Goal: Task Accomplishment & Management: Manage account settings

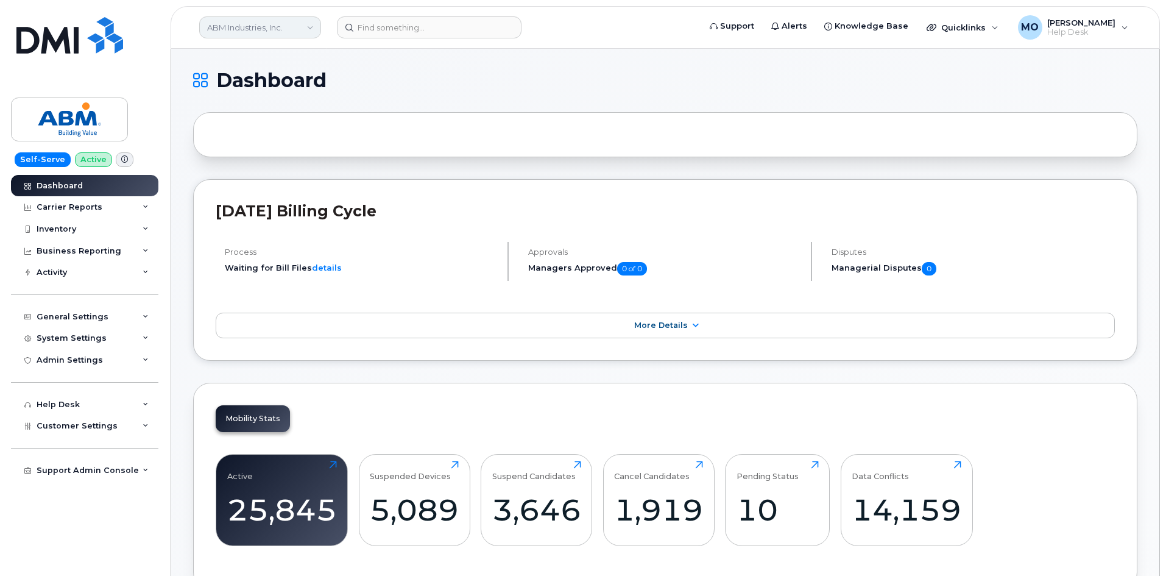
click at [308, 25] on link "ABM Industries, Inc." at bounding box center [260, 27] width 122 height 22
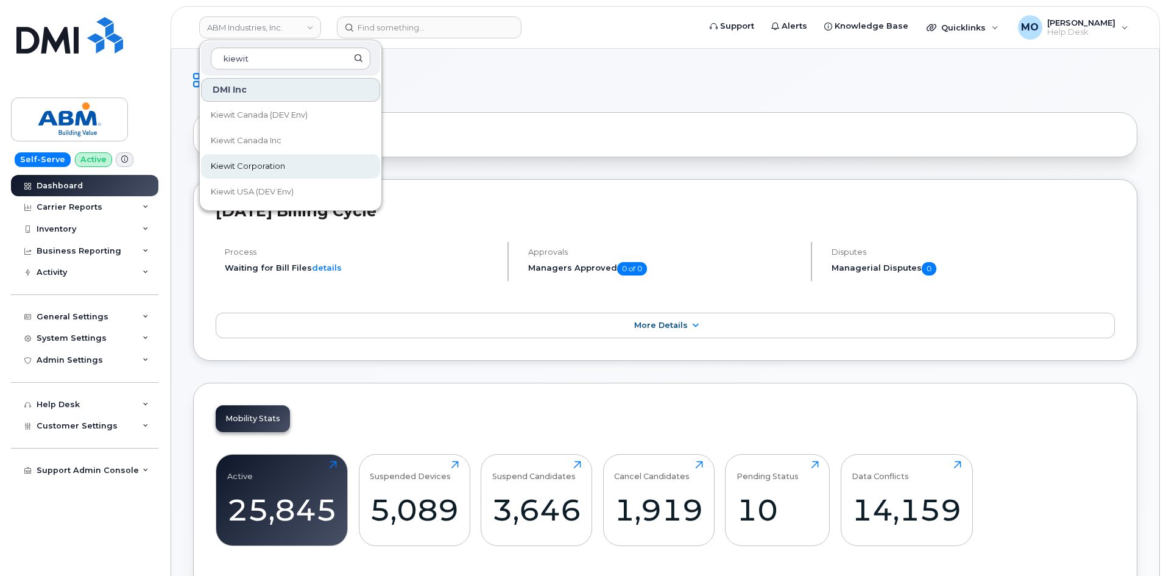
type input "kiewit"
click at [336, 166] on link "Kiewit Corporation" at bounding box center [290, 166] width 179 height 24
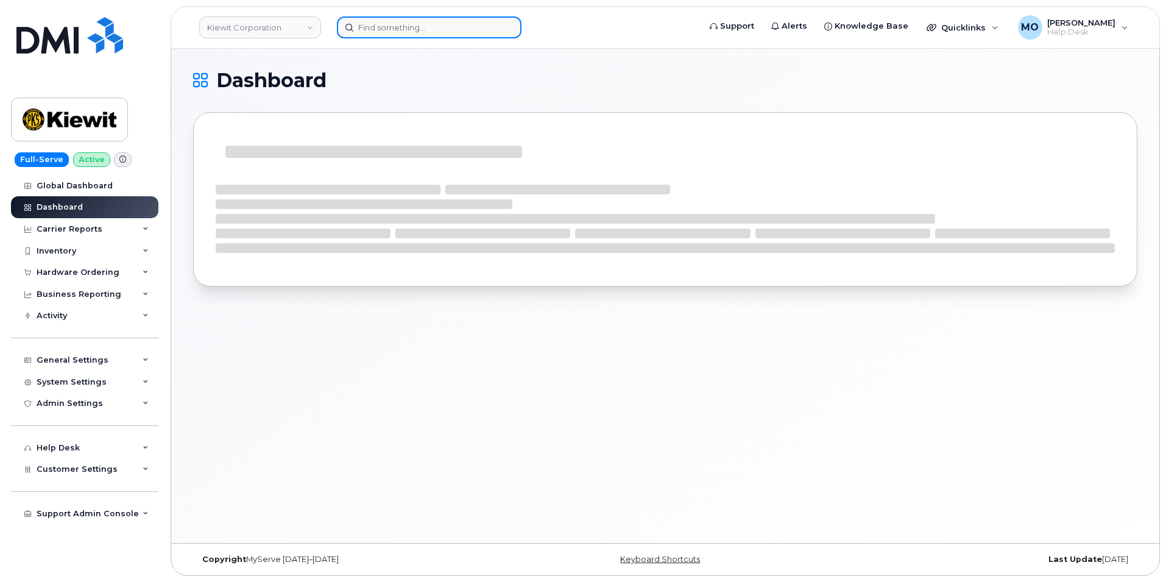
click at [378, 32] on input at bounding box center [429, 27] width 185 height 22
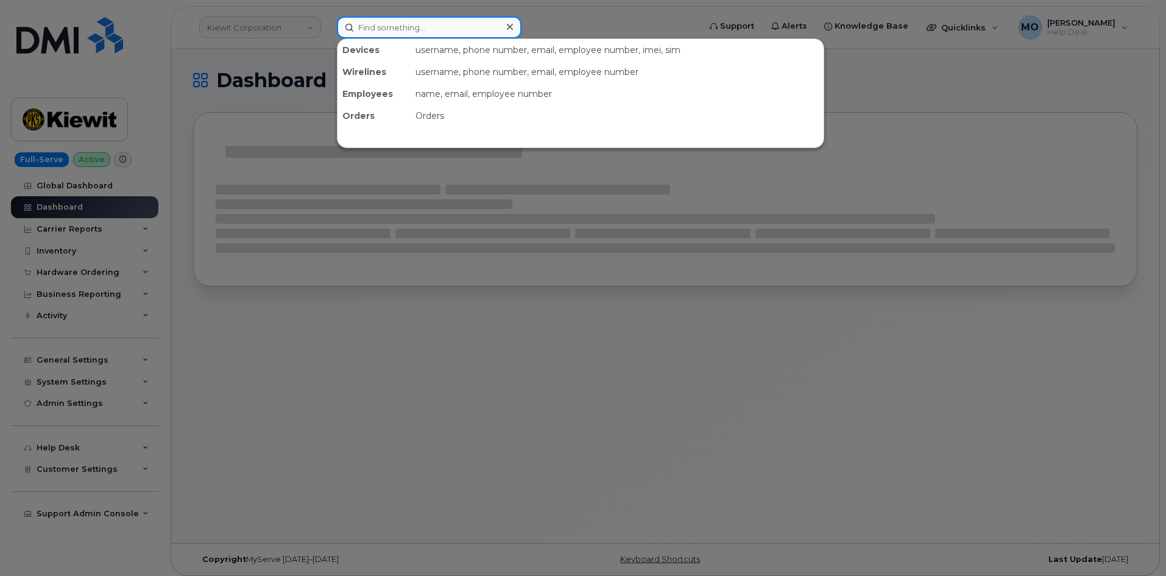
paste input "[PERSON_NAME]"
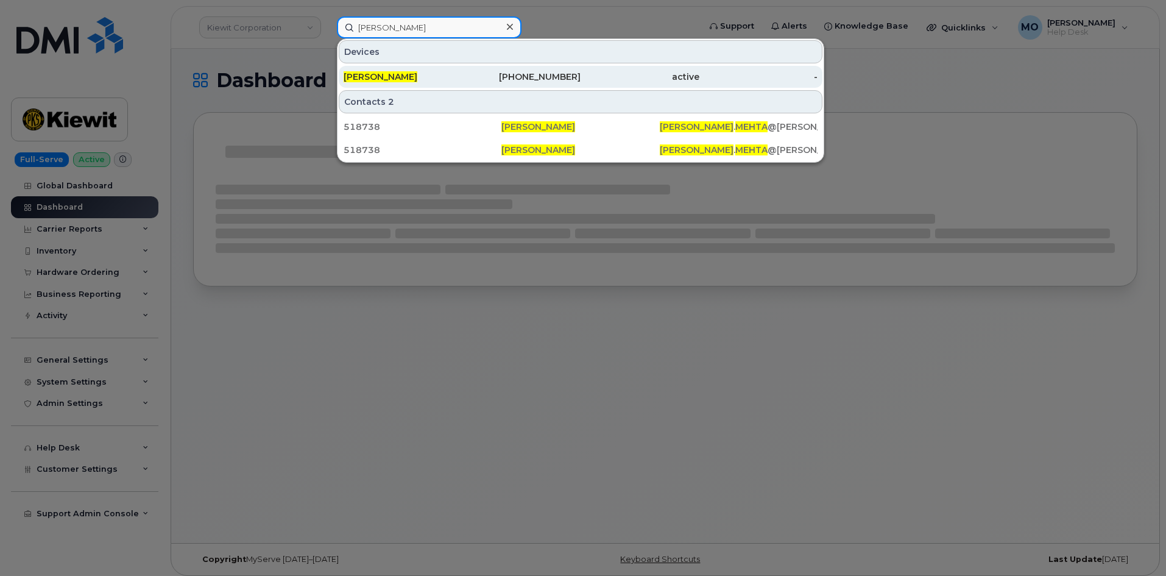
type input "[PERSON_NAME]"
click at [452, 69] on div "[PERSON_NAME]" at bounding box center [402, 77] width 119 height 22
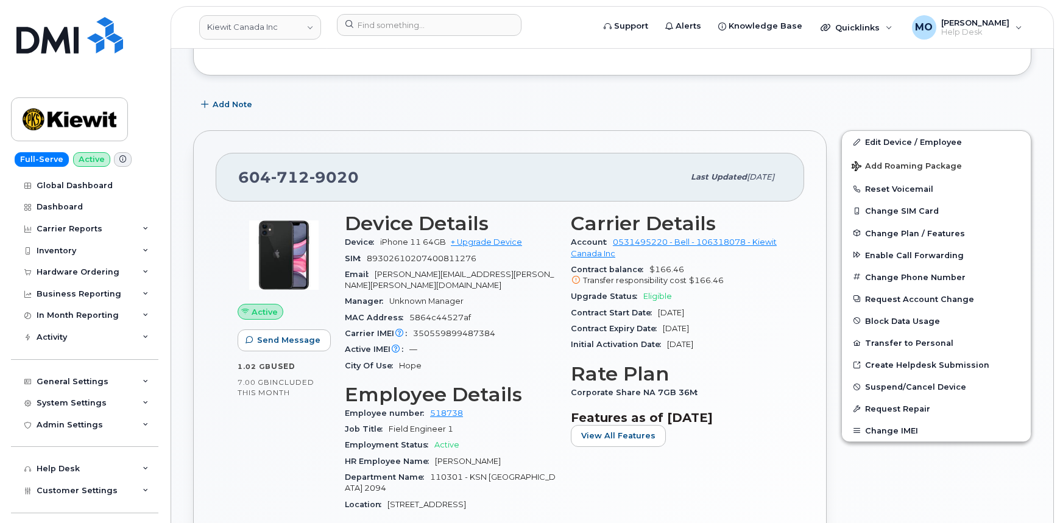
scroll to position [221, 0]
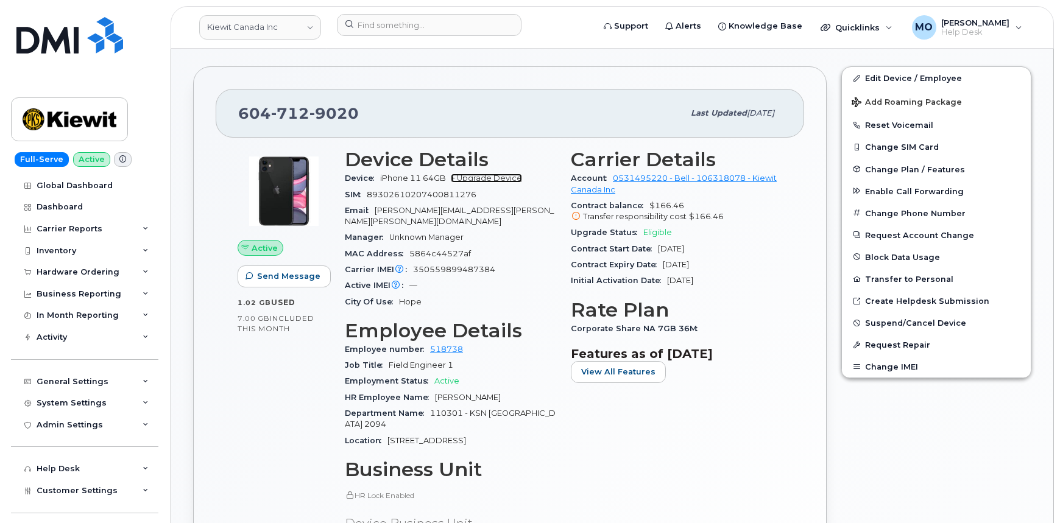
click at [493, 179] on link "+ Upgrade Device" at bounding box center [486, 178] width 71 height 9
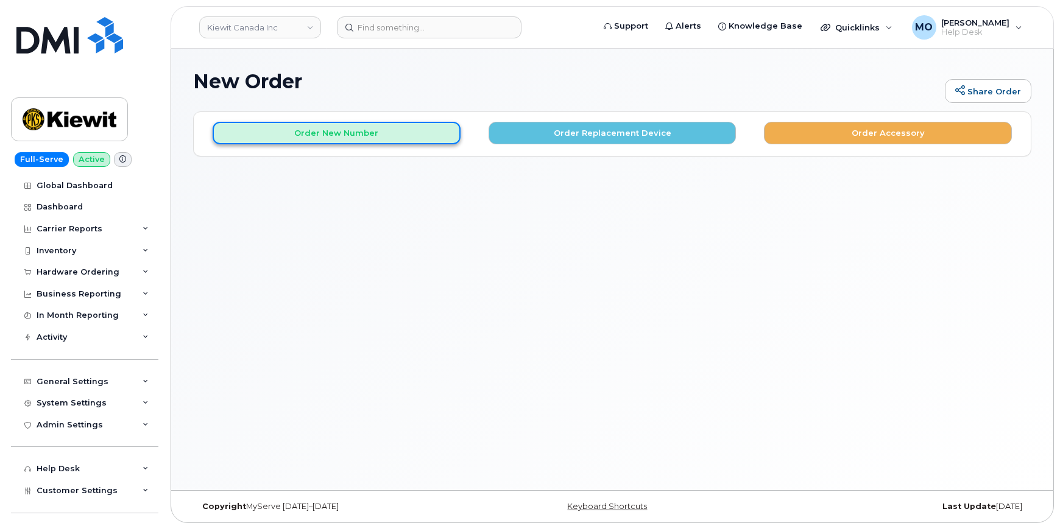
click at [310, 136] on button "Order New Number" at bounding box center [337, 133] width 248 height 23
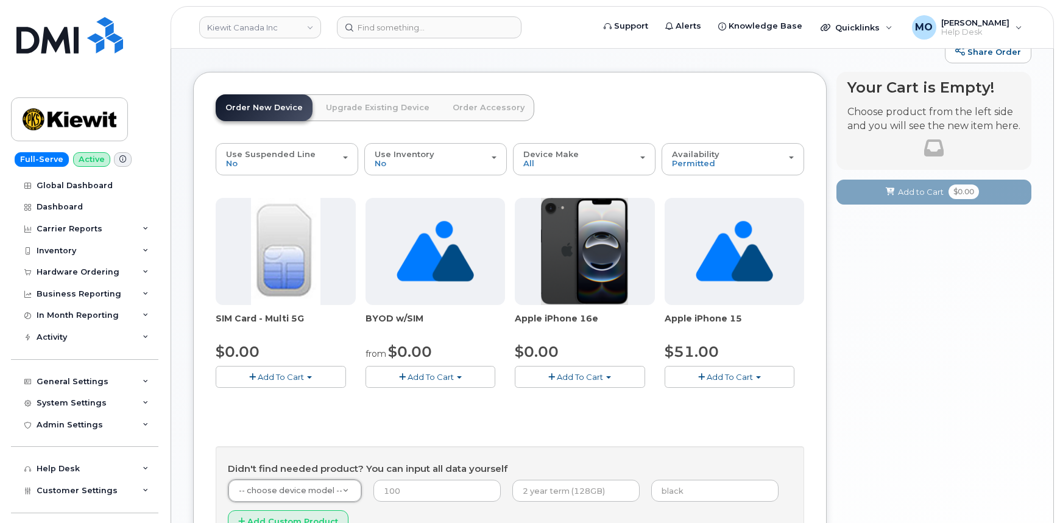
scroll to position [16, 0]
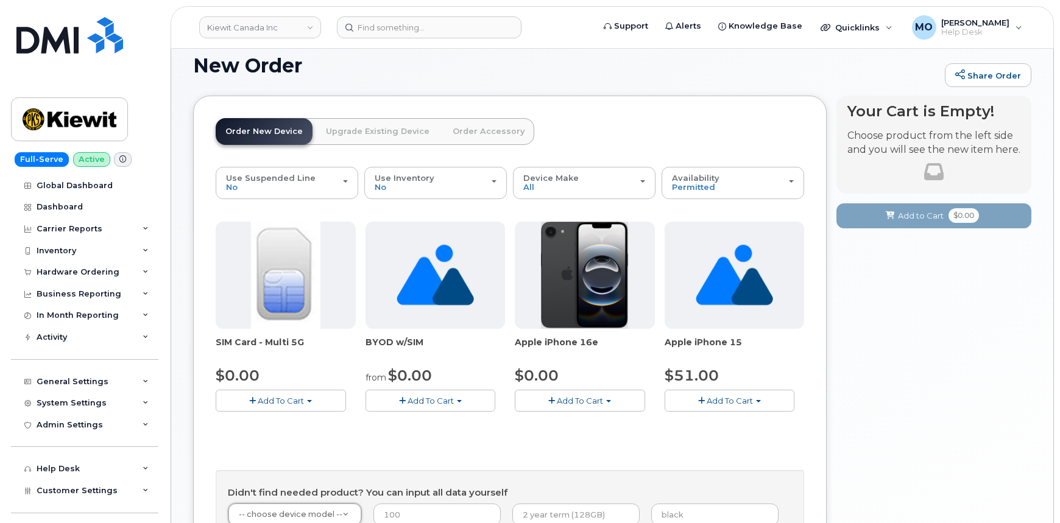
click at [555, 396] on button "Add To Cart" at bounding box center [580, 400] width 130 height 21
click at [554, 401] on span "button" at bounding box center [551, 401] width 7 height 8
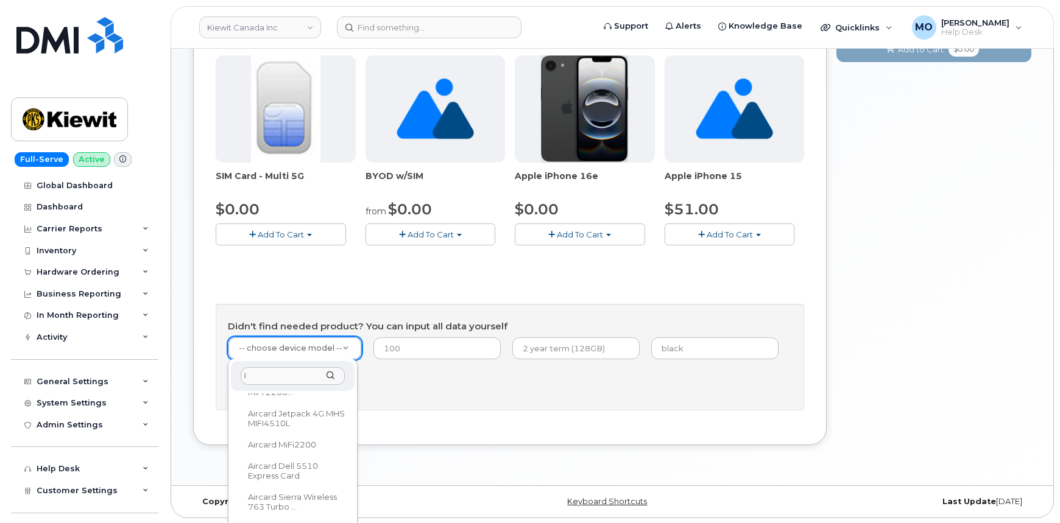
scroll to position [0, 0]
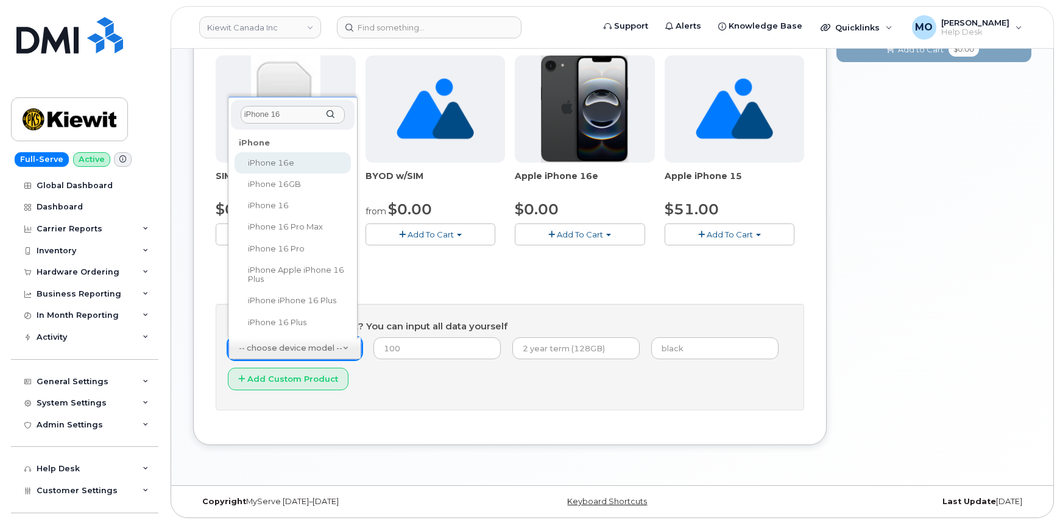
type input "iPhone 16"
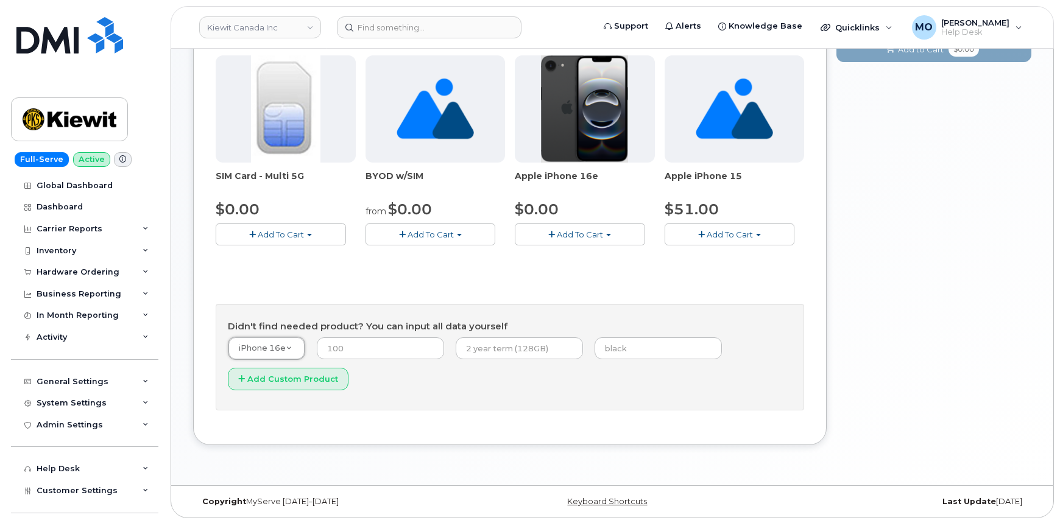
click at [376, 334] on div "Didn't find needed product? You can input all data yourself iPhone 16e -- choos…" at bounding box center [510, 357] width 588 height 107
click at [370, 344] on input "number" at bounding box center [380, 348] width 127 height 22
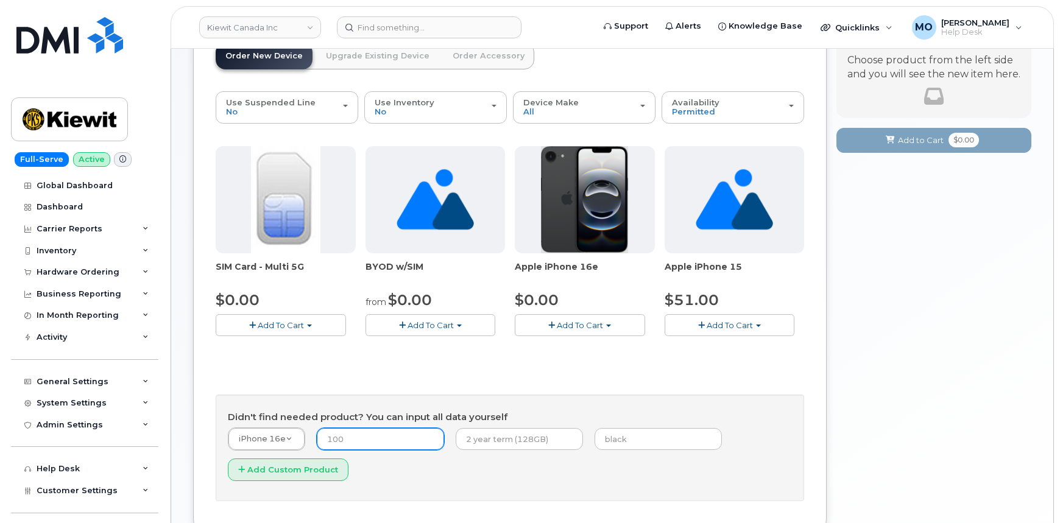
scroll to position [127, 0]
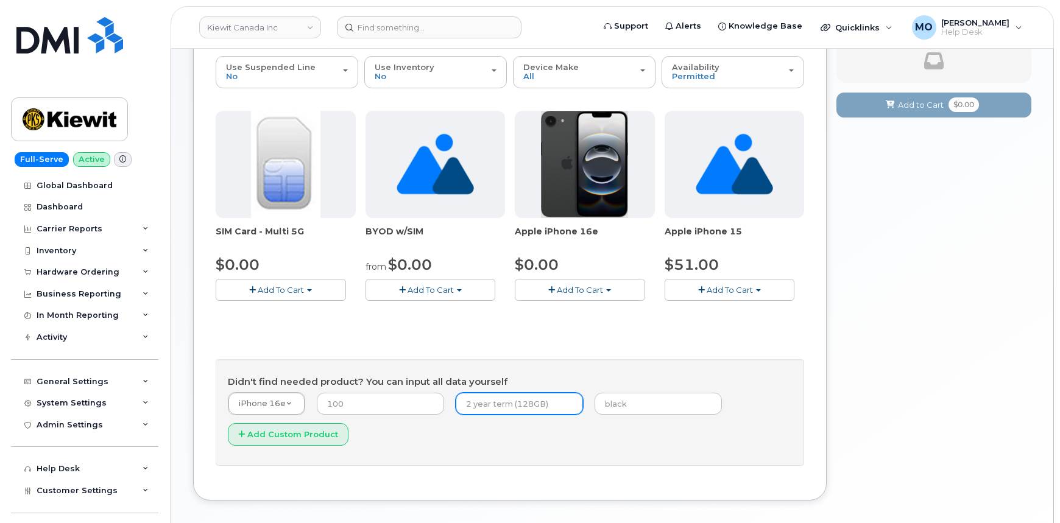
click at [507, 403] on input "text" at bounding box center [519, 404] width 127 height 22
click at [490, 409] on input "text" at bounding box center [519, 404] width 127 height 22
click at [526, 404] on input "text" at bounding box center [519, 404] width 127 height 22
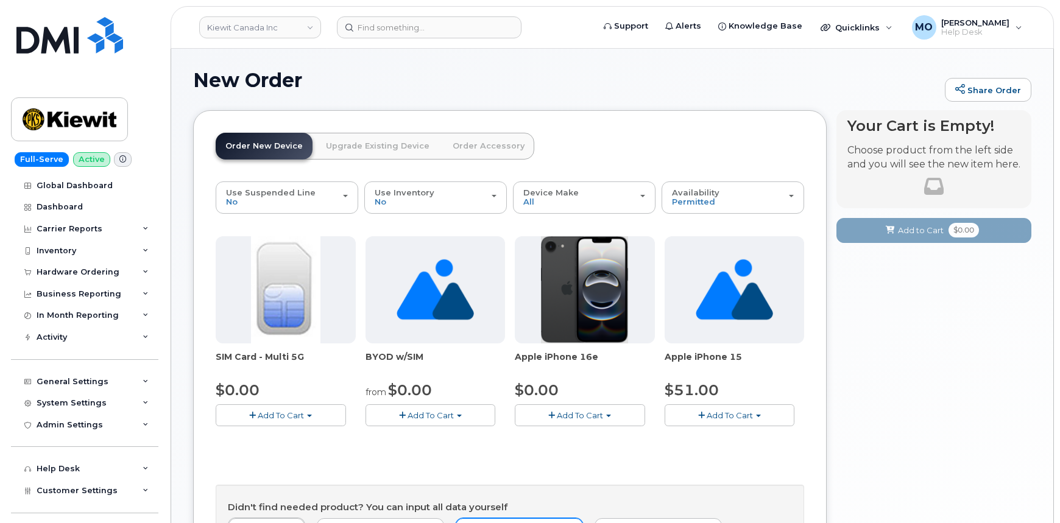
scroll to position [0, 0]
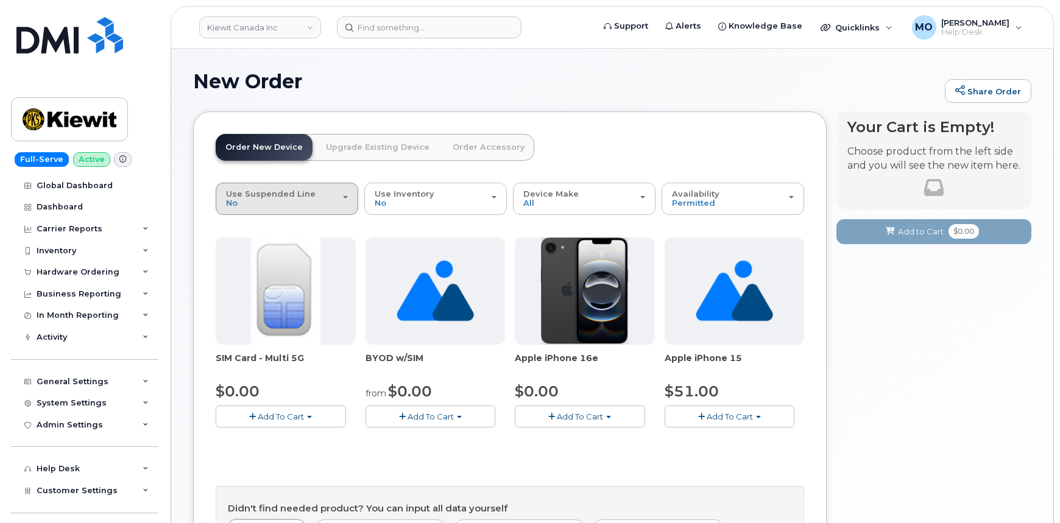
click at [333, 204] on div "Use Suspended Line No" at bounding box center [287, 198] width 122 height 19
click at [325, 200] on div "Use Suspended Line No" at bounding box center [287, 198] width 122 height 19
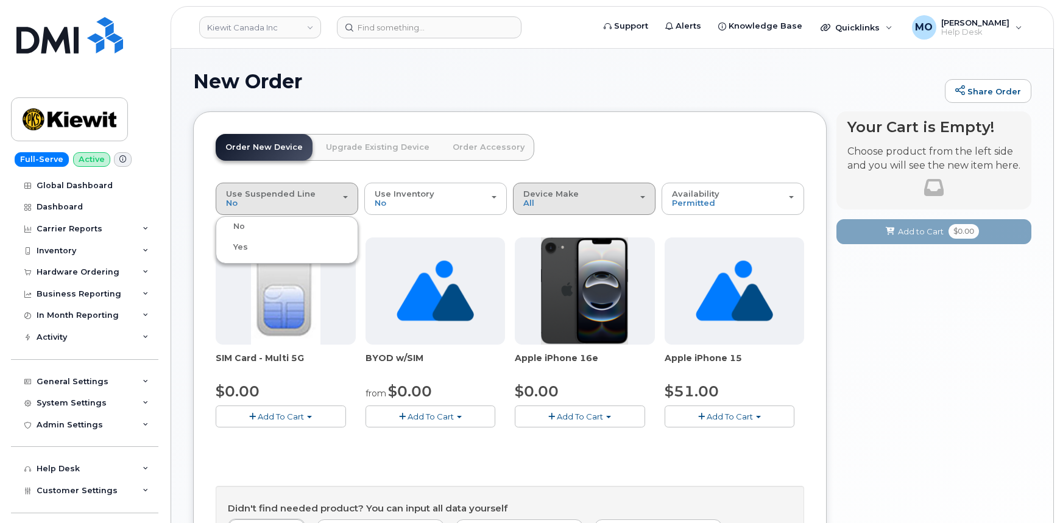
click at [615, 203] on div "Device Make All iPhone Unknown" at bounding box center [584, 198] width 122 height 19
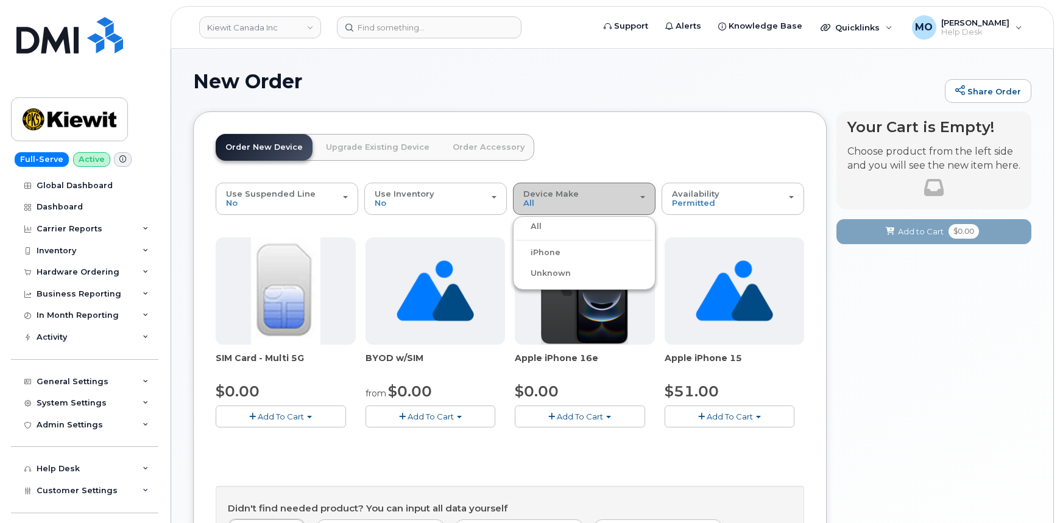
click at [615, 204] on div "Device Make All iPhone Unknown" at bounding box center [584, 198] width 122 height 19
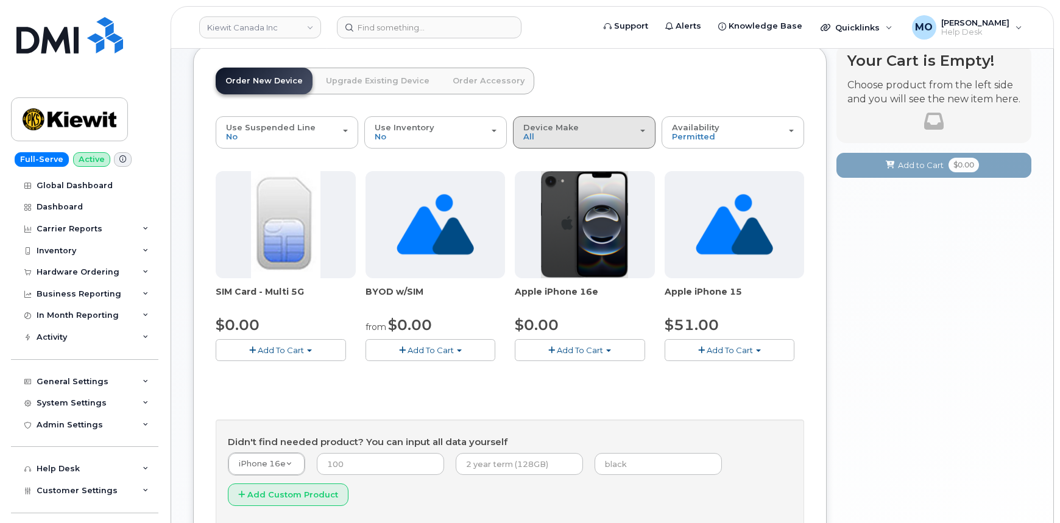
scroll to position [55, 0]
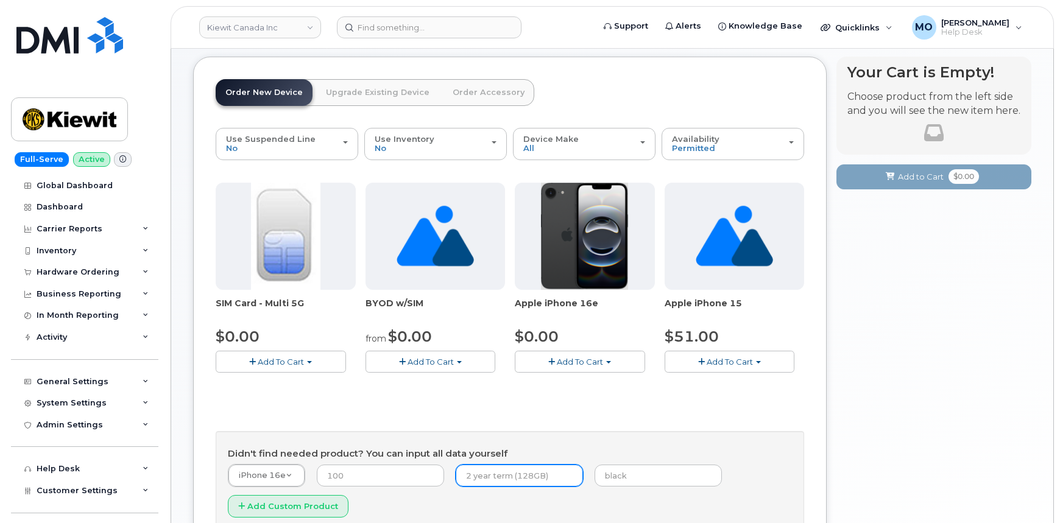
click at [480, 480] on input "text" at bounding box center [519, 476] width 127 height 22
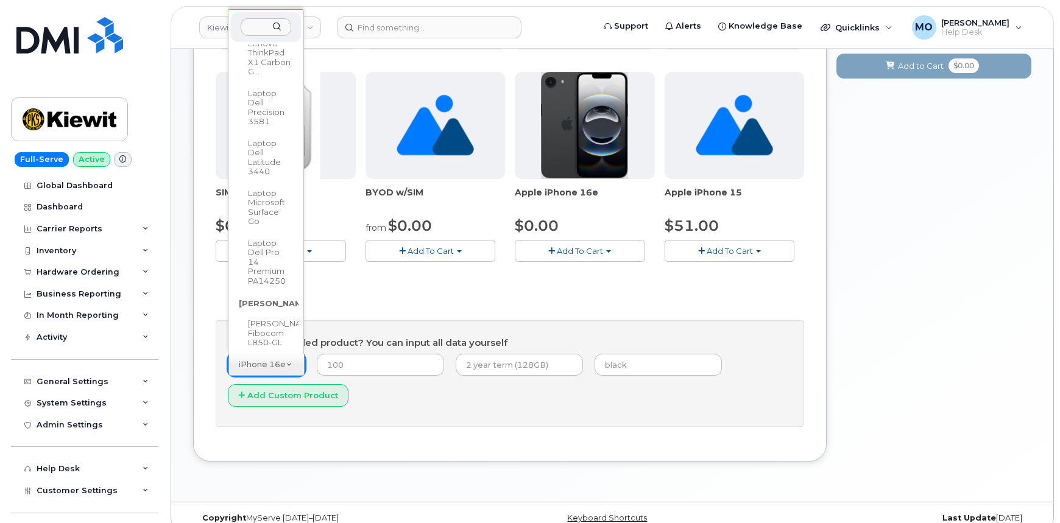
scroll to position [86229, 0]
select select "3316"
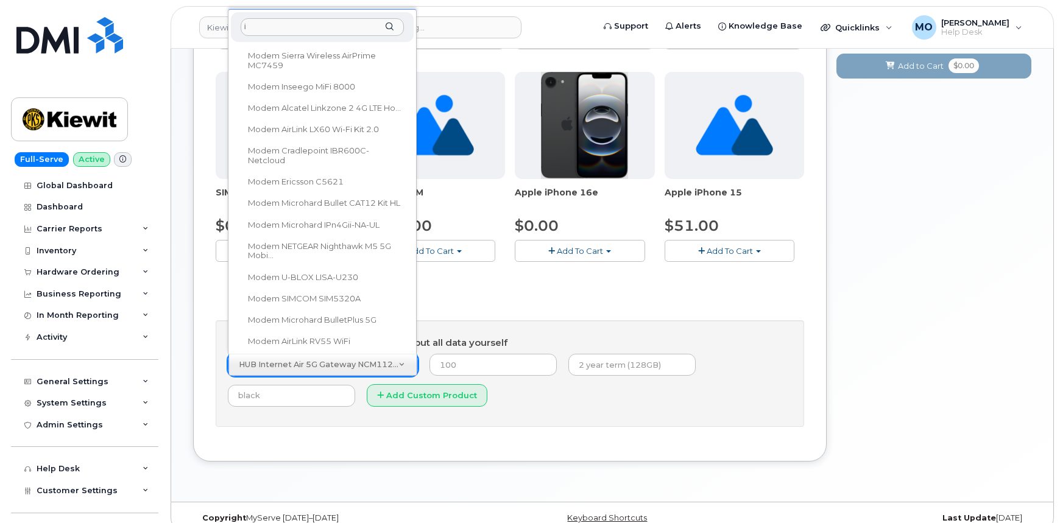
scroll to position [0, 0]
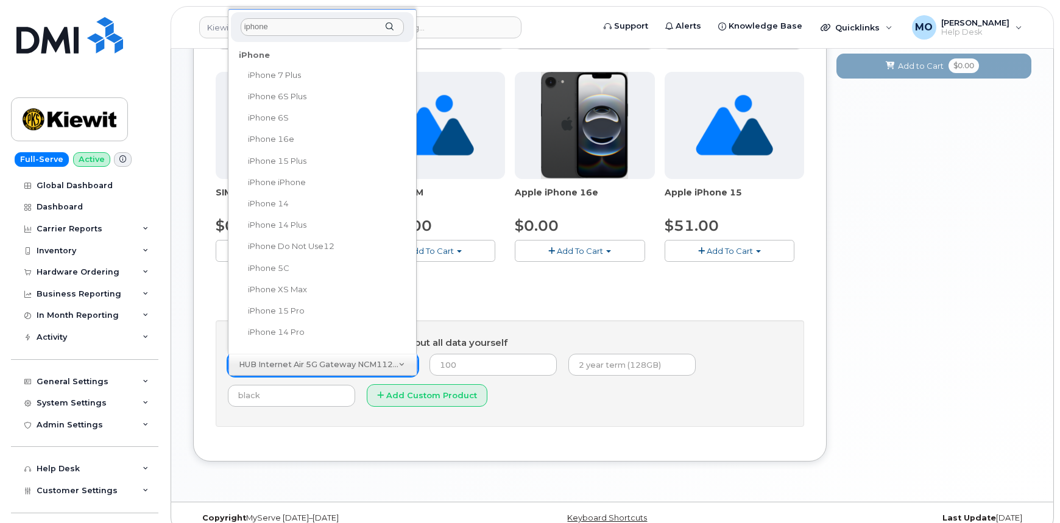
click at [248, 50] on div "iPhone" at bounding box center [321, 55] width 175 height 19
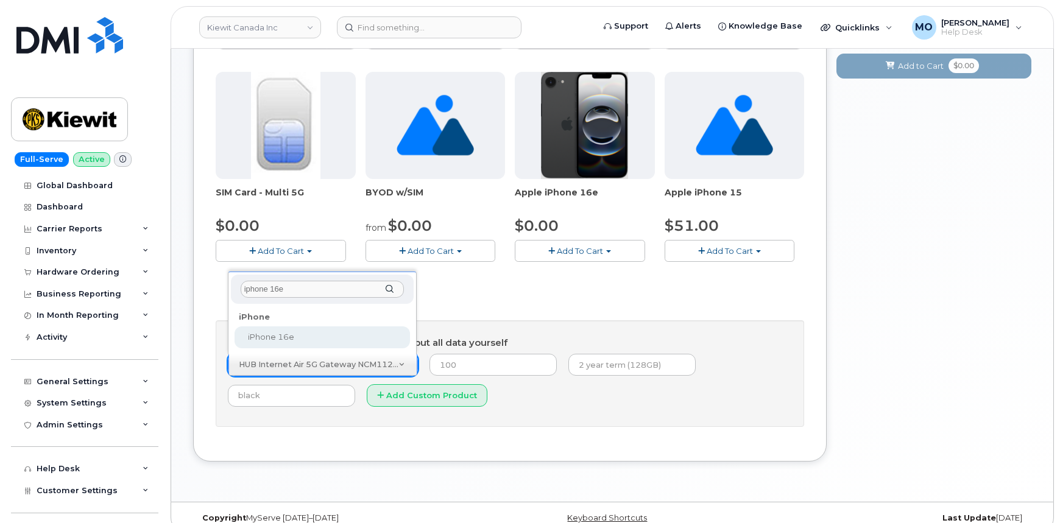
type input "iphone 16e"
select select "3304"
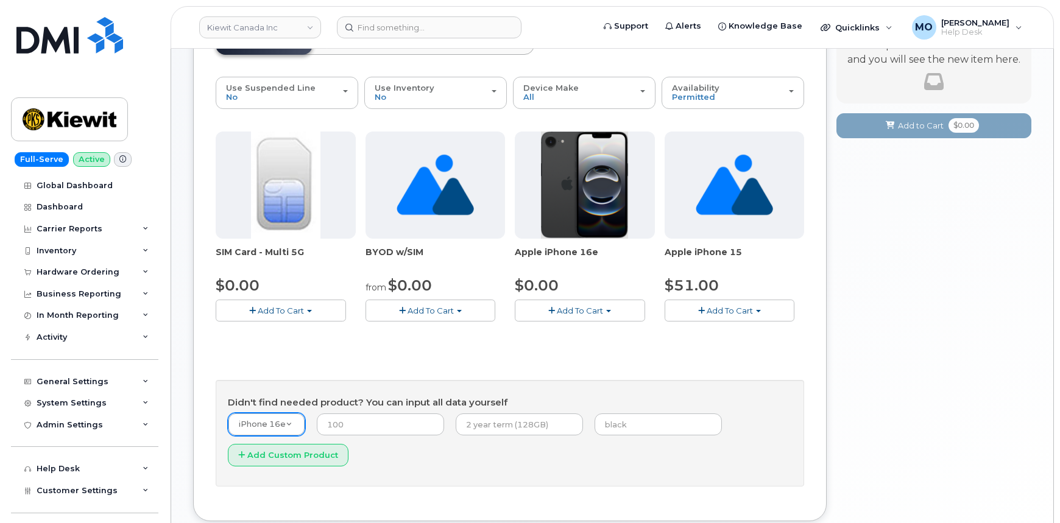
scroll to position [110, 0]
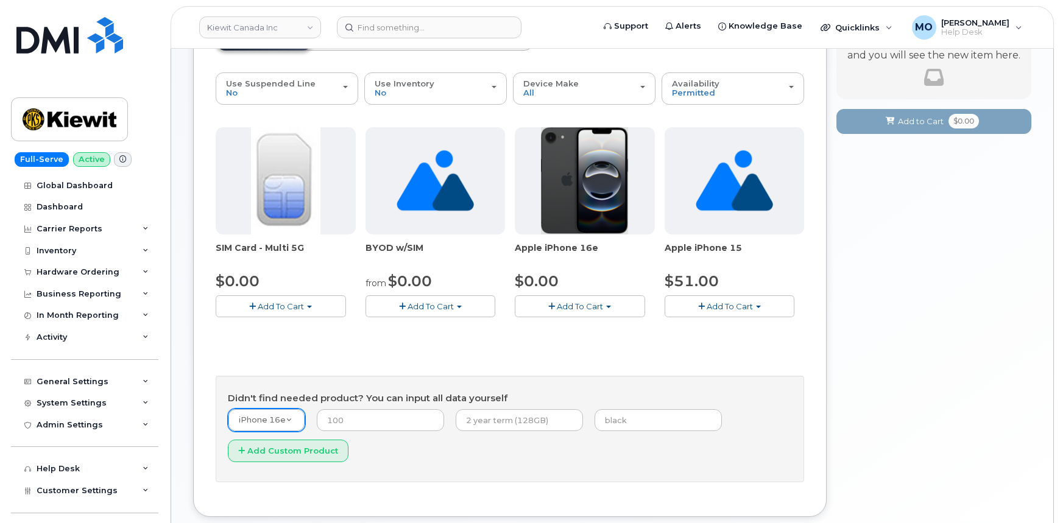
click at [551, 305] on span "button" at bounding box center [551, 307] width 7 height 8
click at [554, 306] on button "Add To Cart" at bounding box center [580, 305] width 130 height 21
click at [554, 306] on span "button" at bounding box center [551, 307] width 7 height 8
click at [572, 303] on span "Add To Cart" at bounding box center [580, 306] width 46 height 10
click at [599, 304] on span "Add To Cart" at bounding box center [580, 306] width 46 height 10
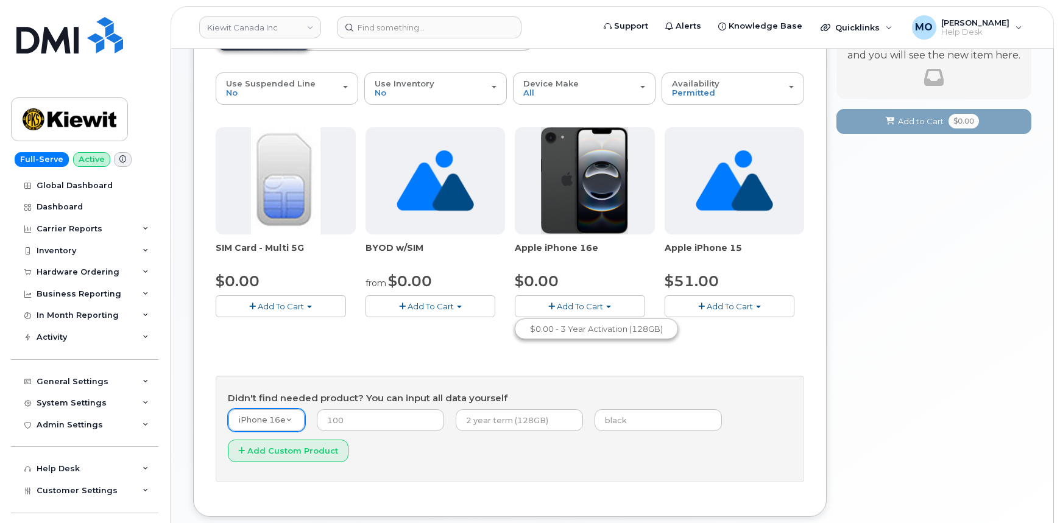
click at [604, 304] on button "Add To Cart" at bounding box center [580, 305] width 130 height 21
click at [608, 307] on button "Add To Cart" at bounding box center [580, 305] width 130 height 21
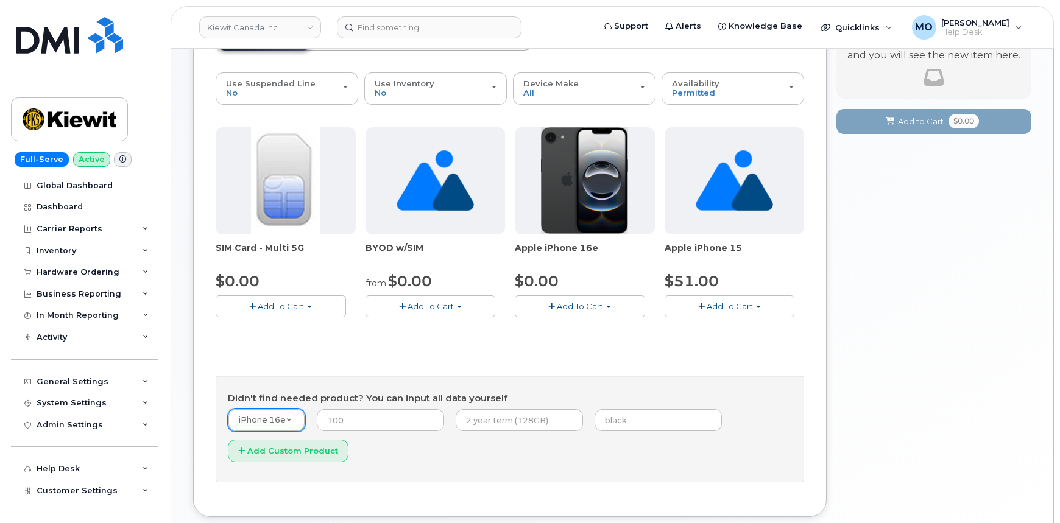
click at [608, 307] on button "Add To Cart" at bounding box center [580, 305] width 130 height 21
click at [608, 304] on button "Add To Cart" at bounding box center [580, 305] width 130 height 21
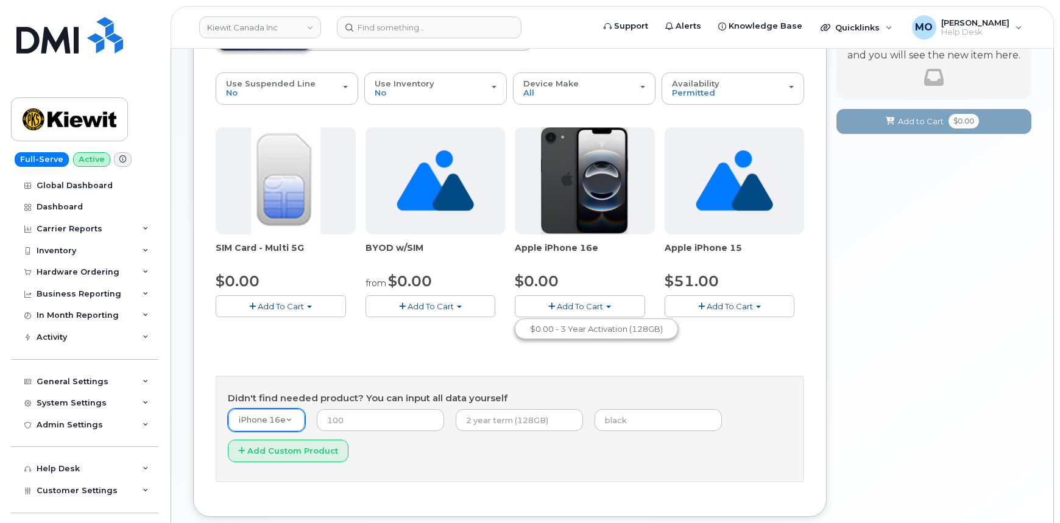
click at [608, 303] on button "Add To Cart" at bounding box center [580, 305] width 130 height 21
click at [608, 302] on button "Add To Cart" at bounding box center [580, 305] width 130 height 21
click at [599, 304] on span "Add To Cart" at bounding box center [580, 306] width 46 height 10
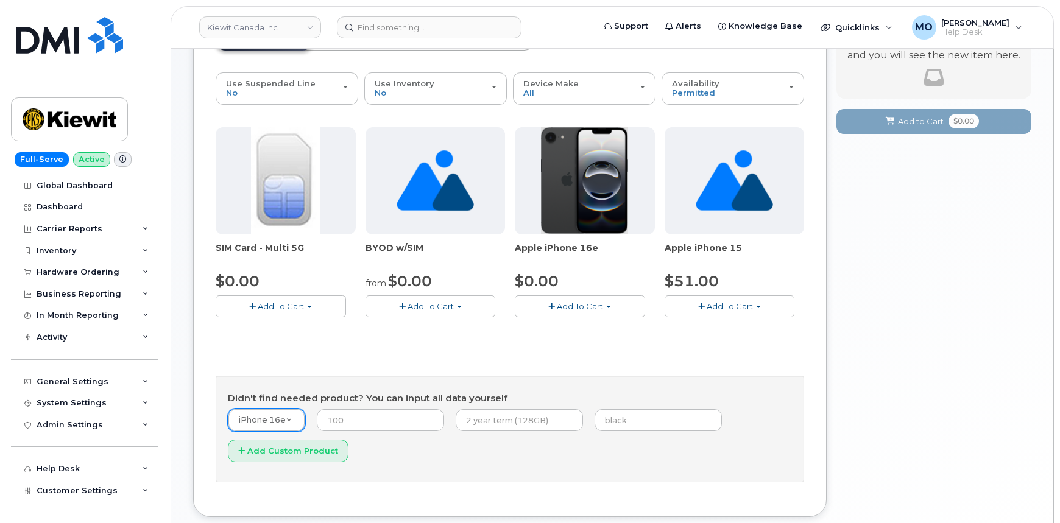
click at [558, 306] on span "Add To Cart" at bounding box center [580, 306] width 46 height 10
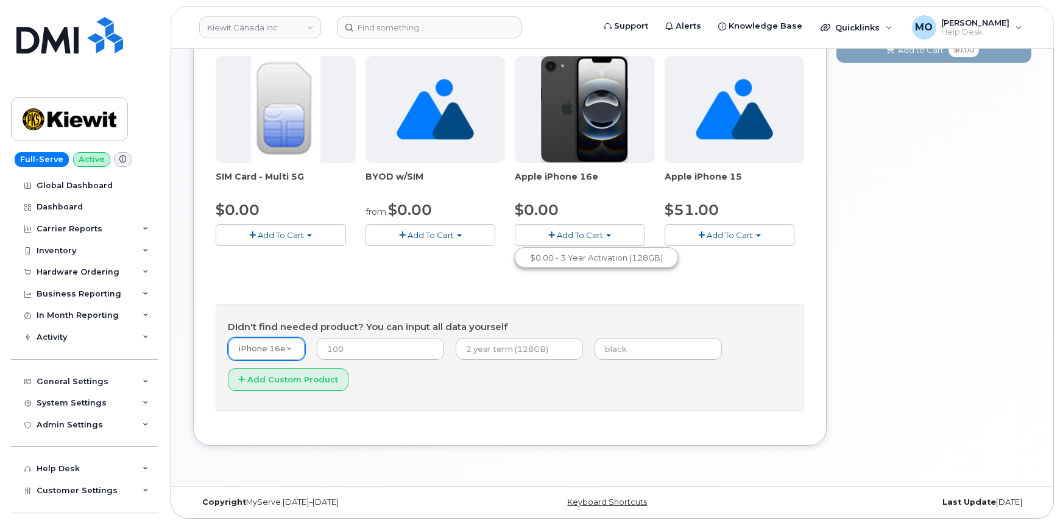
scroll to position [0, 0]
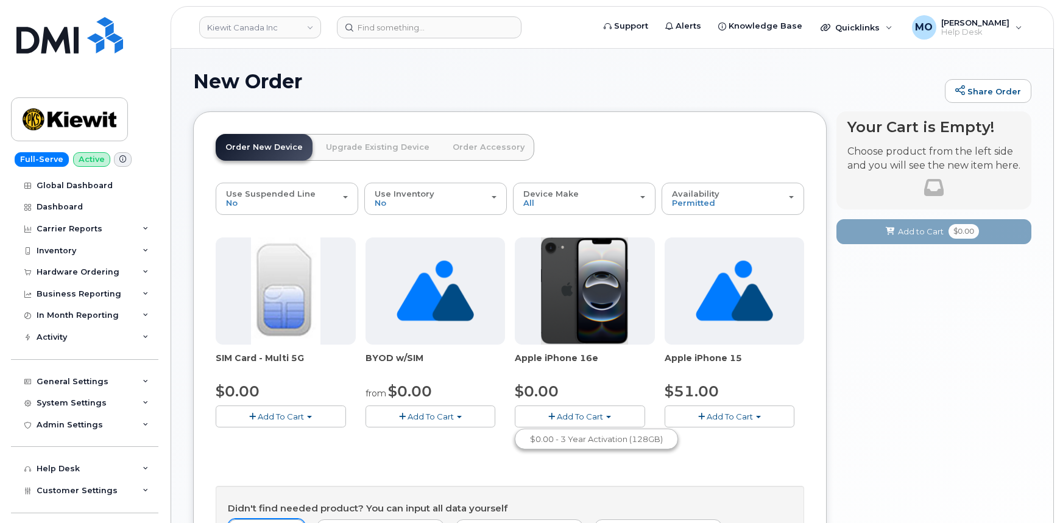
click at [371, 149] on link "Upgrade Existing Device" at bounding box center [377, 147] width 123 height 27
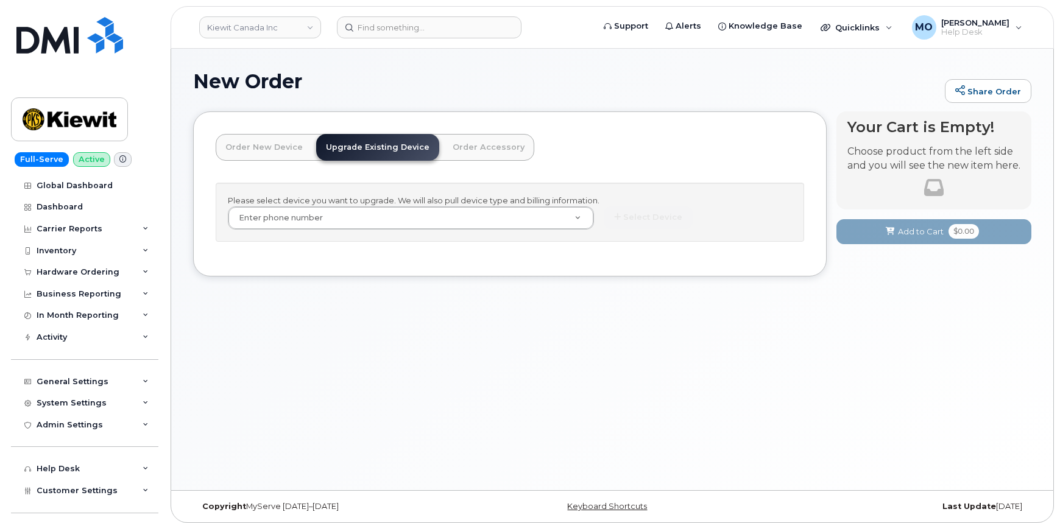
click at [443, 229] on div "Please select device you want to upgrade. We will also pull device type and bil…" at bounding box center [510, 212] width 588 height 59
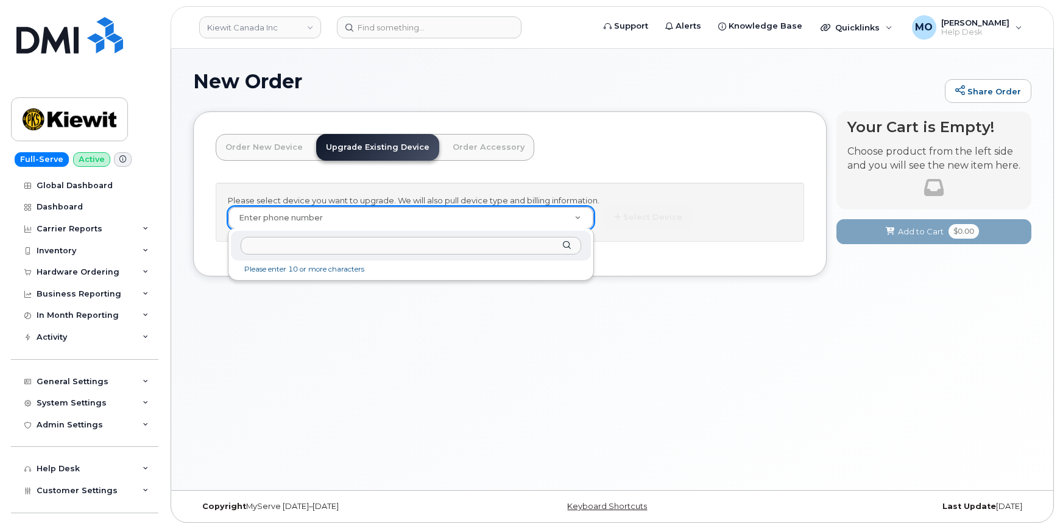
click at [358, 247] on input "text" at bounding box center [411, 246] width 341 height 18
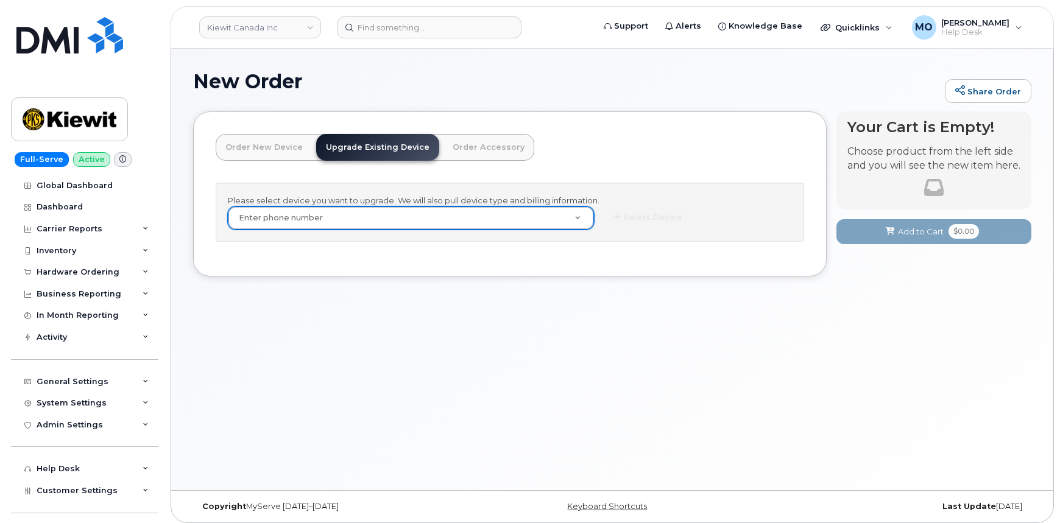
click at [468, 162] on div "Order New Device Upgrade Existing Device Order Accessory Order new device and n…" at bounding box center [375, 158] width 319 height 49
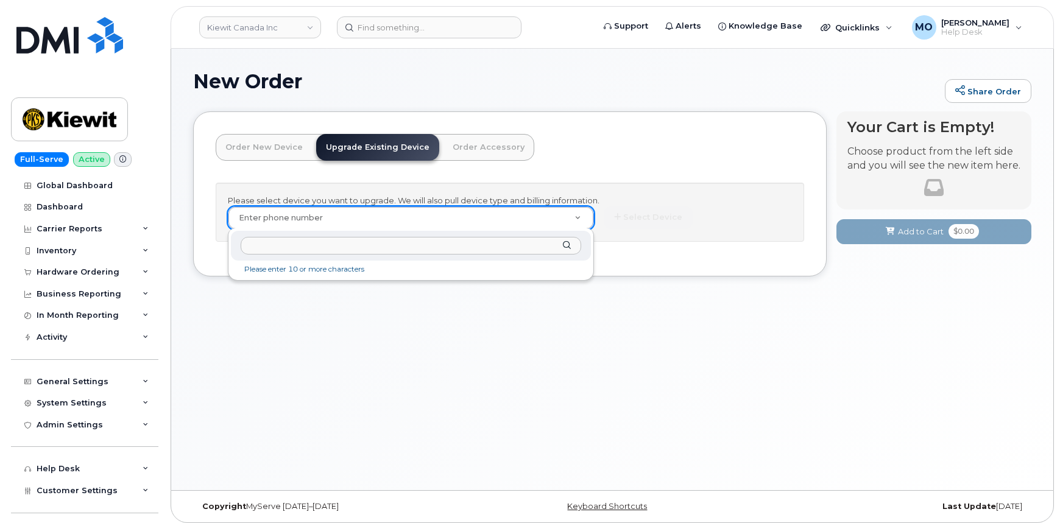
click at [407, 251] on input "text" at bounding box center [411, 246] width 341 height 18
paste input "[PERSON_NAME]"
click at [380, 236] on div "[PERSON_NAME]" at bounding box center [411, 246] width 361 height 30
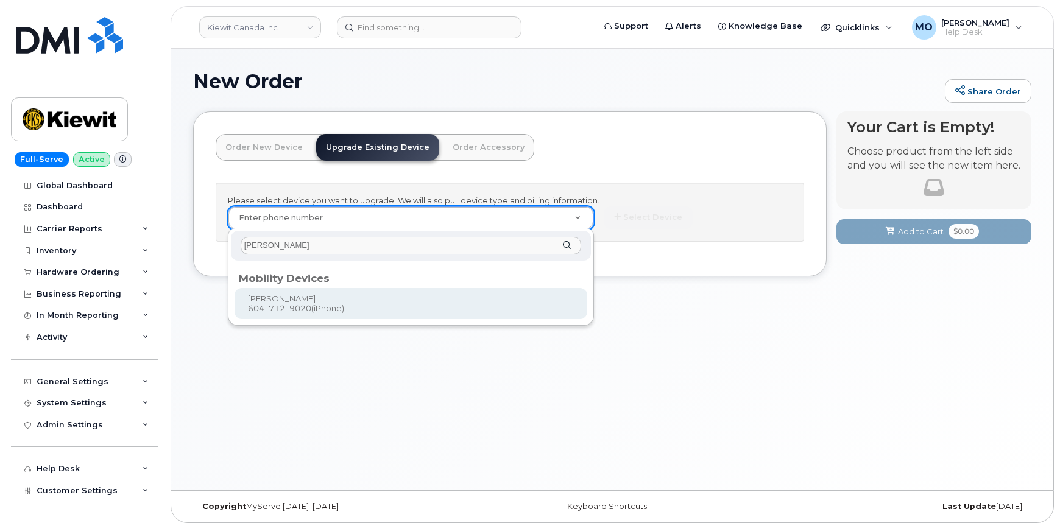
paste input "[PERSON_NAME]"
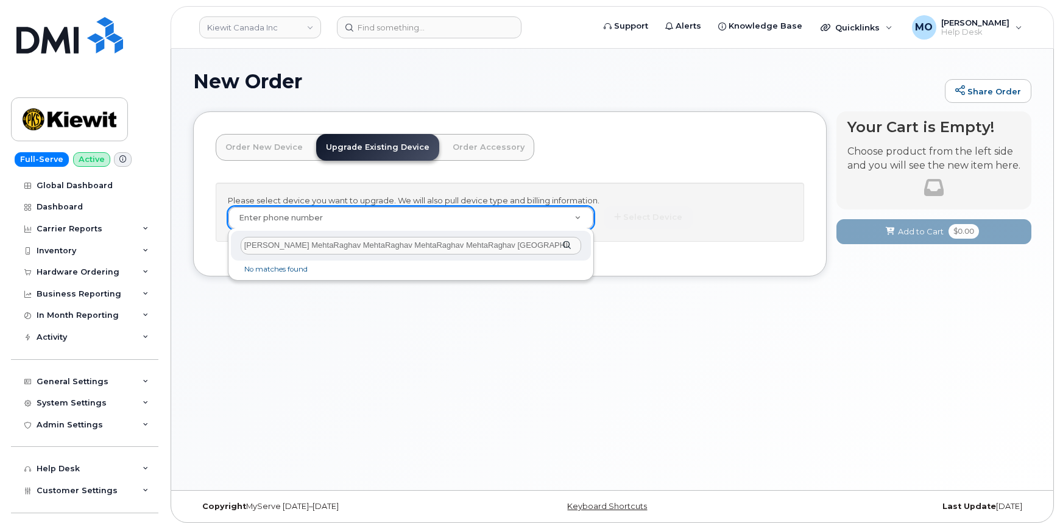
paste input "[PERSON_NAME]"
type input "Raghav MehtaRaghav MehtaRaghav MehtaRaghav MehtaRaghav MehtaRaghav Meh"
drag, startPoint x: 548, startPoint y: 253, endPoint x: 230, endPoint y: 286, distance: 319.0
click at [230, 286] on body "Kiewit Canada Inc Support Alerts Knowledge Base Quicklinks Suspend / Cancel Dev…" at bounding box center [530, 264] width 1060 height 529
click at [462, 248] on input "text" at bounding box center [411, 246] width 341 height 18
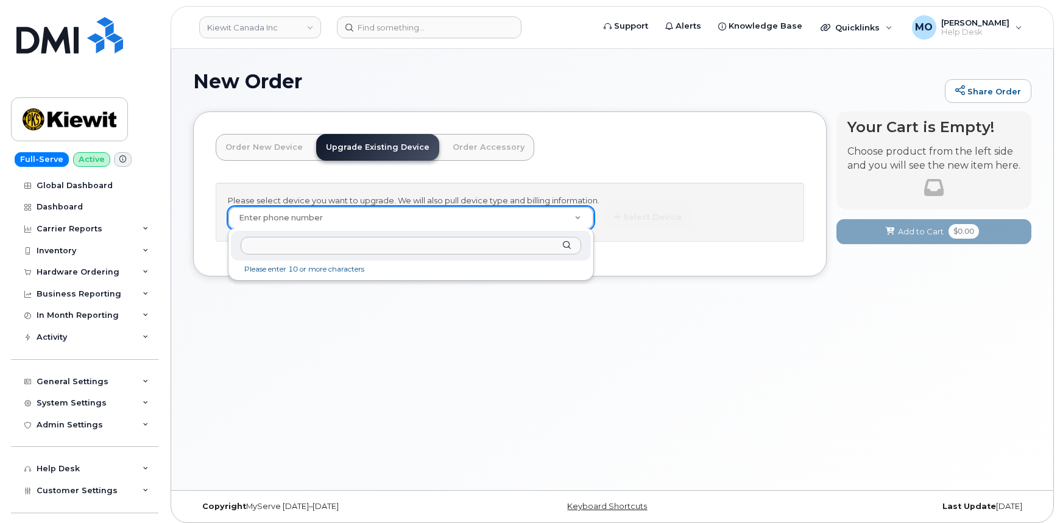
paste input "6047129020"
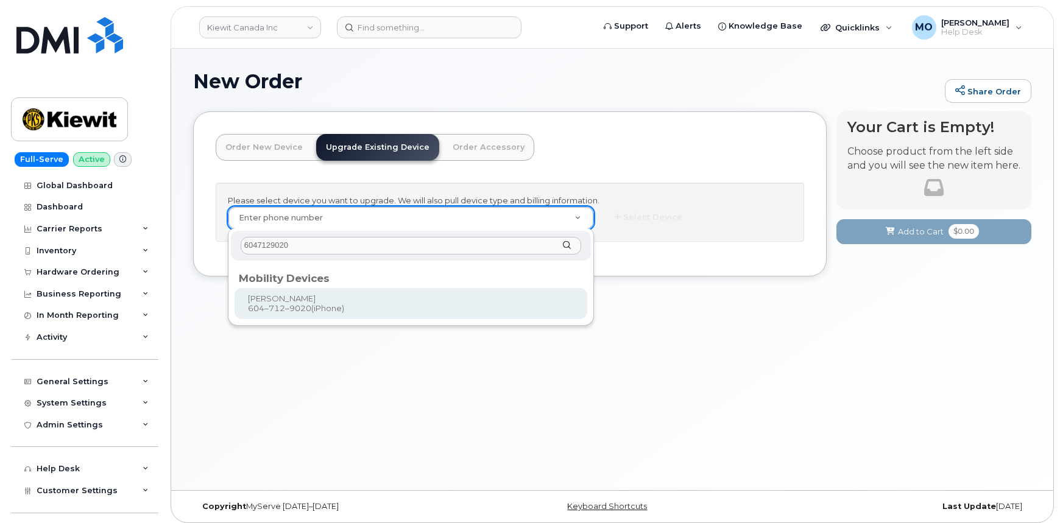
type input "6047129020"
click at [564, 245] on div "6047129020" at bounding box center [411, 246] width 361 height 30
type input "839865"
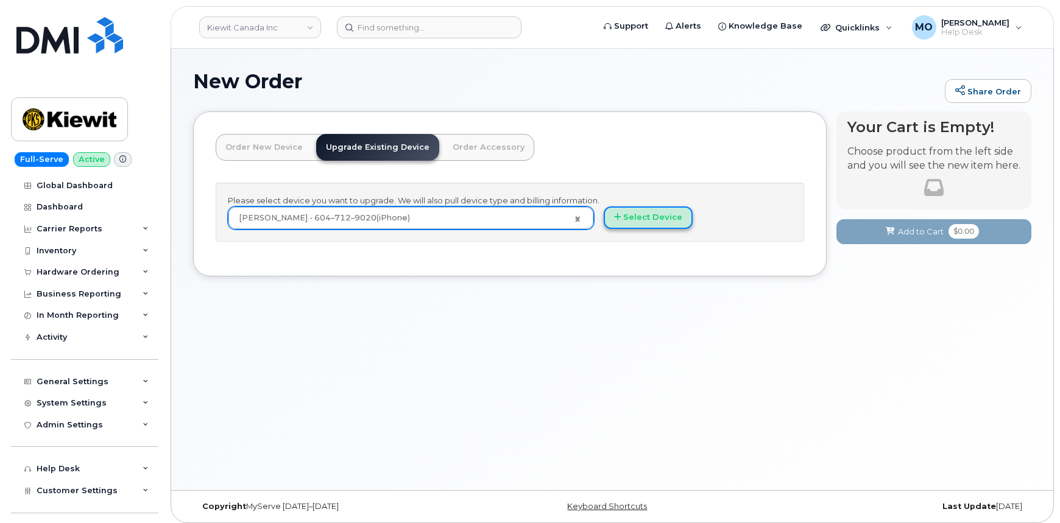
click at [641, 220] on button "Select Device" at bounding box center [648, 217] width 89 height 23
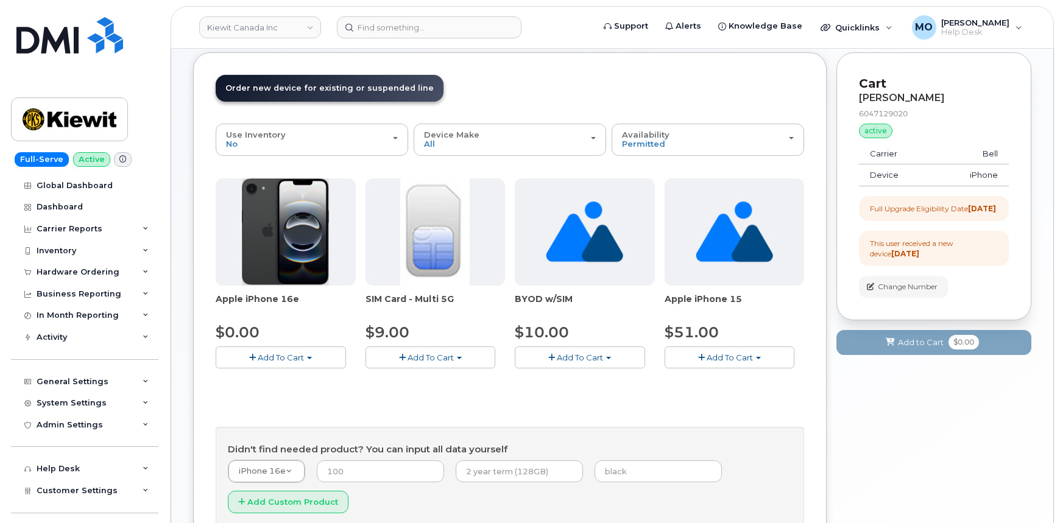
scroll to position [166, 0]
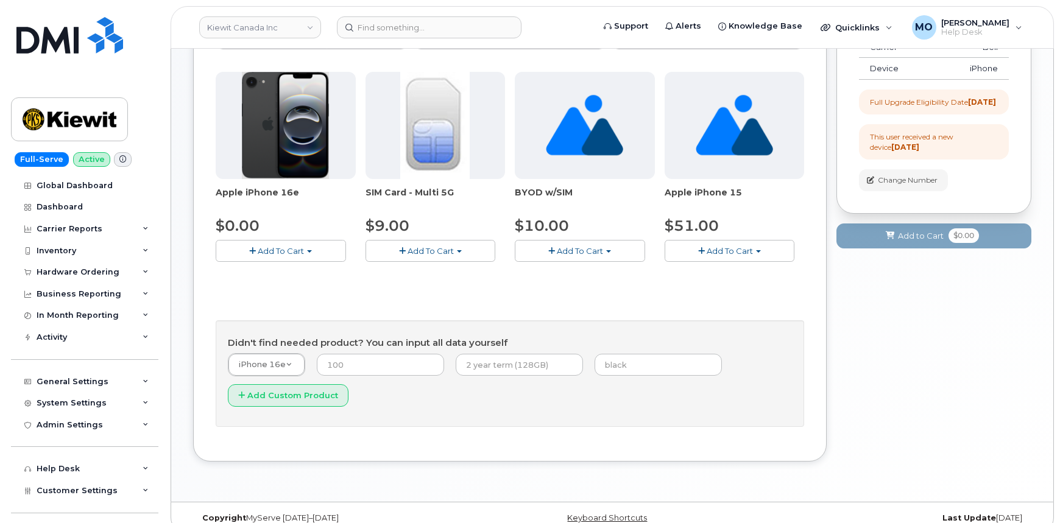
click at [289, 253] on span "Add To Cart" at bounding box center [281, 251] width 46 height 10
click at [250, 248] on span "button" at bounding box center [252, 251] width 7 height 8
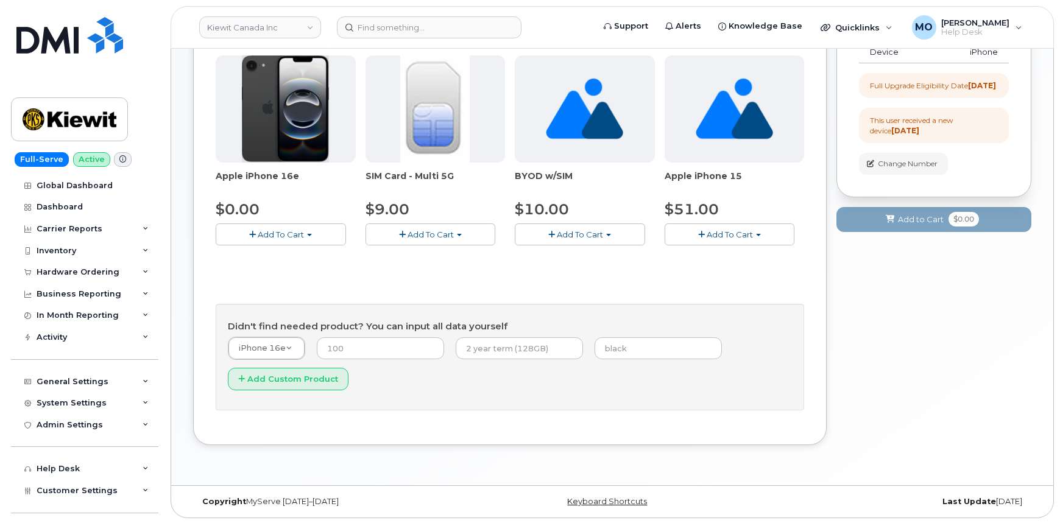
click at [292, 238] on span "Add To Cart" at bounding box center [281, 235] width 46 height 10
click at [293, 238] on span "Add To Cart" at bounding box center [281, 235] width 46 height 10
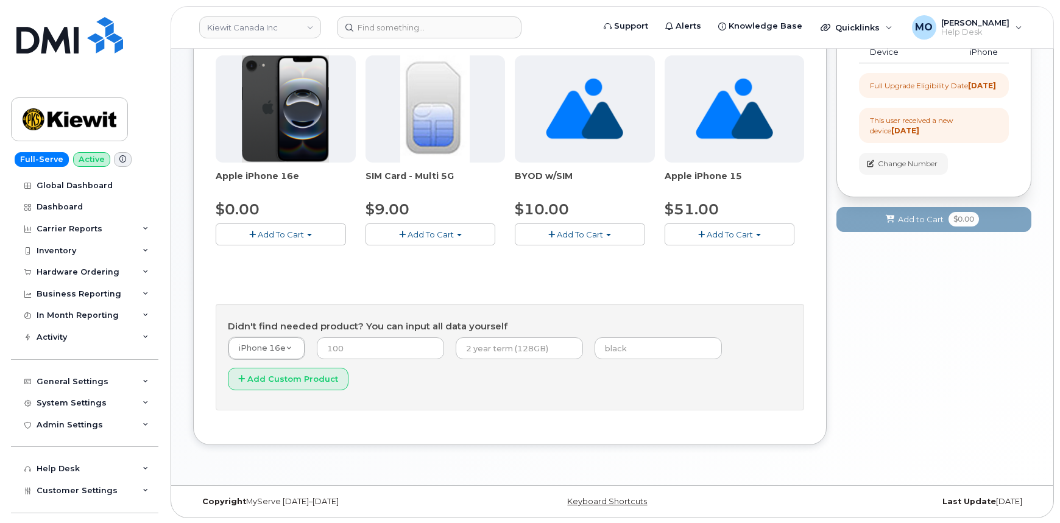
click at [293, 238] on span "Add To Cart" at bounding box center [281, 235] width 46 height 10
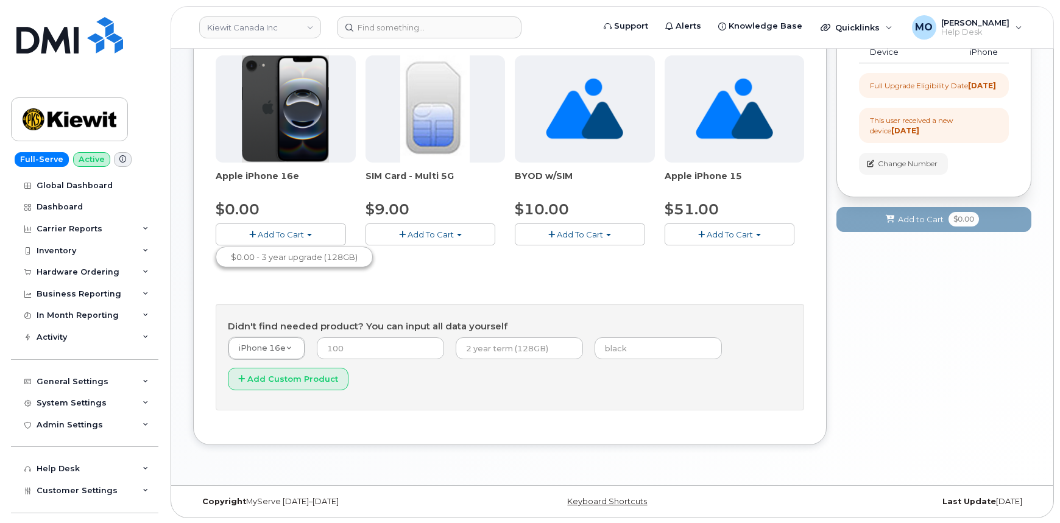
click at [293, 238] on span "Add To Cart" at bounding box center [281, 235] width 46 height 10
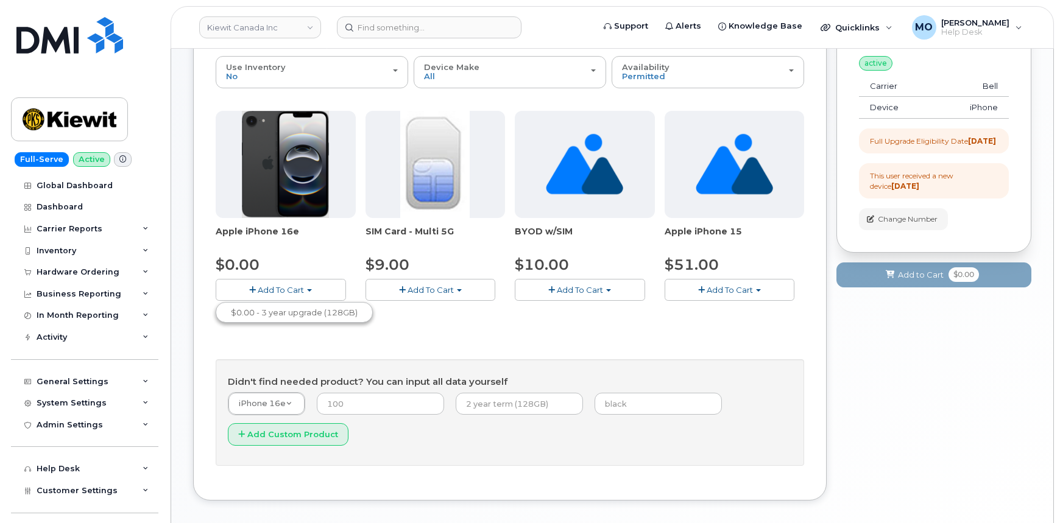
scroll to position [71, 0]
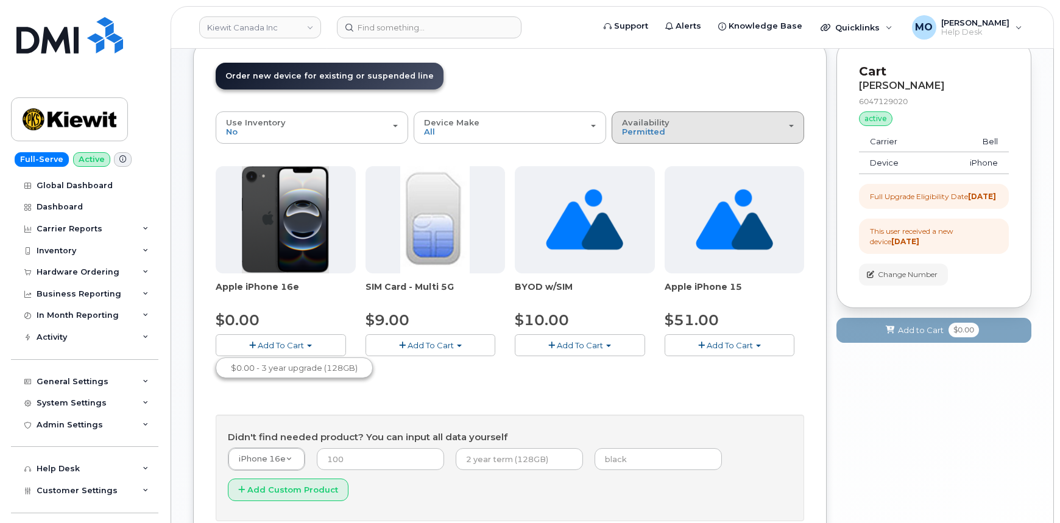
click at [674, 129] on div "Availability Permitted All" at bounding box center [708, 127] width 172 height 19
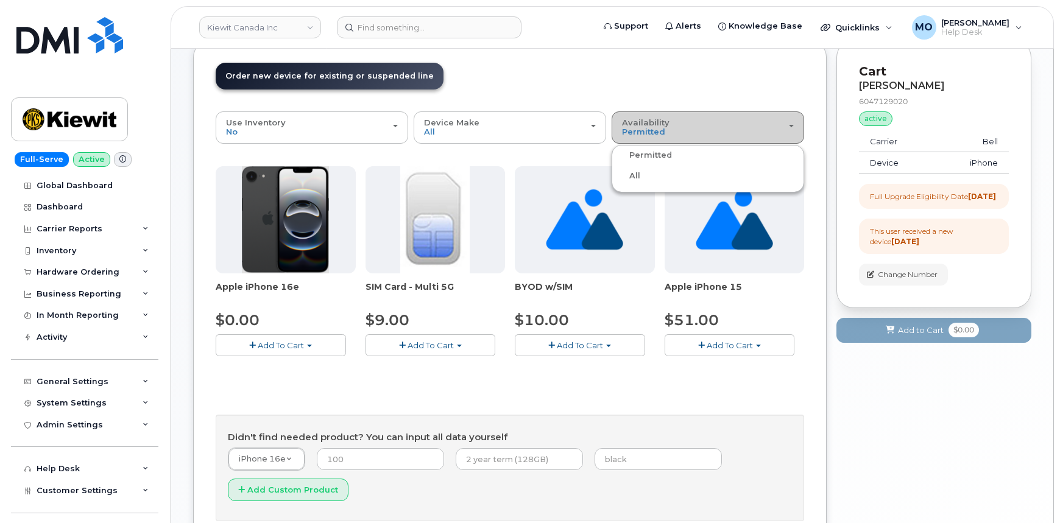
click at [674, 129] on div "Availability Permitted All" at bounding box center [708, 127] width 172 height 19
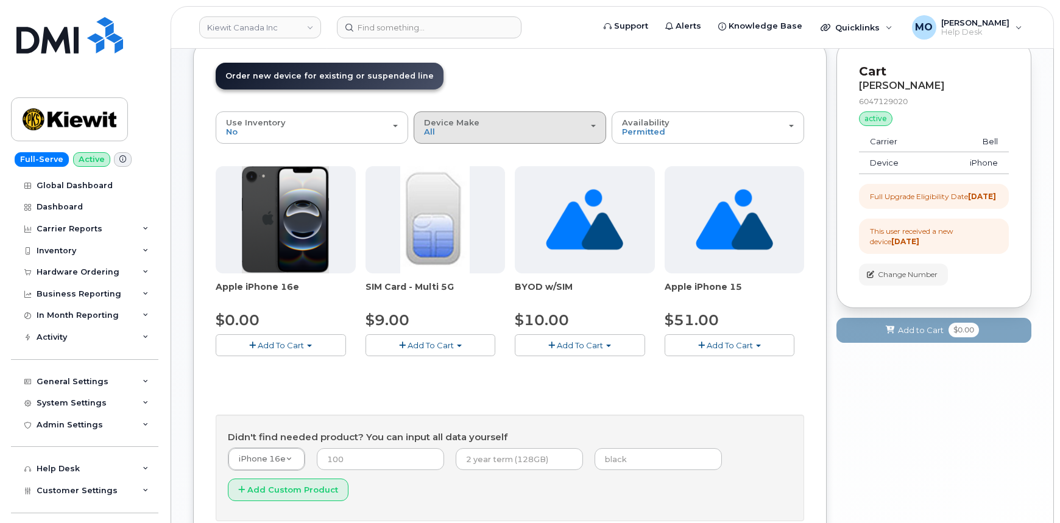
click at [463, 139] on button "Device Make All iPhone Unknown" at bounding box center [510, 127] width 192 height 32
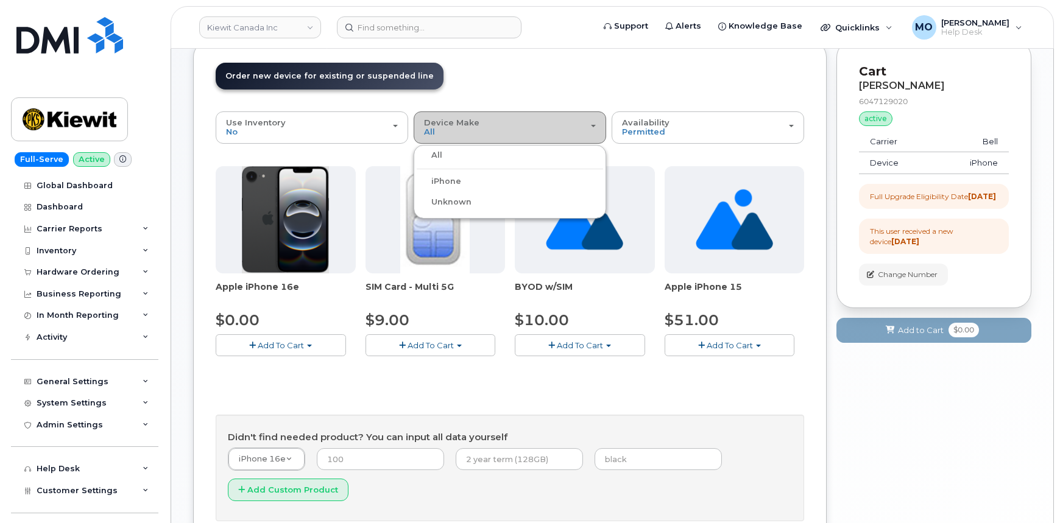
click at [466, 139] on button "Device Make All iPhone Unknown" at bounding box center [510, 127] width 192 height 32
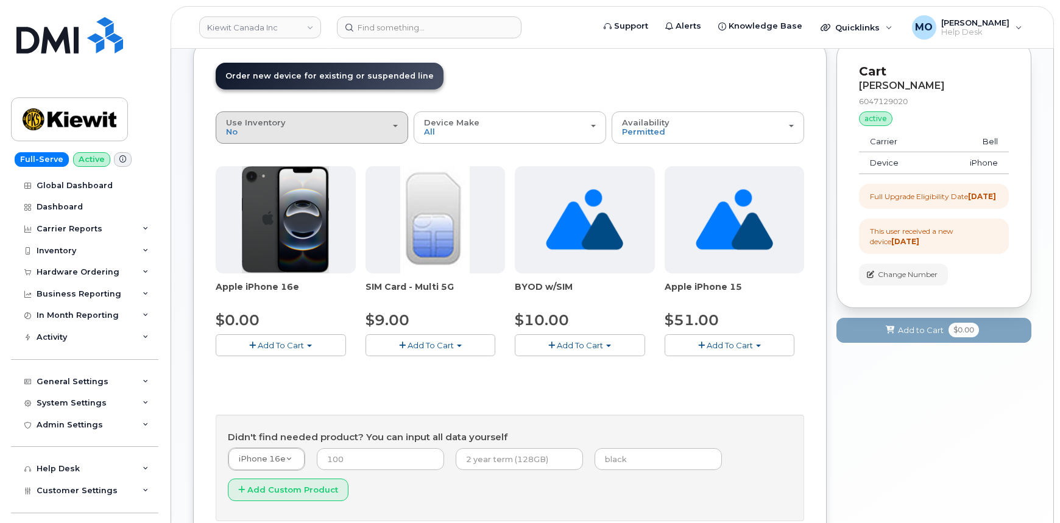
click at [341, 138] on button "Use Inventory No" at bounding box center [312, 127] width 192 height 32
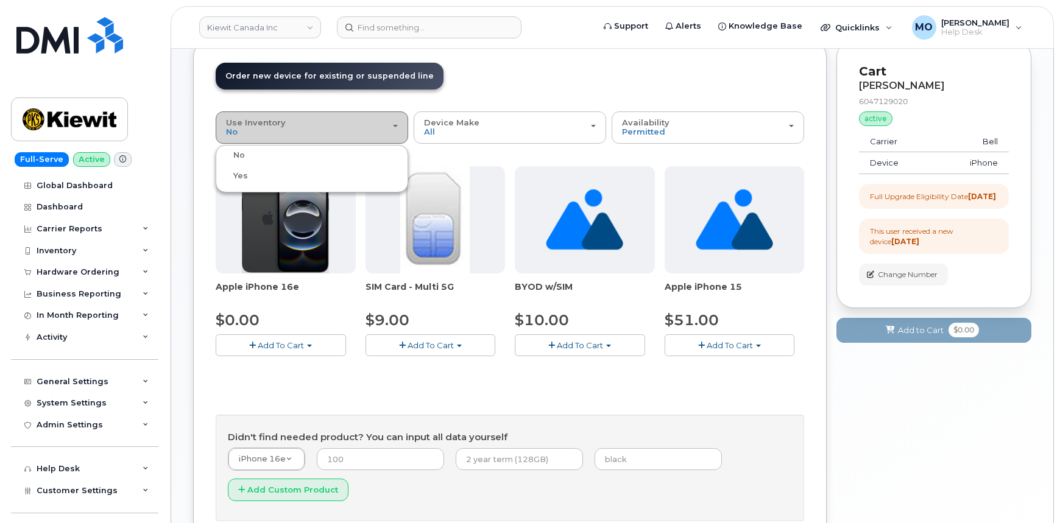
click at [340, 136] on button "Use Inventory No" at bounding box center [312, 127] width 192 height 32
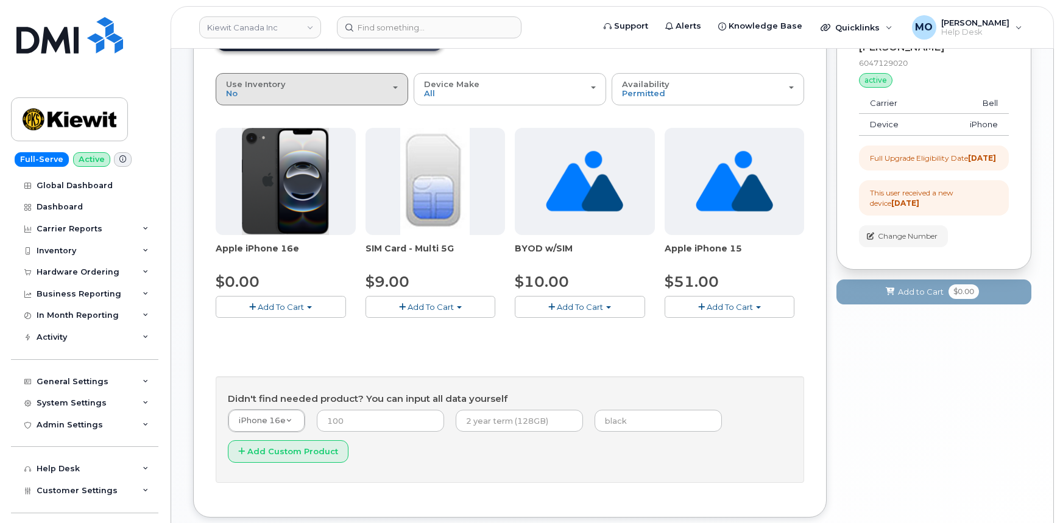
scroll to position [127, 0]
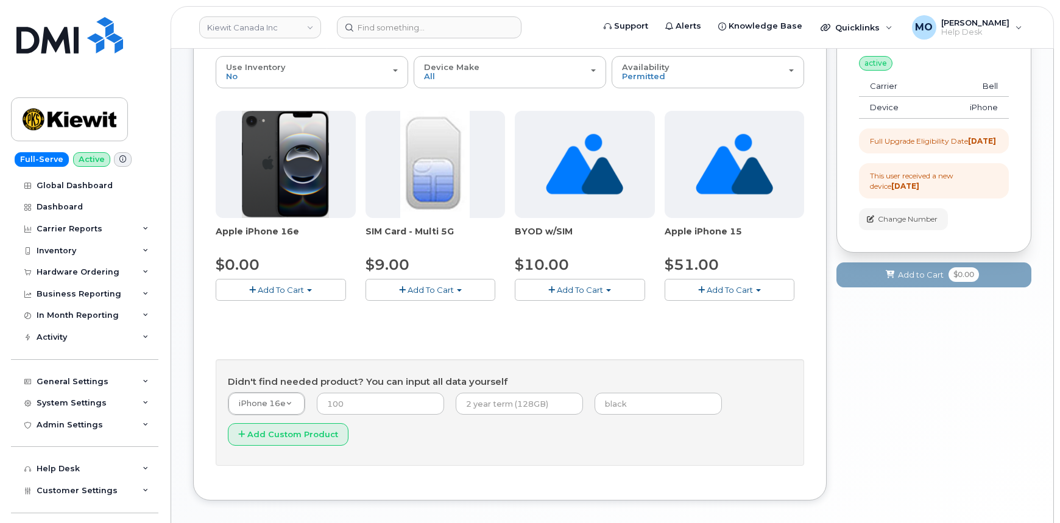
click at [266, 281] on button "Add To Cart" at bounding box center [281, 289] width 130 height 21
click at [267, 283] on button "Add To Cart" at bounding box center [281, 289] width 130 height 21
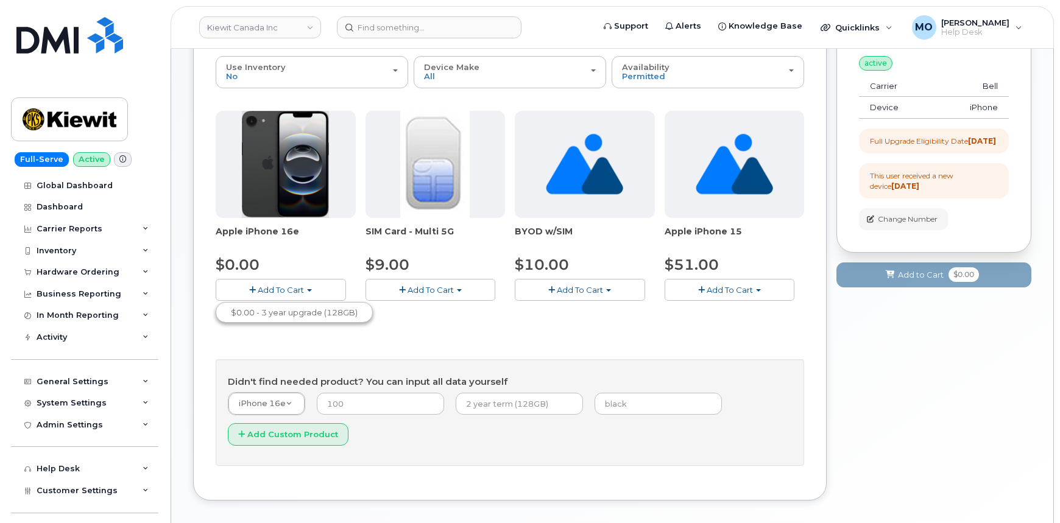
click at [267, 283] on button "Add To Cart" at bounding box center [281, 289] width 130 height 21
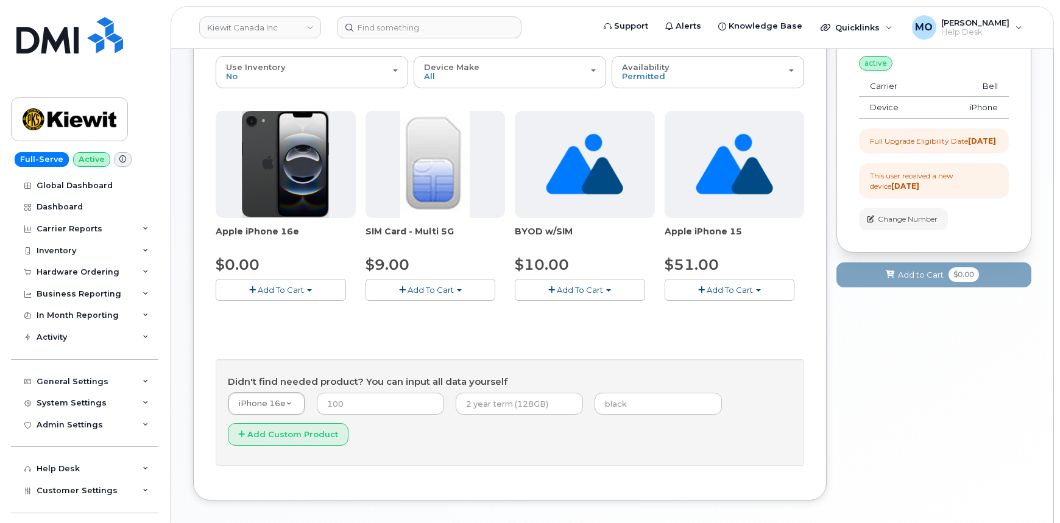
click at [267, 283] on button "Add To Cart" at bounding box center [281, 289] width 130 height 21
click at [254, 288] on span "button" at bounding box center [252, 290] width 7 height 8
click at [252, 288] on span "button" at bounding box center [252, 290] width 7 height 8
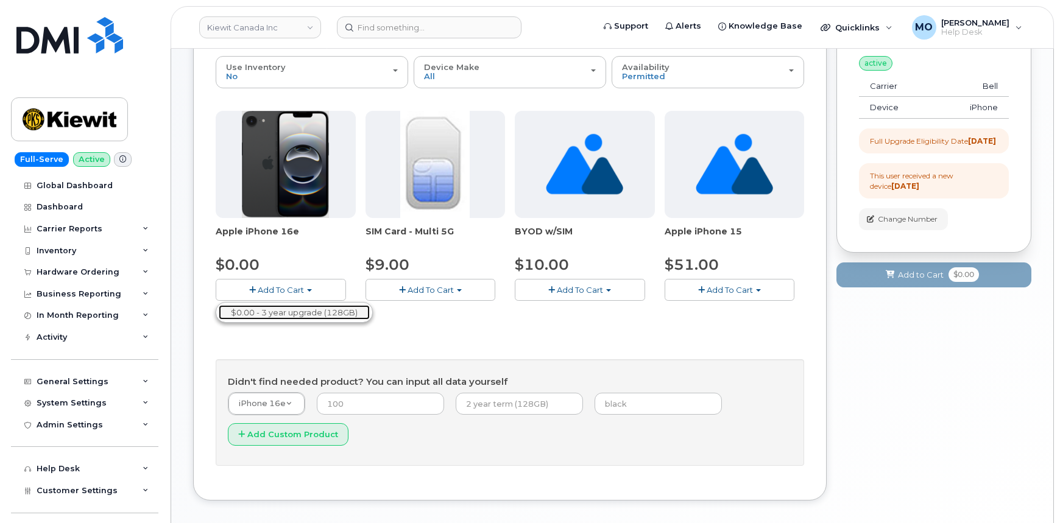
click at [262, 314] on link "$0.00 - 3 year upgrade (128GB)" at bounding box center [294, 312] width 151 height 15
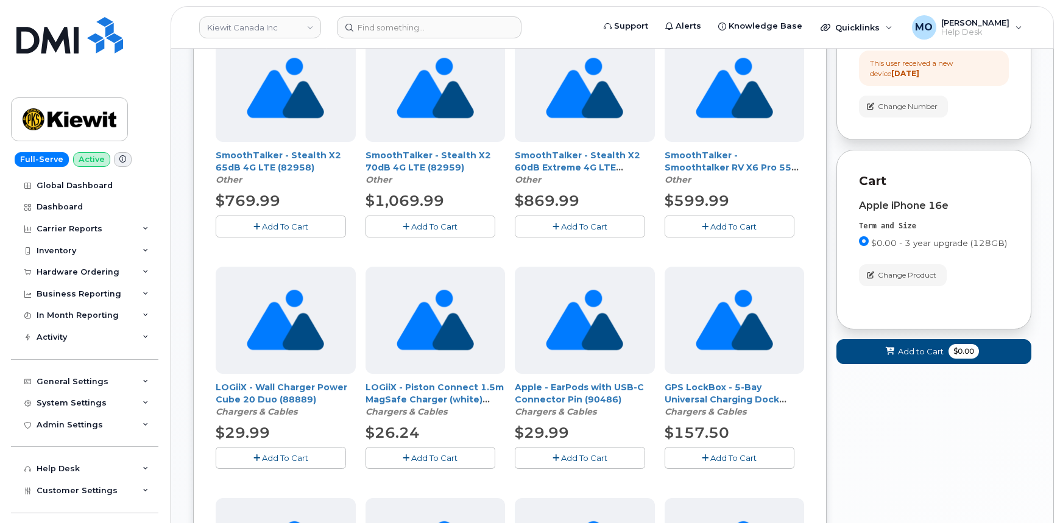
scroll to position [0, 0]
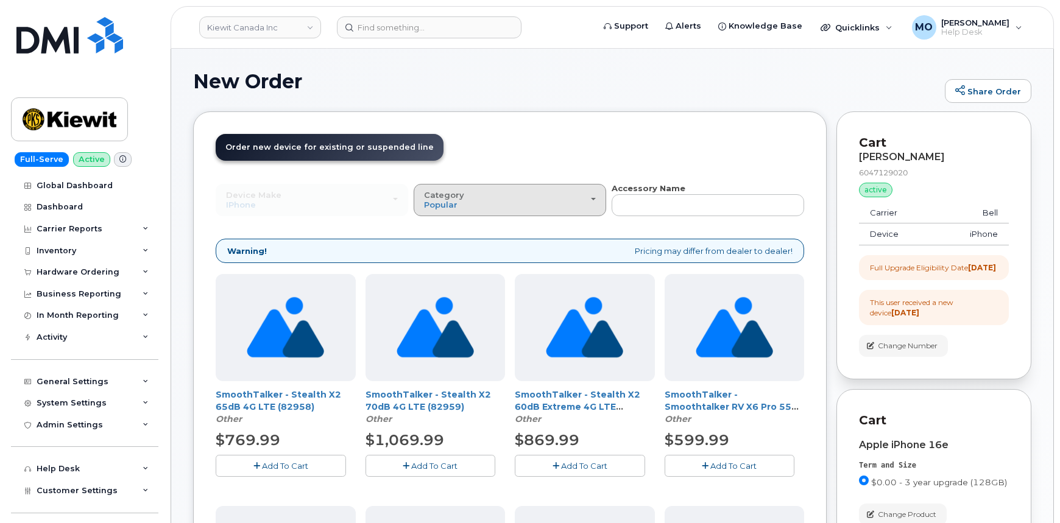
click at [530, 201] on div "Category Popular" at bounding box center [510, 200] width 172 height 19
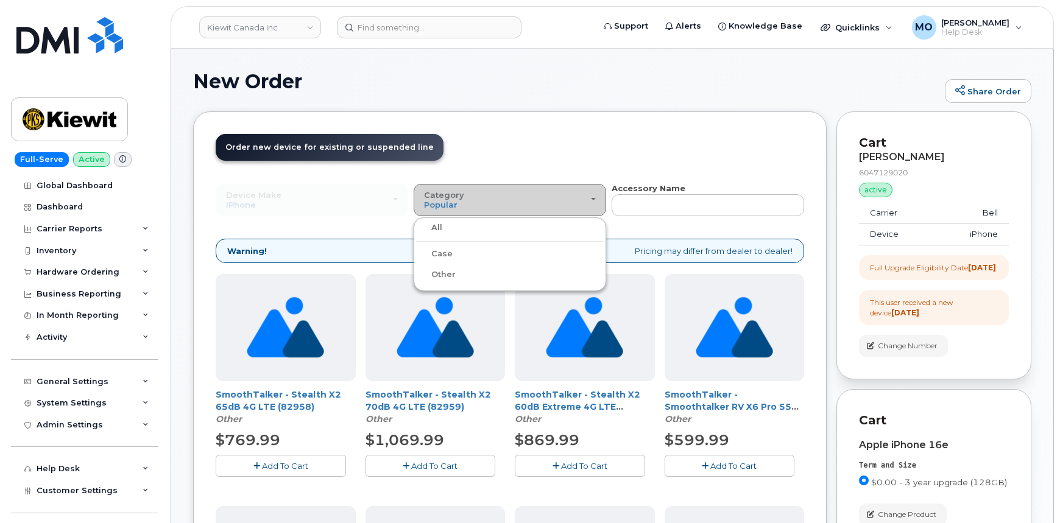
click at [530, 201] on div "Category Popular" at bounding box center [510, 200] width 172 height 19
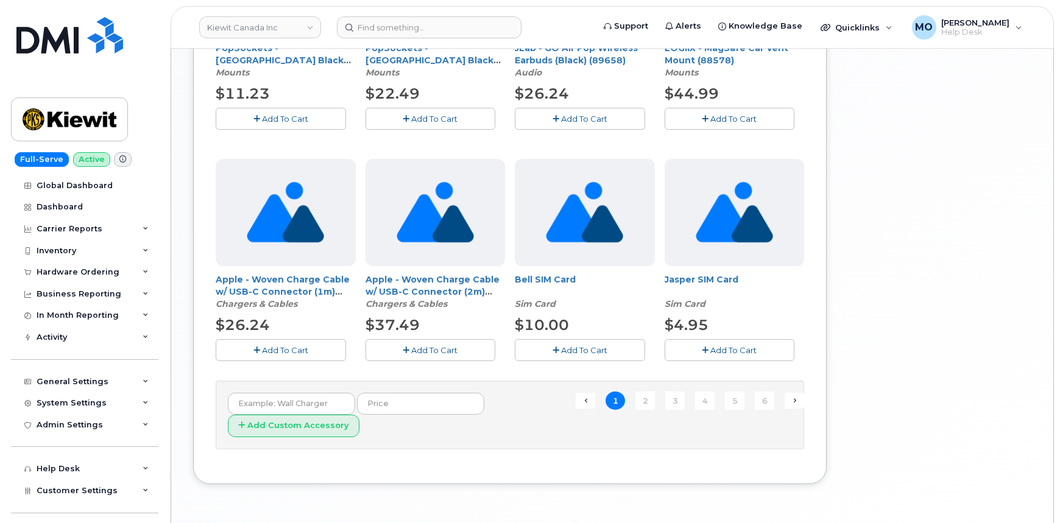
scroll to position [848, 0]
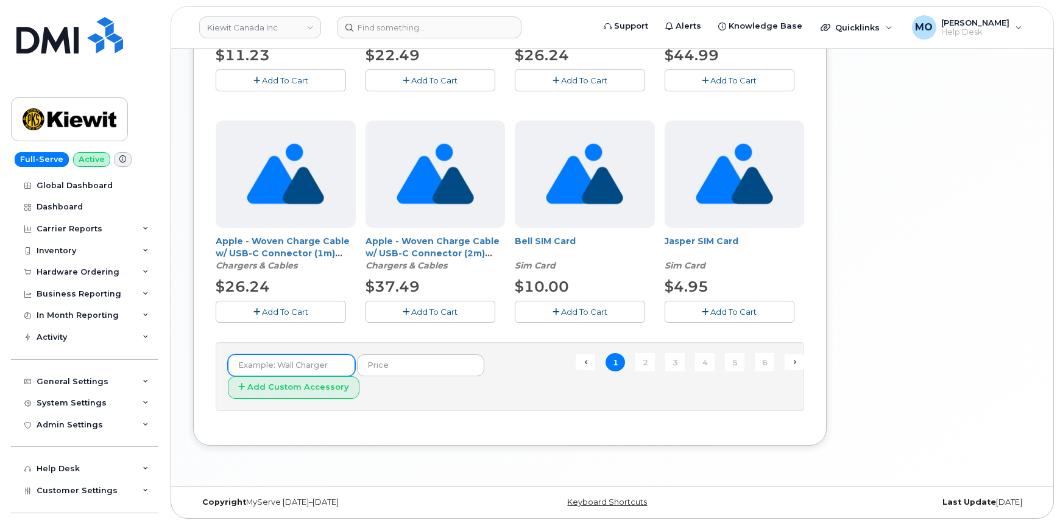
click at [286, 364] on input "text" at bounding box center [291, 365] width 127 height 22
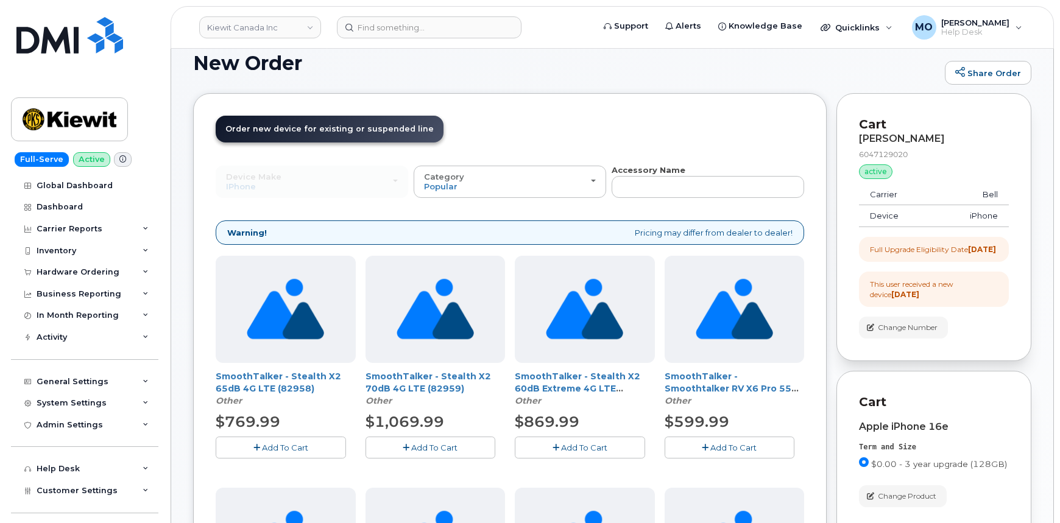
scroll to position [0, 0]
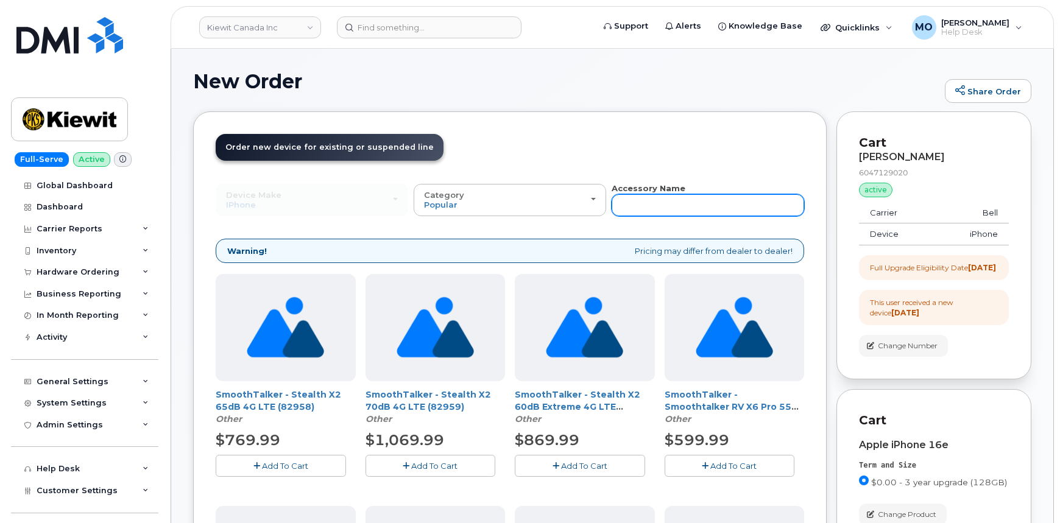
click at [680, 201] on input "text" at bounding box center [707, 205] width 192 height 22
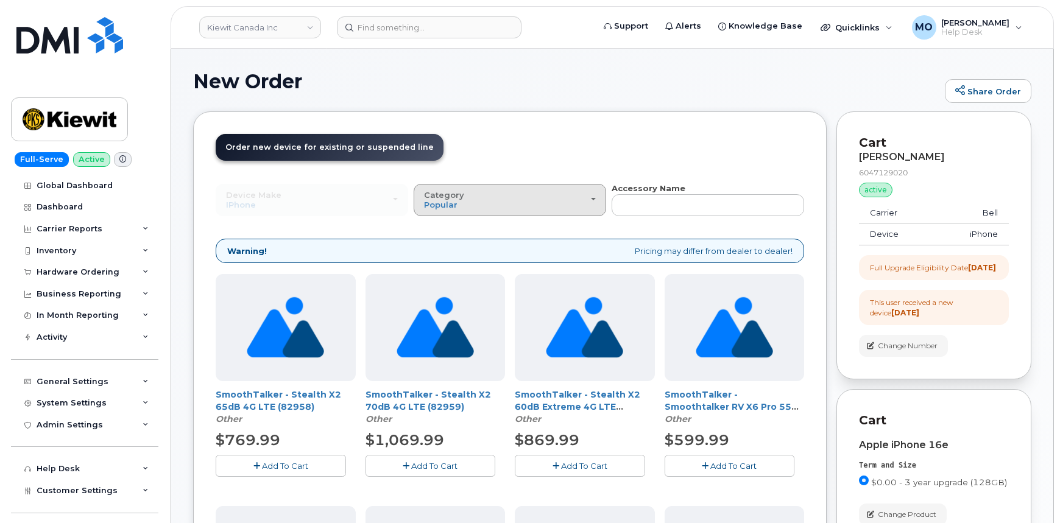
click at [502, 202] on div "Category Popular" at bounding box center [510, 200] width 172 height 19
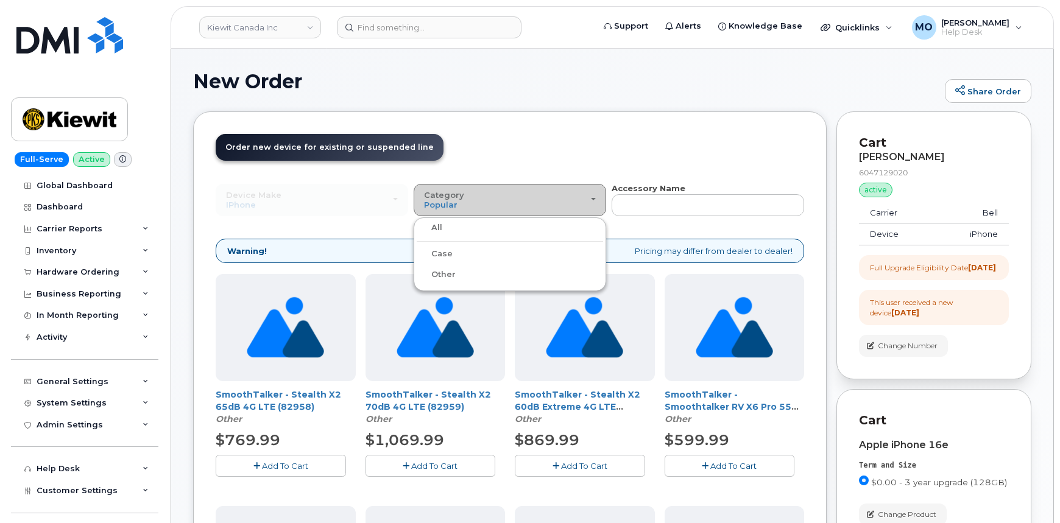
click at [502, 202] on div "Category Popular" at bounding box center [510, 200] width 172 height 19
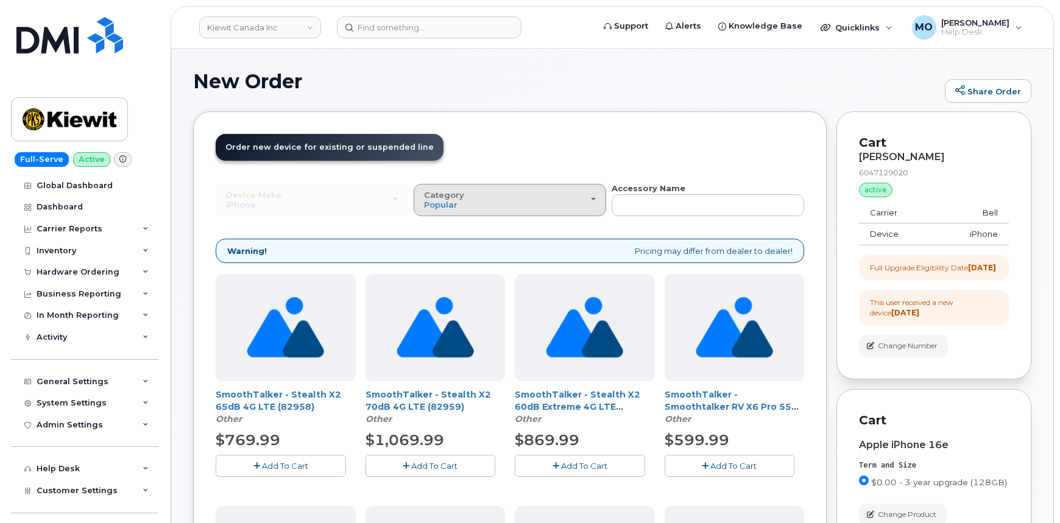
click at [591, 200] on div "Category Popular" at bounding box center [510, 200] width 172 height 19
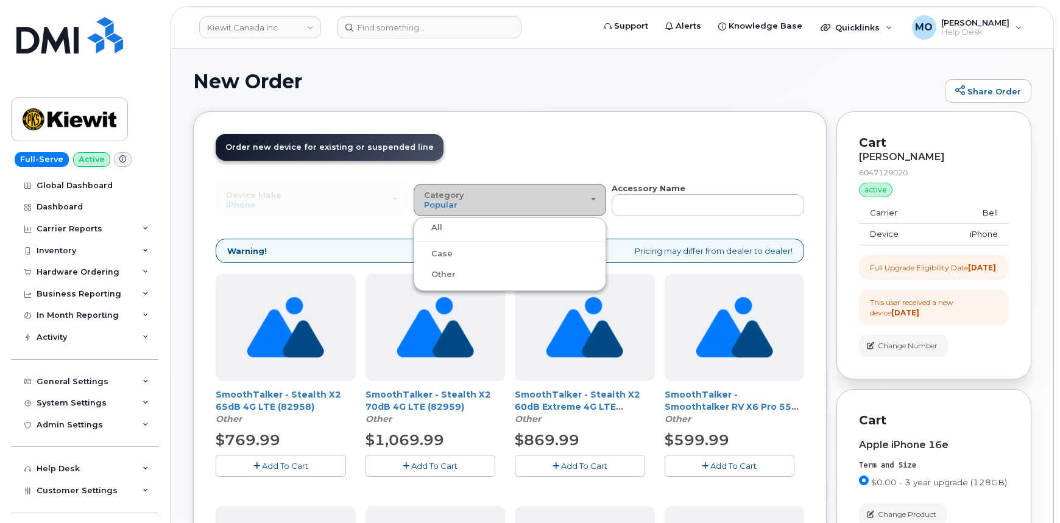
click at [590, 198] on button "Category Popular" at bounding box center [510, 200] width 192 height 32
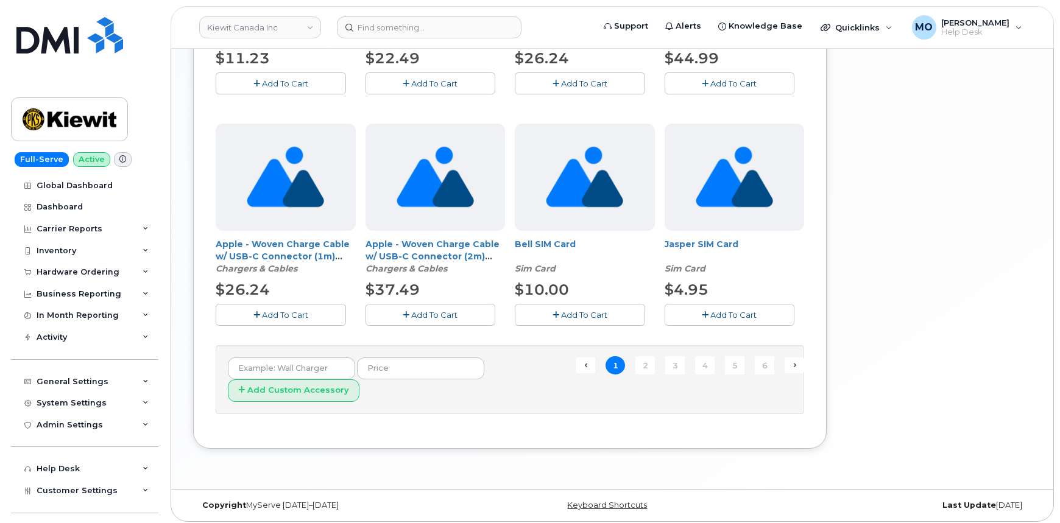
scroll to position [848, 0]
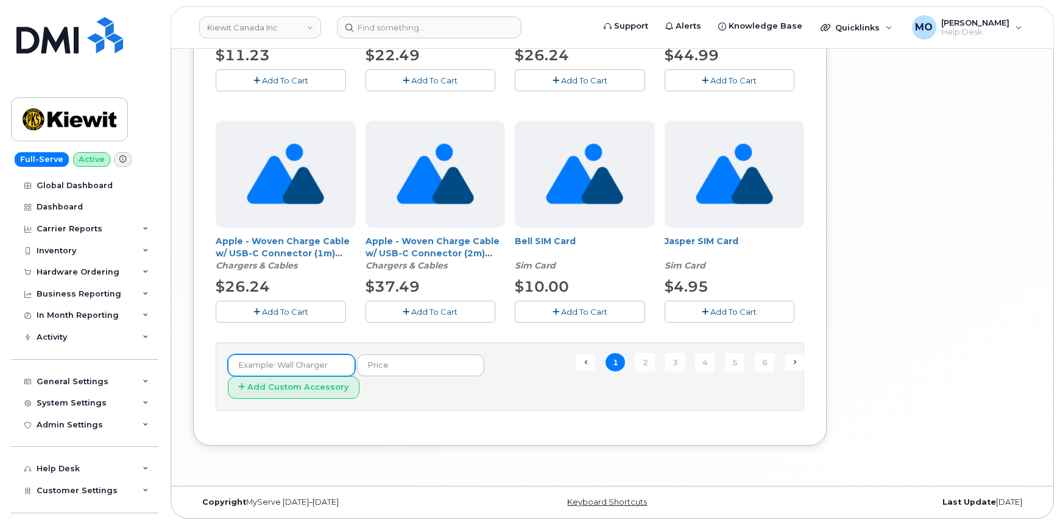
click at [329, 365] on input "text" at bounding box center [291, 365] width 127 height 22
type input "case"
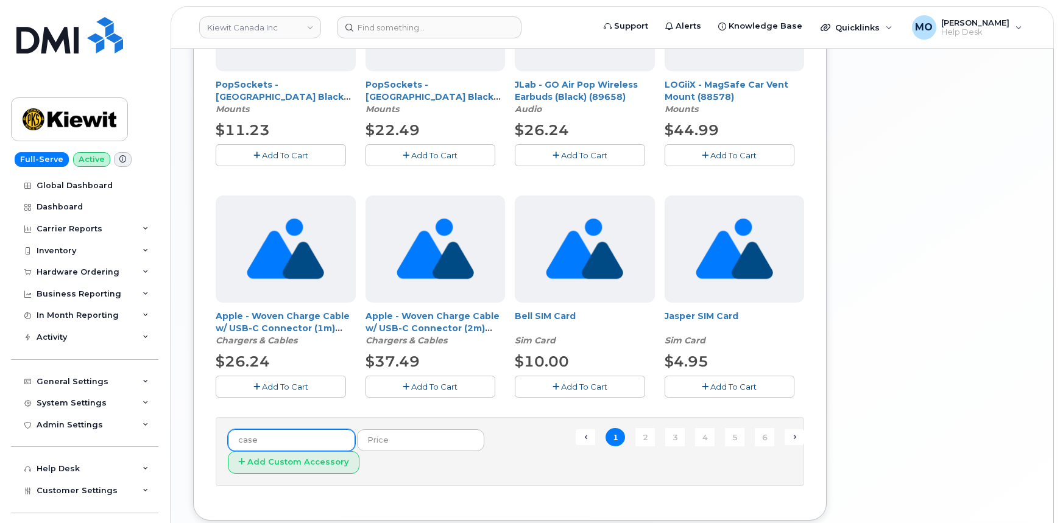
scroll to position [793, 0]
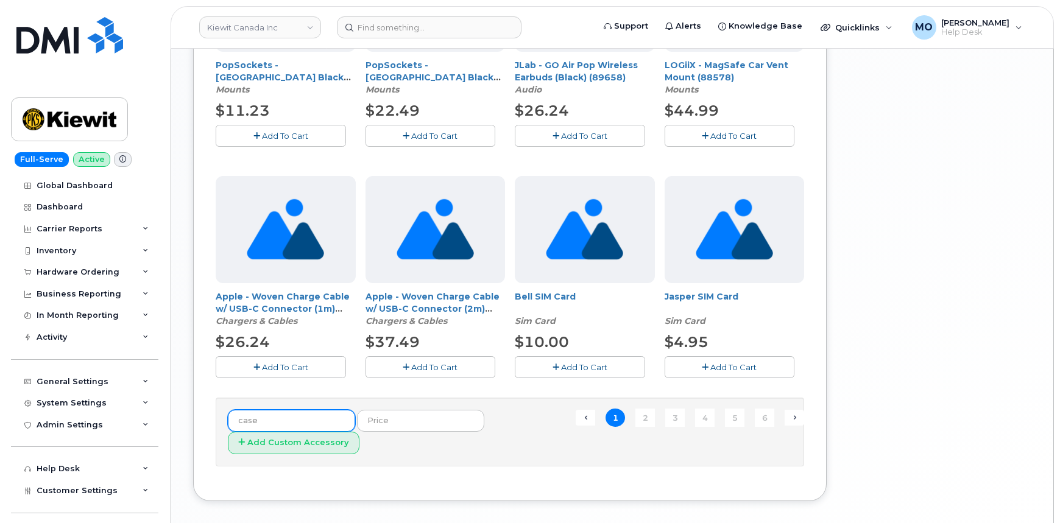
click at [289, 423] on input "case" at bounding box center [291, 421] width 127 height 22
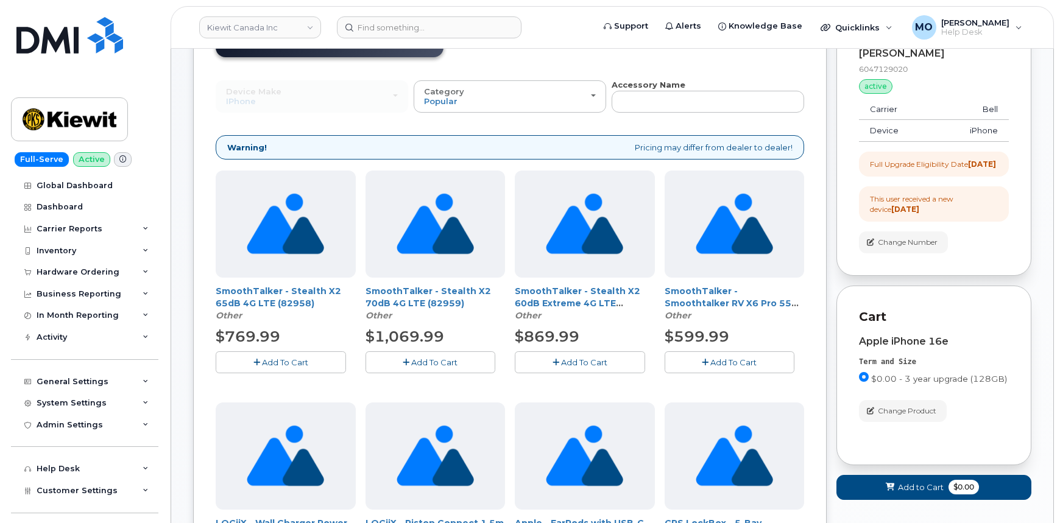
scroll to position [276, 0]
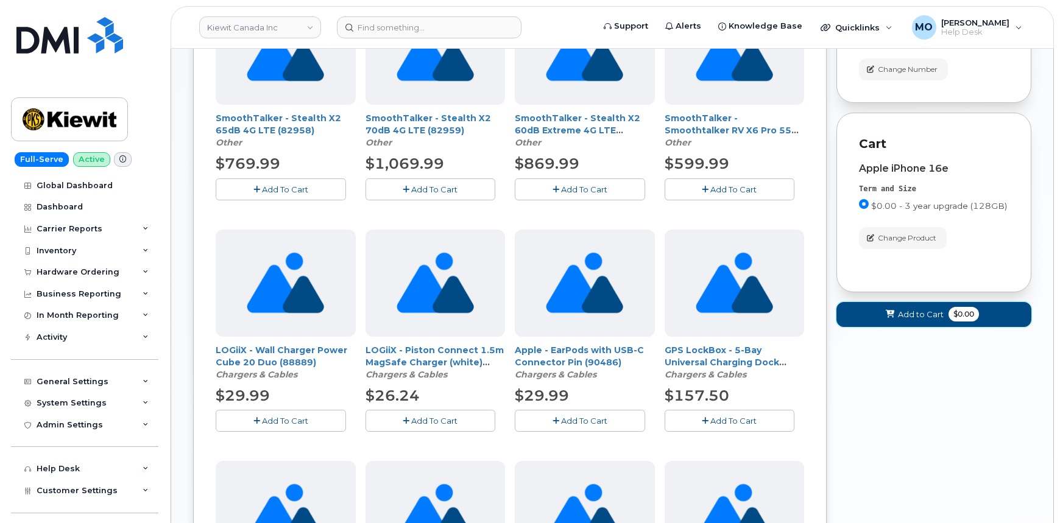
click at [870, 326] on button "Add to Cart $0.00" at bounding box center [933, 314] width 195 height 25
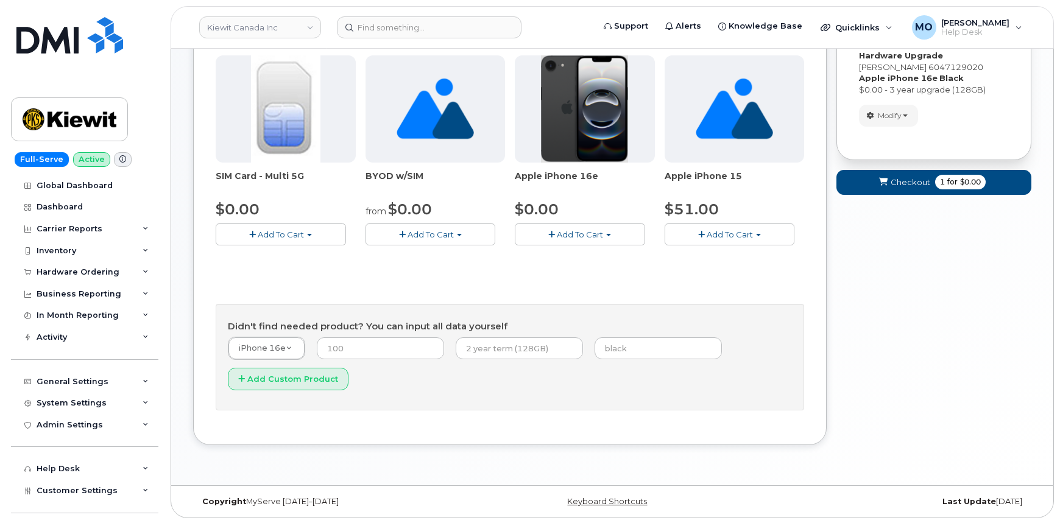
scroll to position [16, 0]
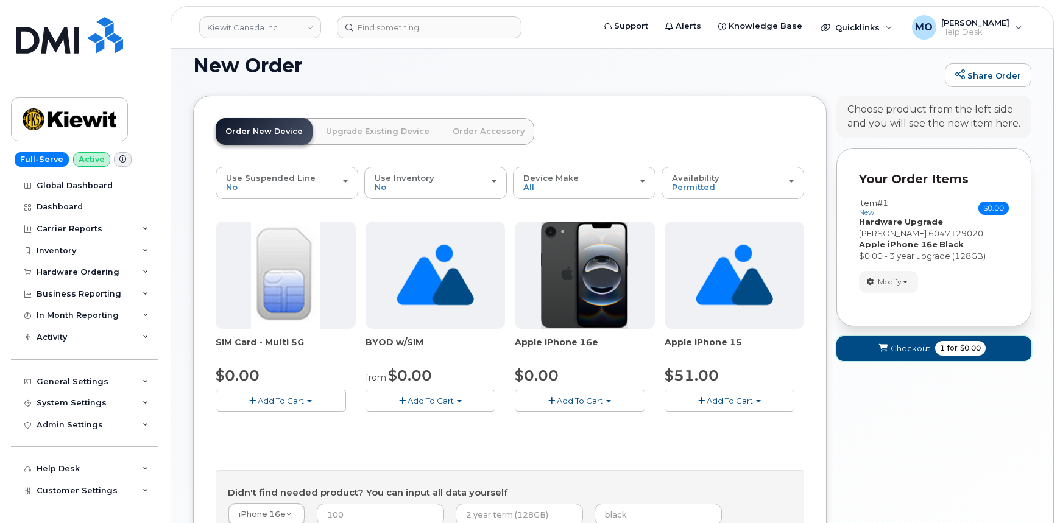
click at [890, 347] on button "Checkout 1 for $0.00" at bounding box center [933, 348] width 195 height 25
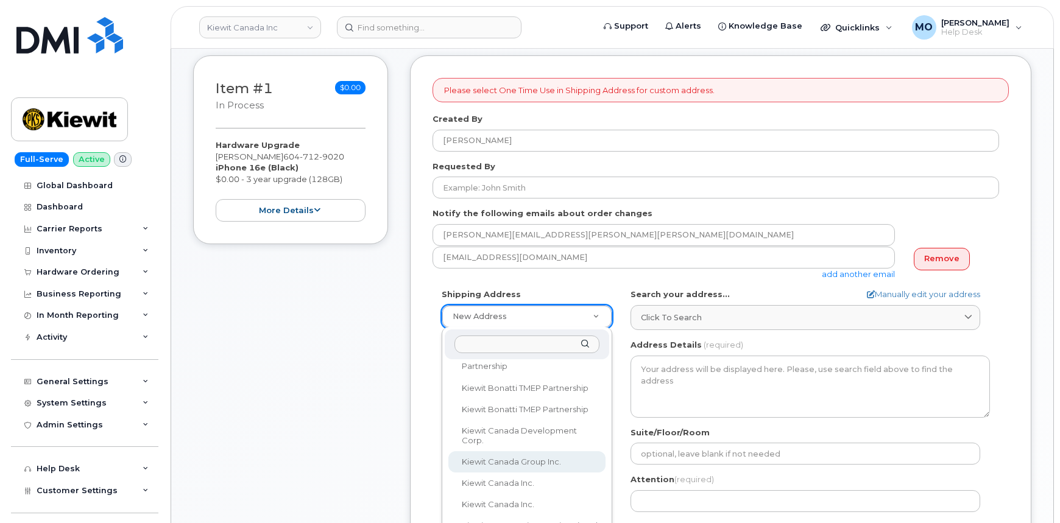
scroll to position [443, 0]
select select
type textarea "[STREET_ADDRESS]"
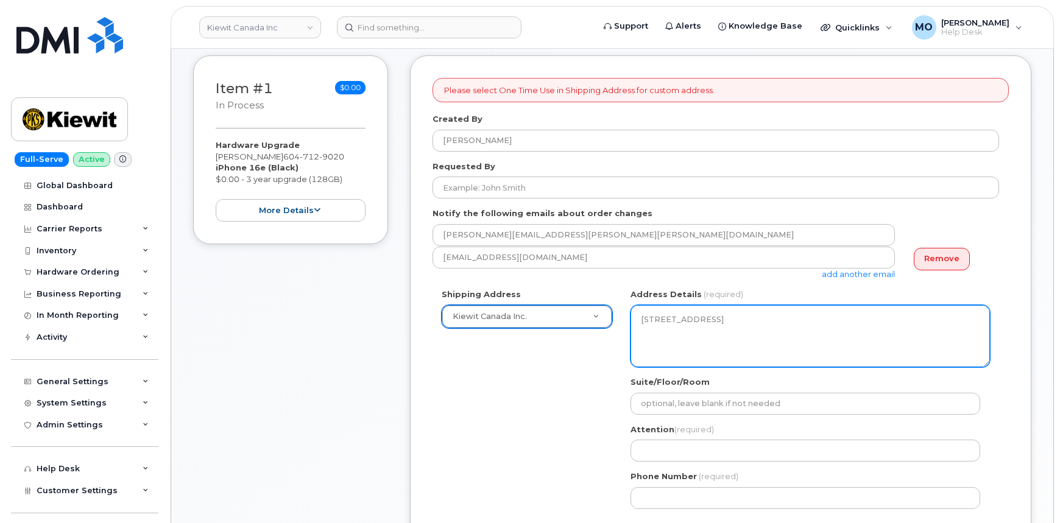
click at [761, 331] on textarea "[STREET_ADDRESS]" at bounding box center [809, 336] width 359 height 62
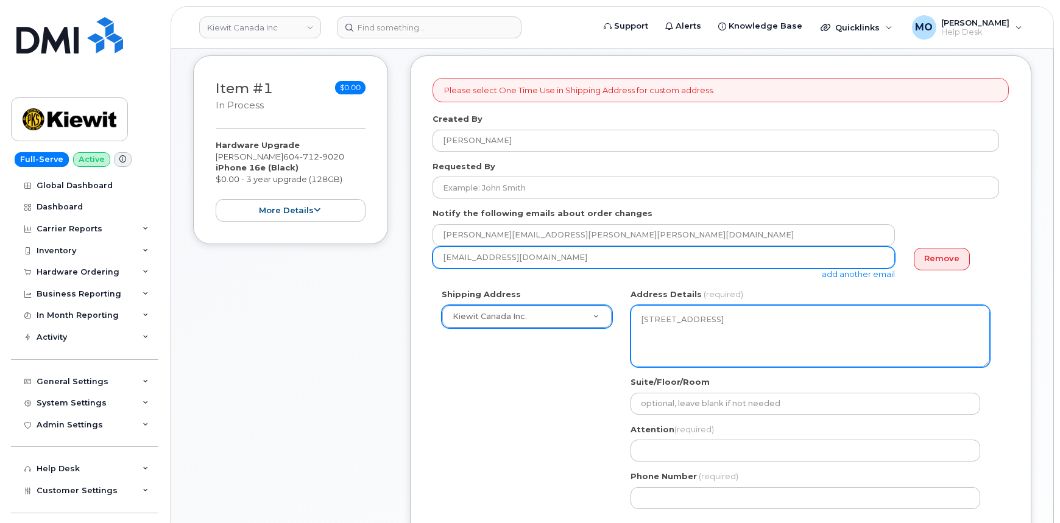
scroll to position [110, 0]
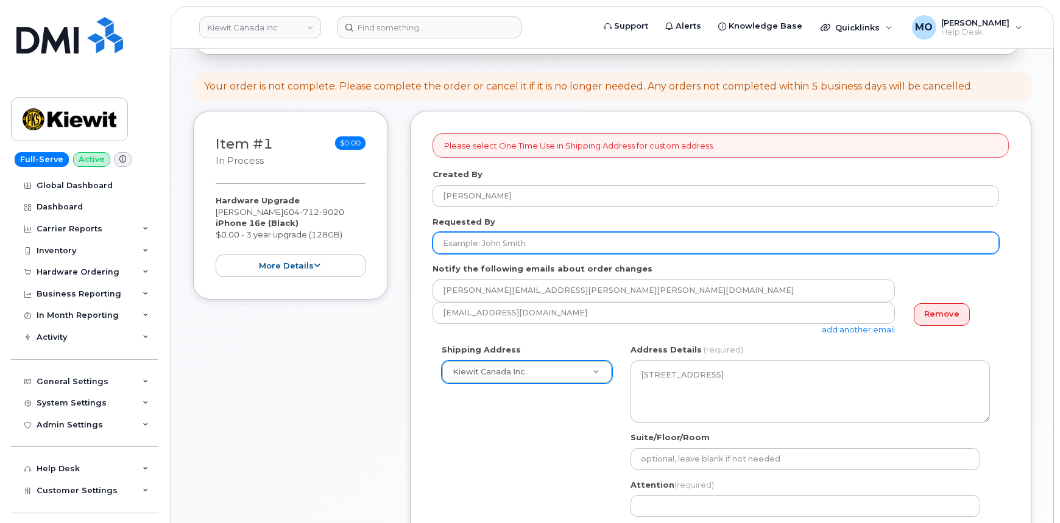
click at [543, 238] on input "Requested By" at bounding box center [715, 243] width 566 height 22
click at [587, 242] on input "Requested By" at bounding box center [715, 243] width 566 height 22
paste input "[PERSON_NAME]"
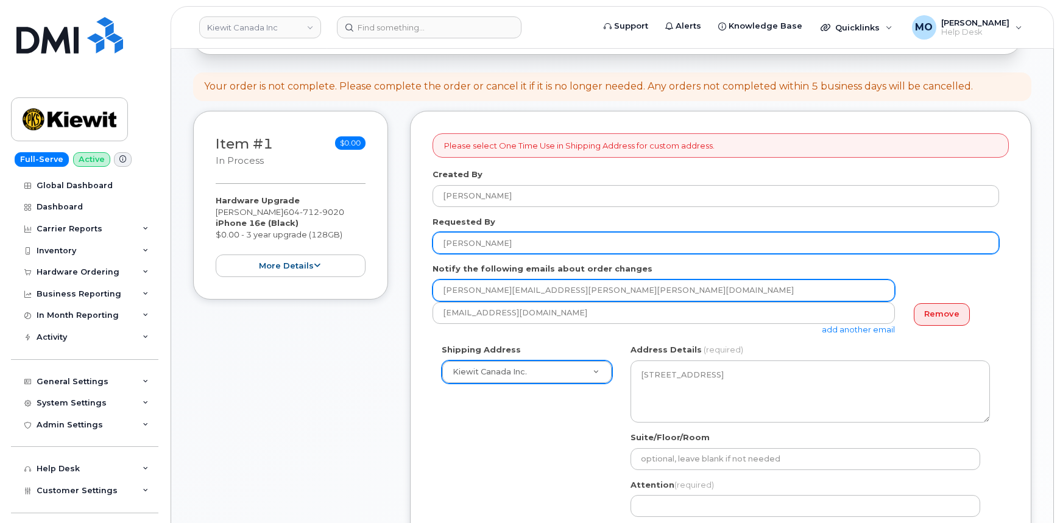
type input "[PERSON_NAME]"
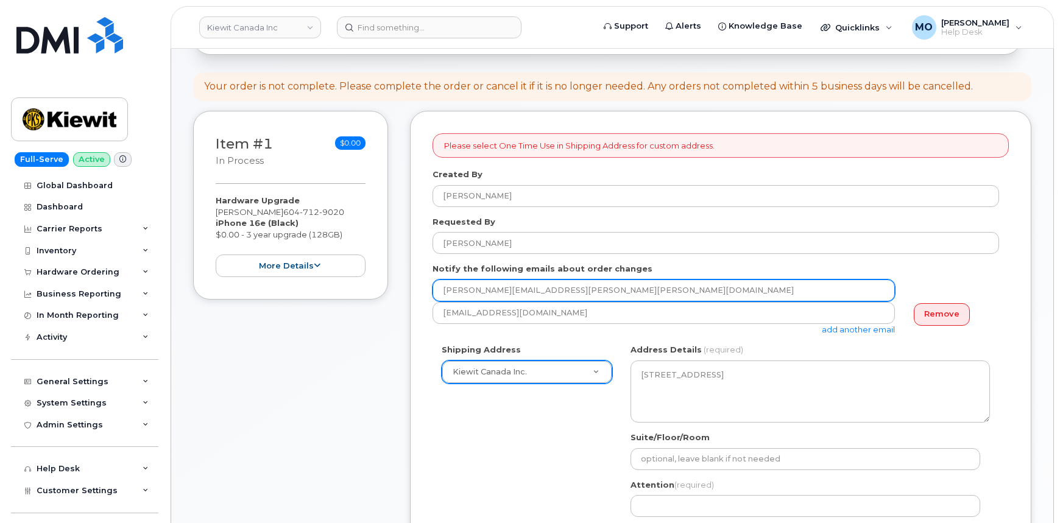
click at [573, 292] on input "[PERSON_NAME][EMAIL_ADDRESS][PERSON_NAME][PERSON_NAME][DOMAIN_NAME]" at bounding box center [663, 291] width 462 height 22
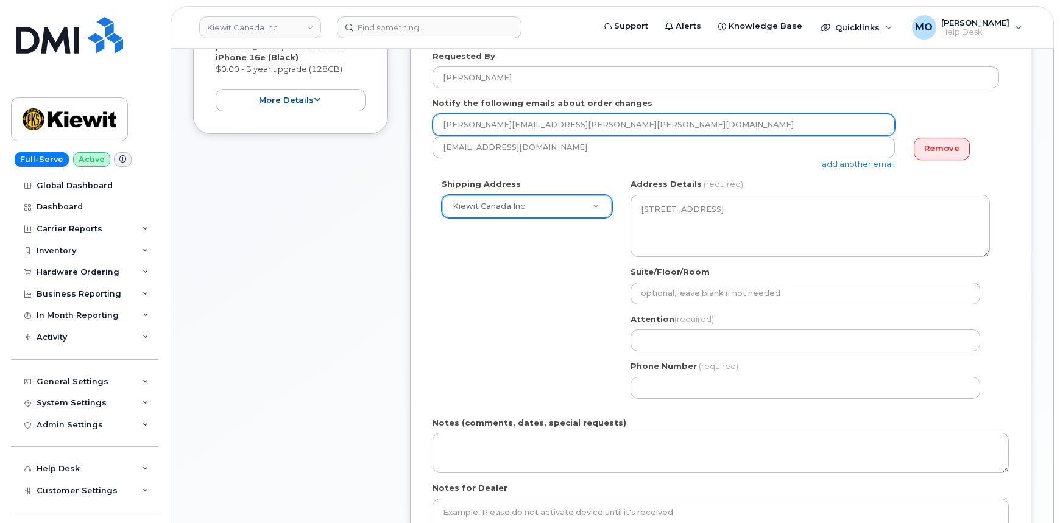
scroll to position [276, 0]
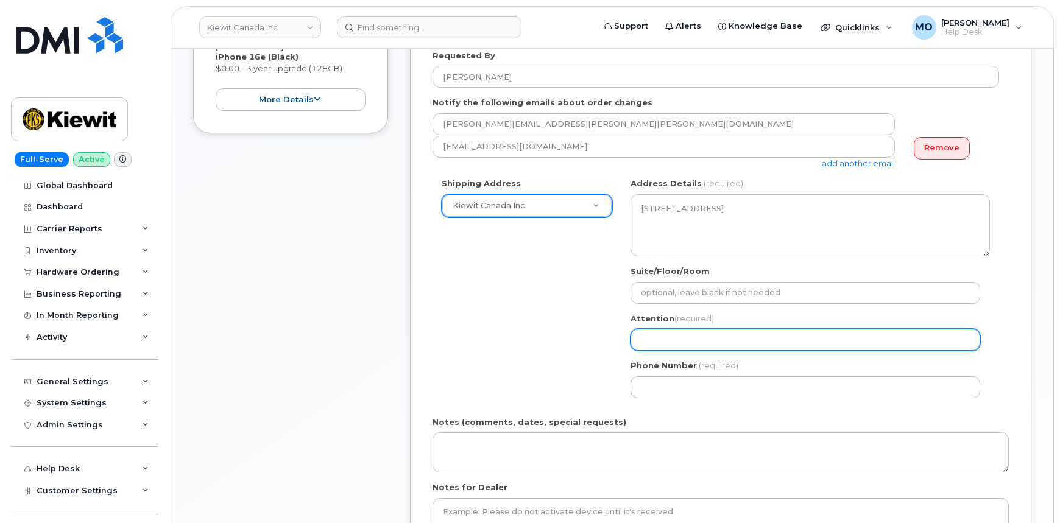
click at [700, 336] on input "Attention (required)" at bounding box center [805, 340] width 350 height 22
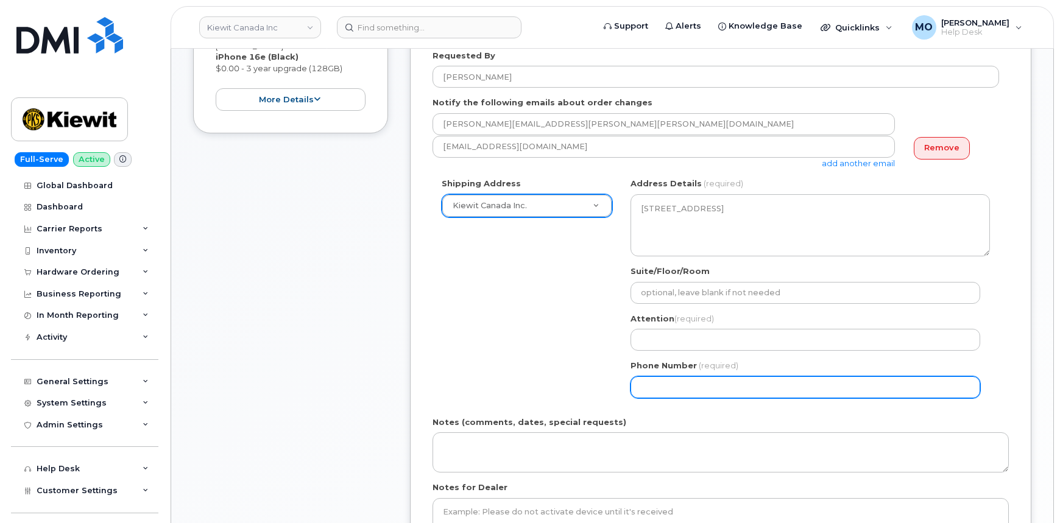
click at [642, 386] on input "Phone Number" at bounding box center [805, 387] width 350 height 22
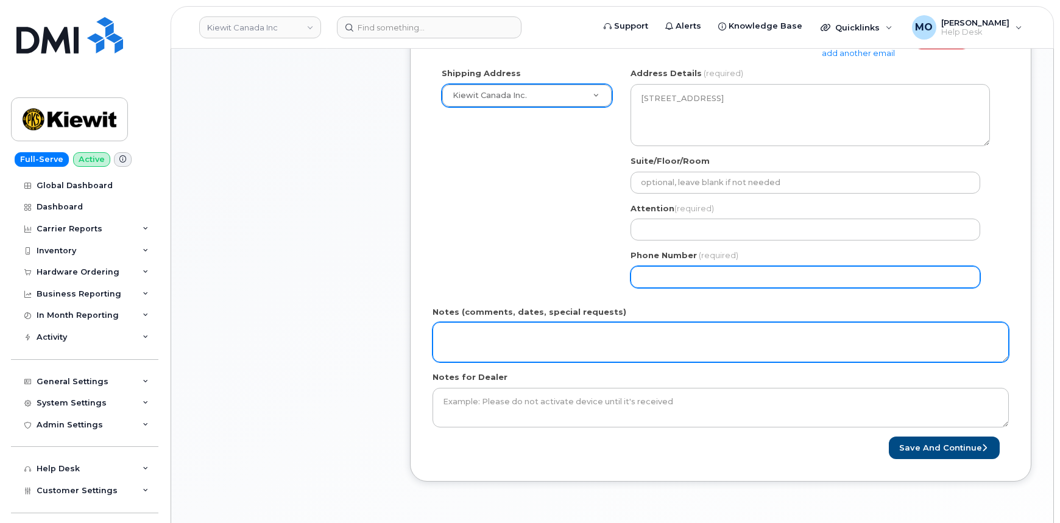
scroll to position [387, 0]
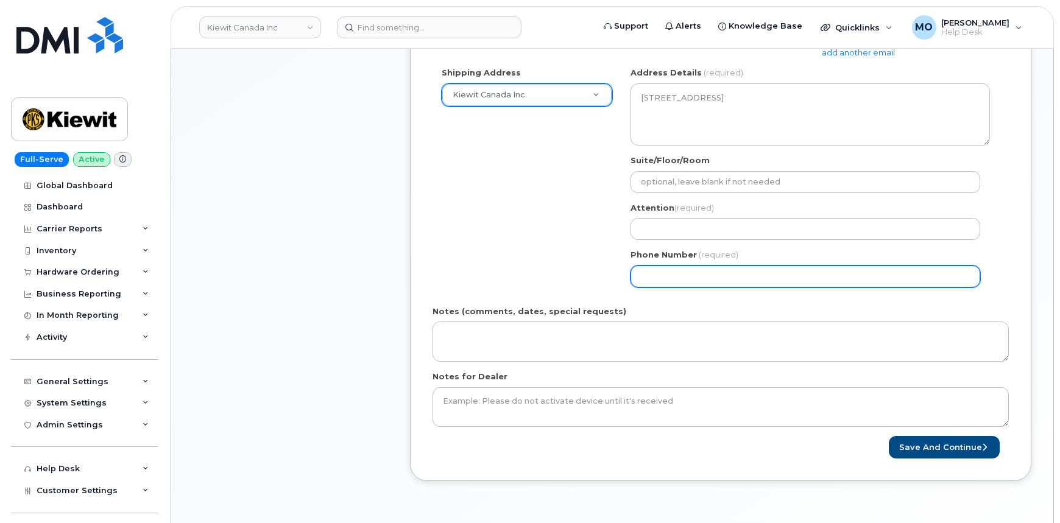
click at [688, 273] on input "Phone Number" at bounding box center [805, 277] width 350 height 22
paste input "6047129020"
select select
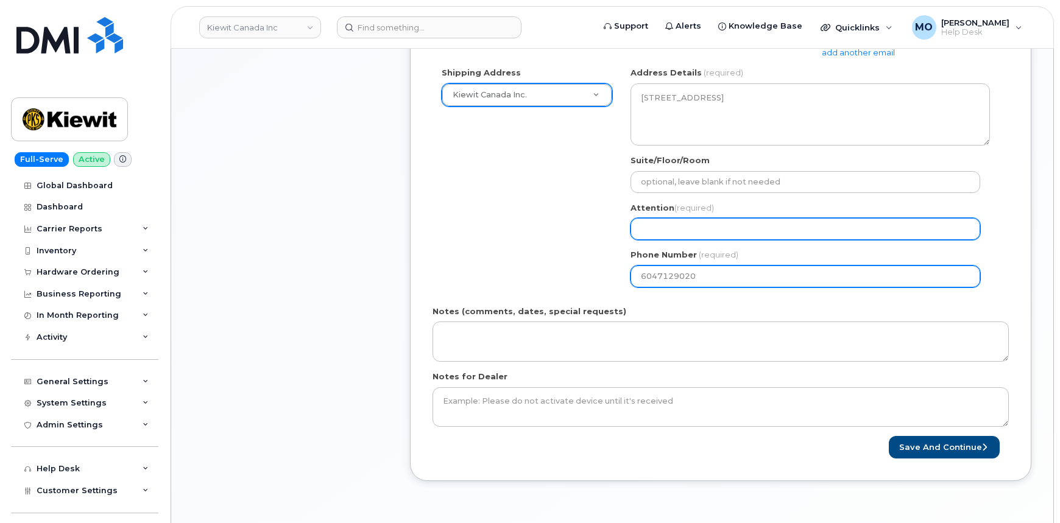
type input "6047129020"
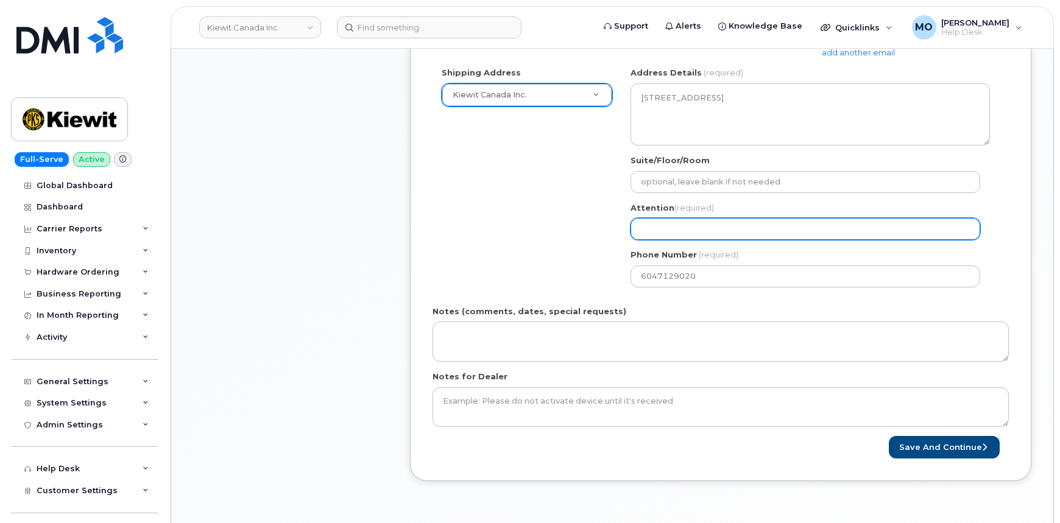
click at [705, 228] on input "Attention (required)" at bounding box center [805, 229] width 350 height 22
click at [753, 220] on input "Attention (required)" at bounding box center [805, 229] width 350 height 22
select select
type input "T"
select select
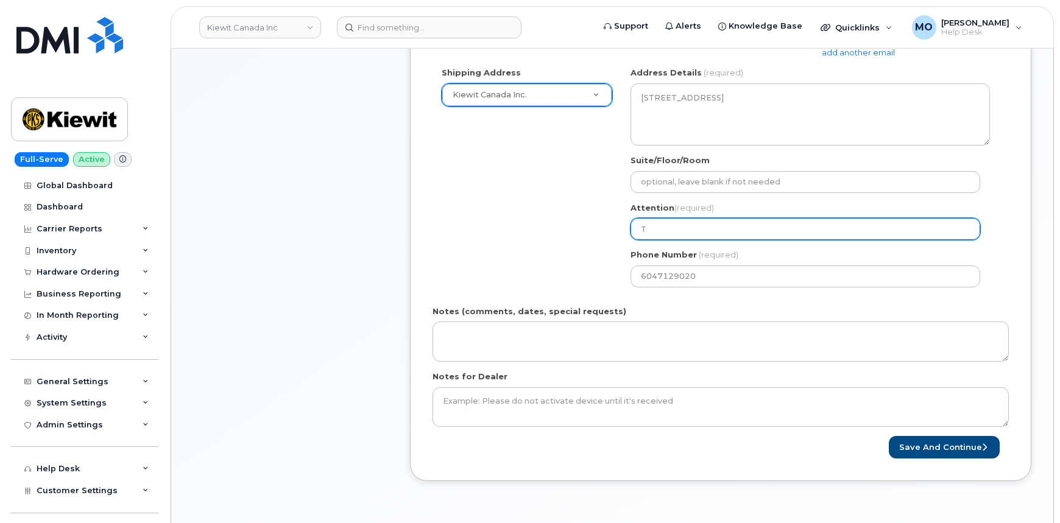
type input "Te"
select select
type input "Tex"
select select
type input "Text"
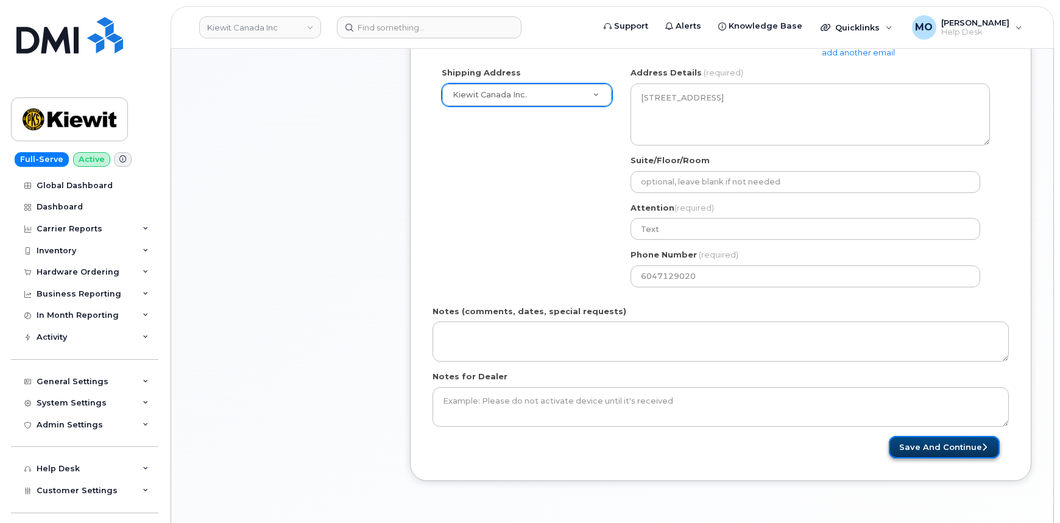
click at [960, 438] on button "Save and Continue" at bounding box center [944, 447] width 111 height 23
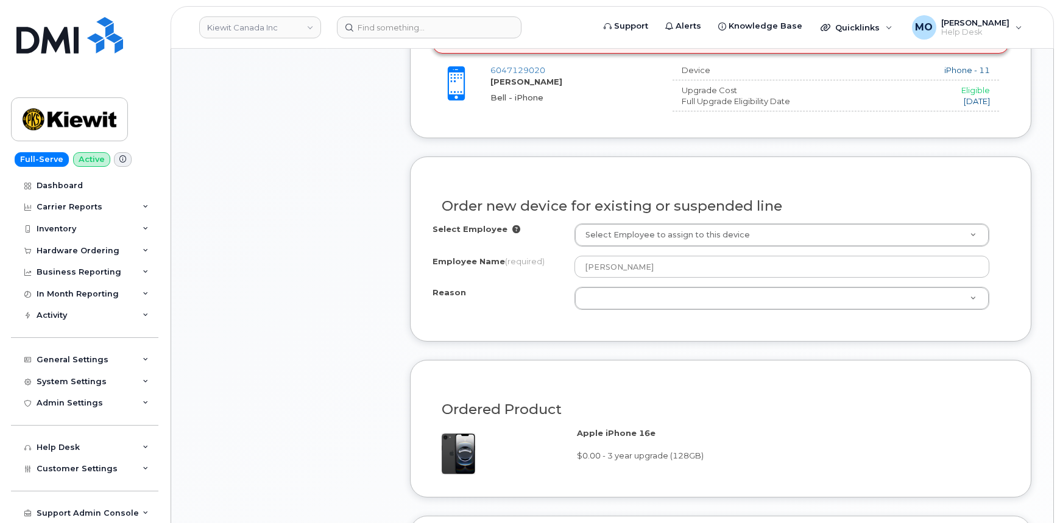
scroll to position [554, 0]
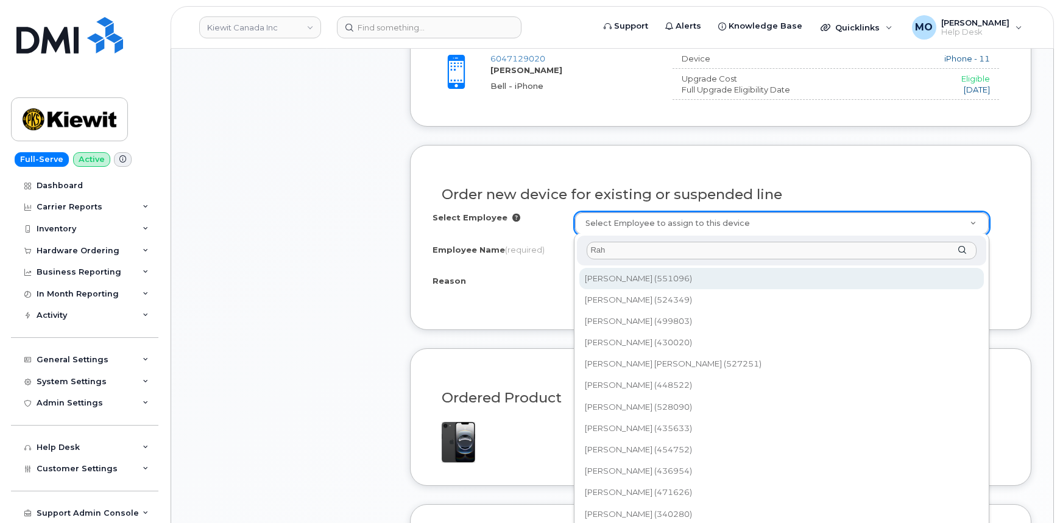
click at [766, 250] on input "Rah" at bounding box center [781, 251] width 390 height 18
click at [749, 242] on input "Rah" at bounding box center [781, 251] width 390 height 18
click at [737, 250] on input "Rah" at bounding box center [781, 251] width 390 height 18
paste input "ghav Mehta"
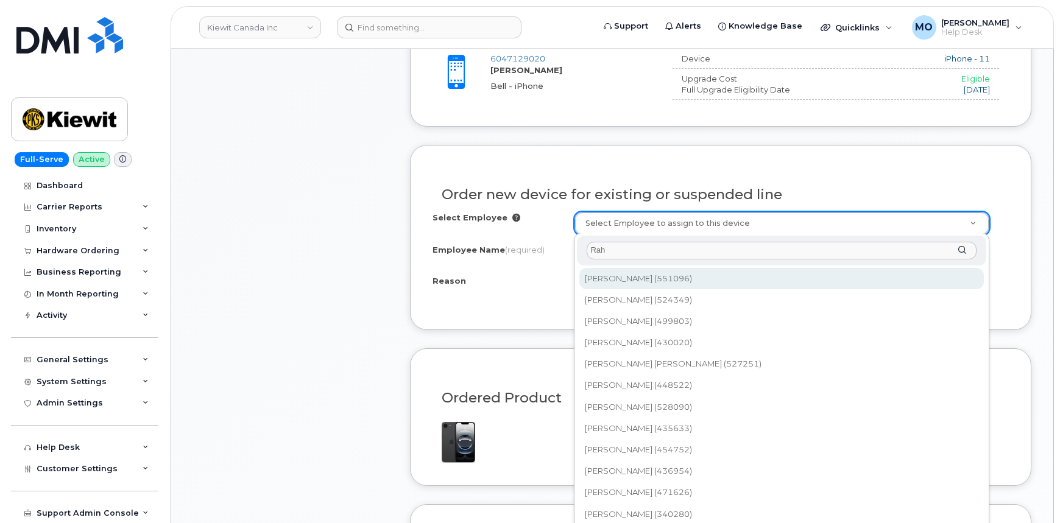
type input "[PERSON_NAME]"
type input "2095402"
type input "Aadya Panigrahi"
select select
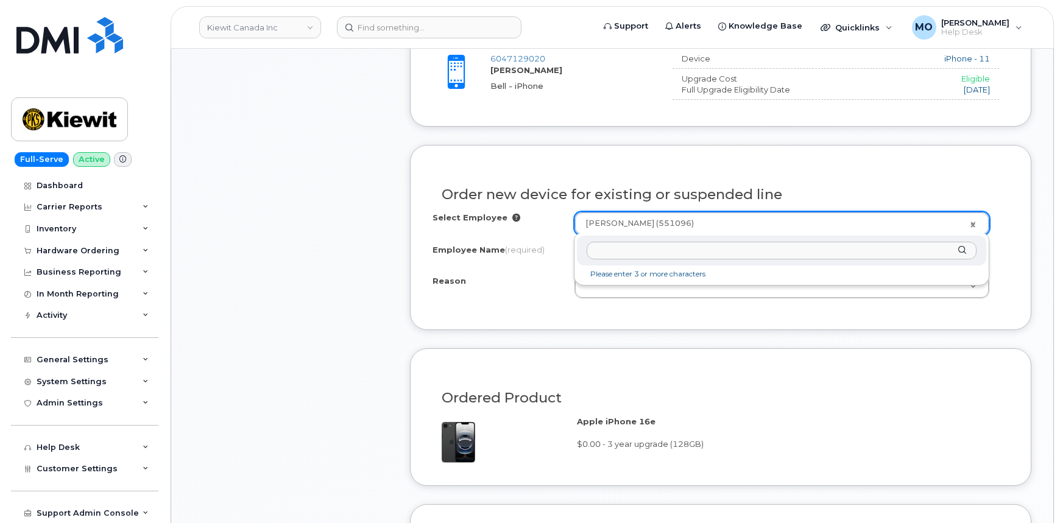
paste input "[PERSON_NAME]"
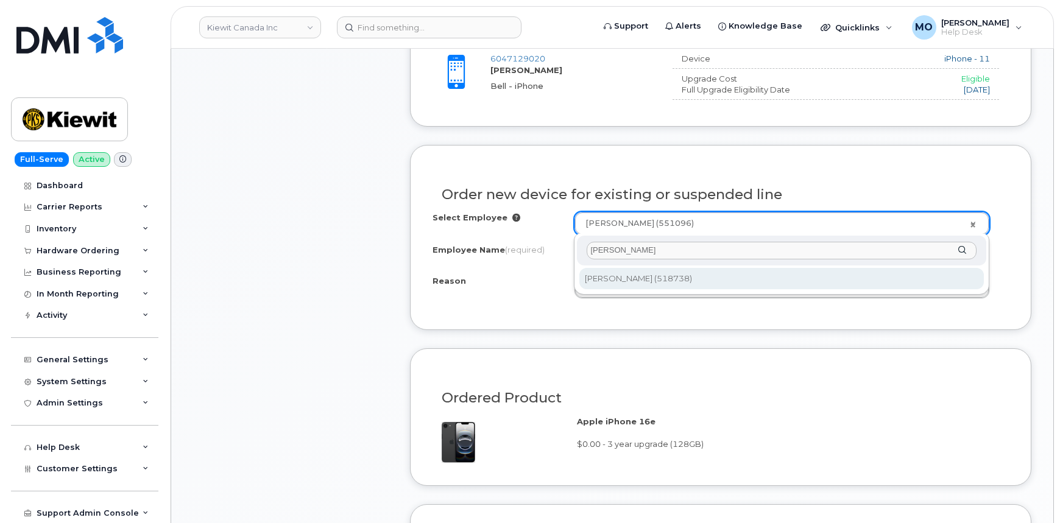
type input "[PERSON_NAME]"
type input "1663728"
type input "[PERSON_NAME]"
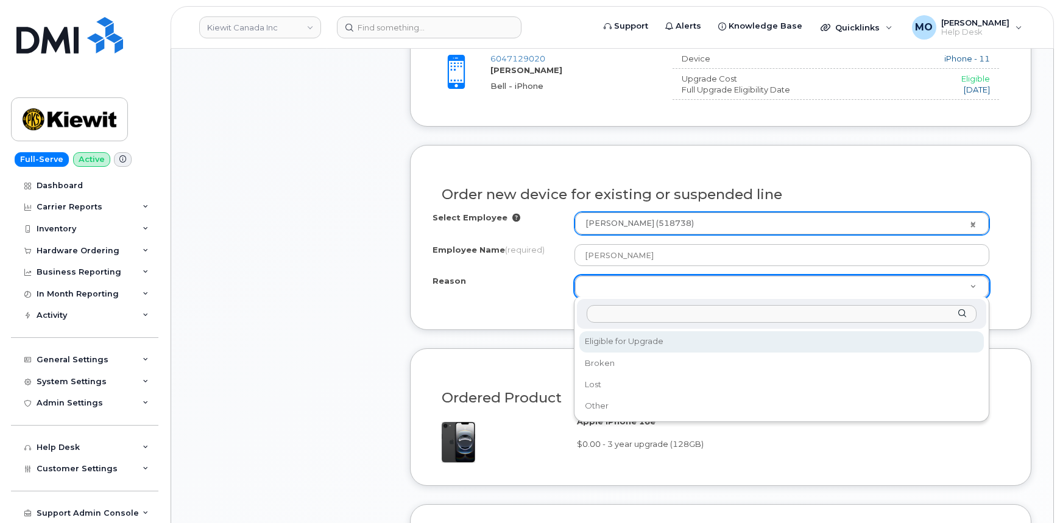
select select "eligible_for_upgrade"
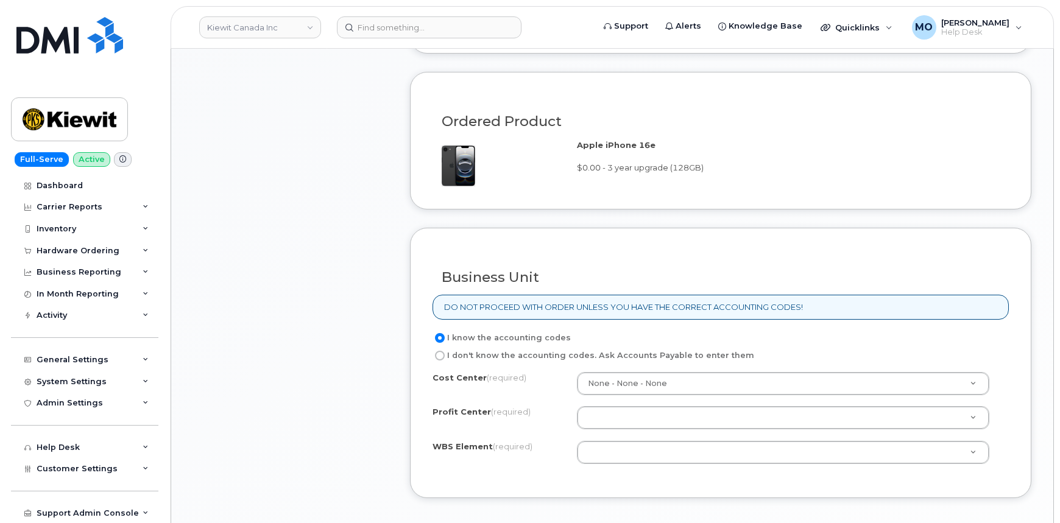
scroll to position [886, 0]
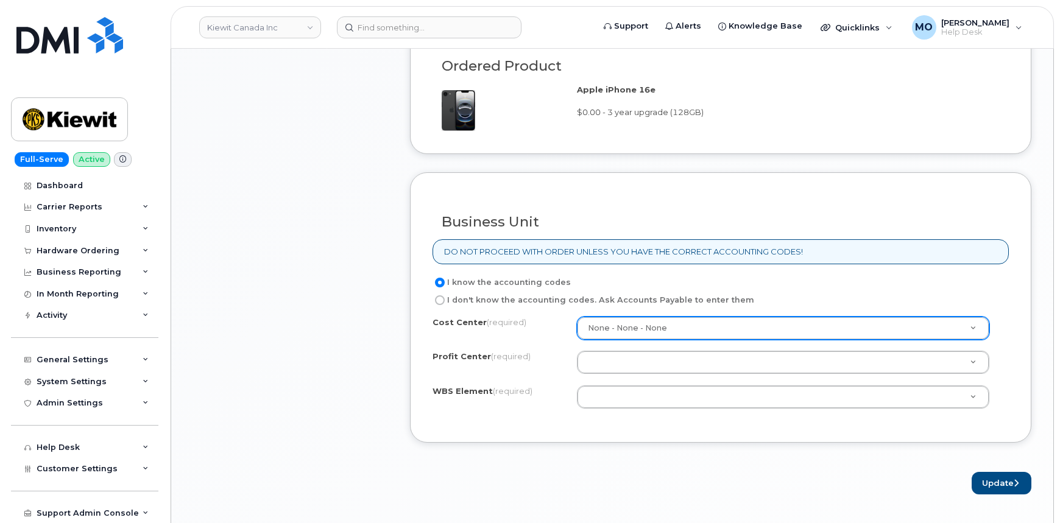
click at [557, 295] on label "I don't know the accounting codes. Ask Accounts Payable to enter them" at bounding box center [593, 300] width 322 height 15
click at [445, 295] on input "I don't know the accounting codes. Ask Accounts Payable to enter them" at bounding box center [440, 300] width 10 height 10
radio input "true"
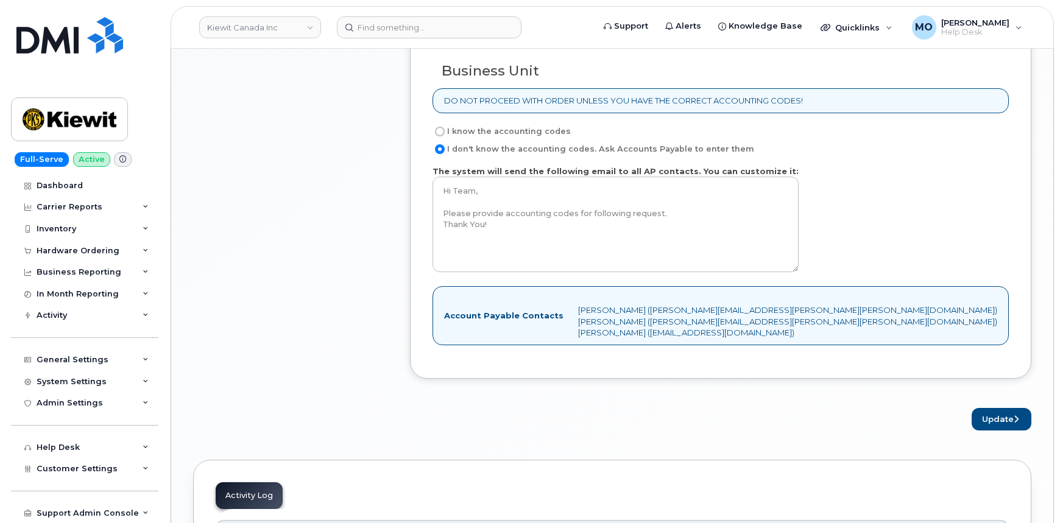
scroll to position [1052, 0]
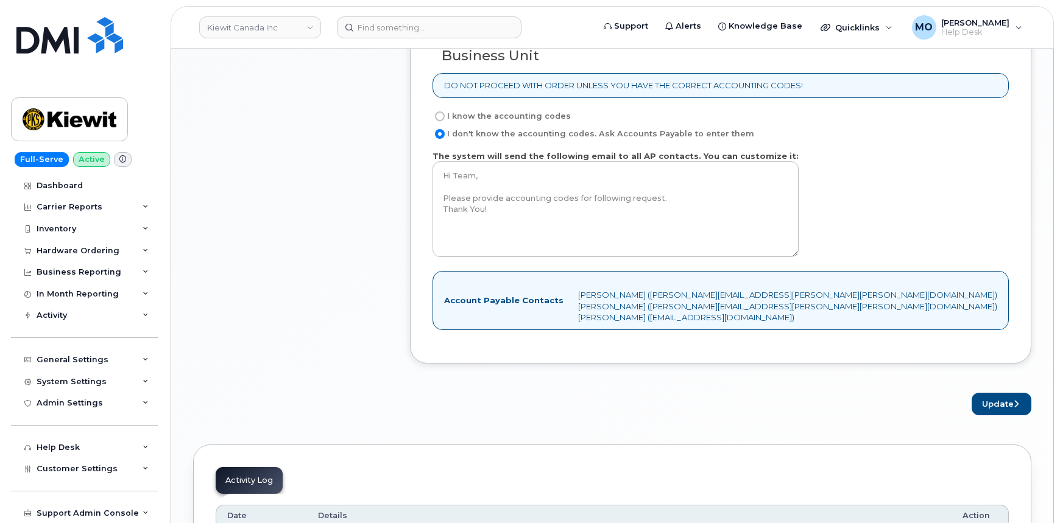
click at [722, 298] on div "Account Payable Contacts Amy Eubanks (AMY.EUBANKS@KIEWIT.COM) Hailey Hatting (H…" at bounding box center [720, 300] width 576 height 58
click at [996, 401] on button "Update" at bounding box center [1001, 404] width 60 height 23
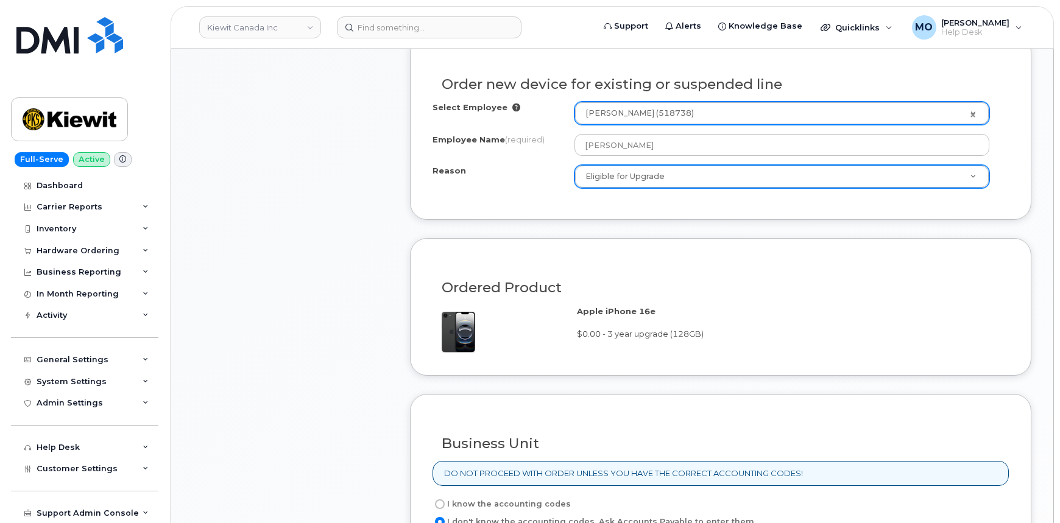
scroll to position [996, 0]
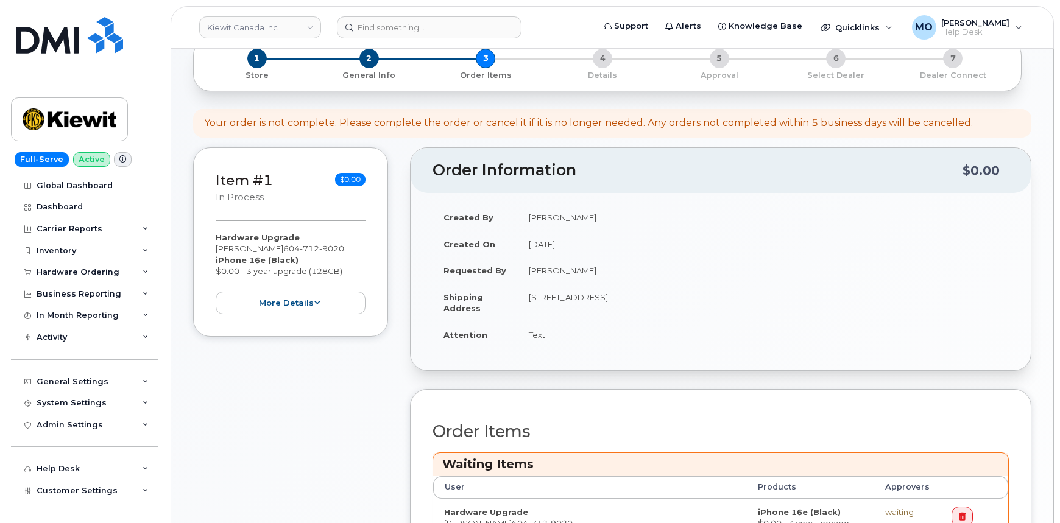
scroll to position [332, 0]
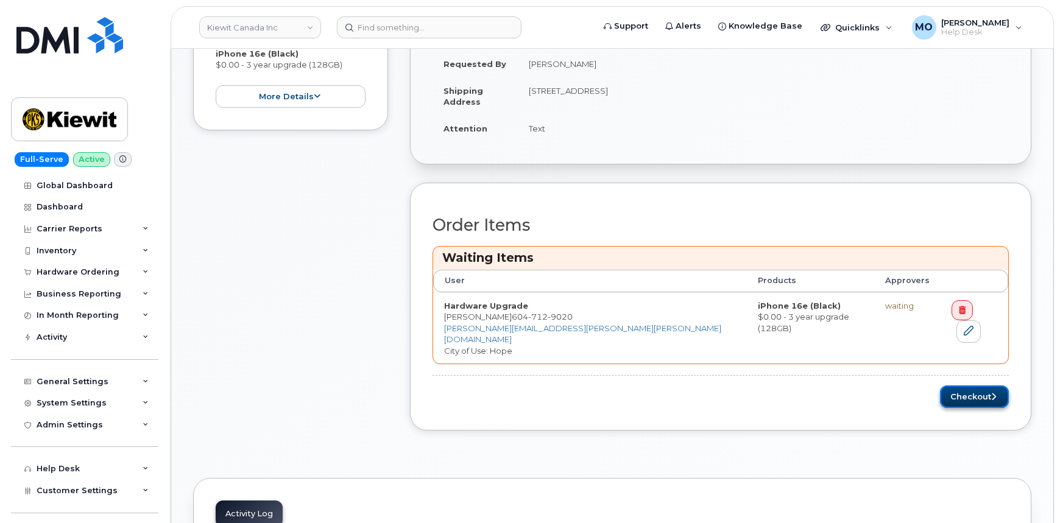
click at [957, 386] on button "Checkout" at bounding box center [974, 397] width 69 height 23
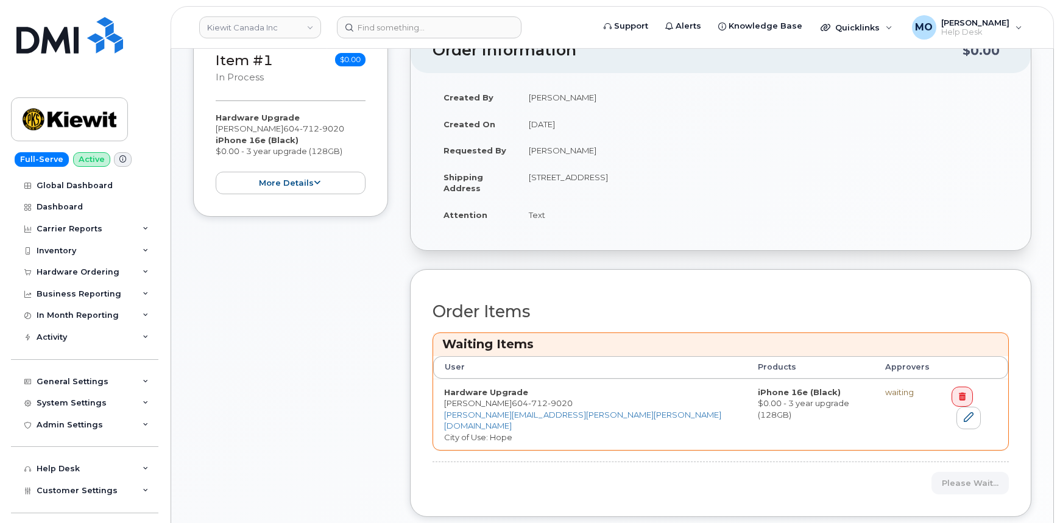
scroll to position [55, 0]
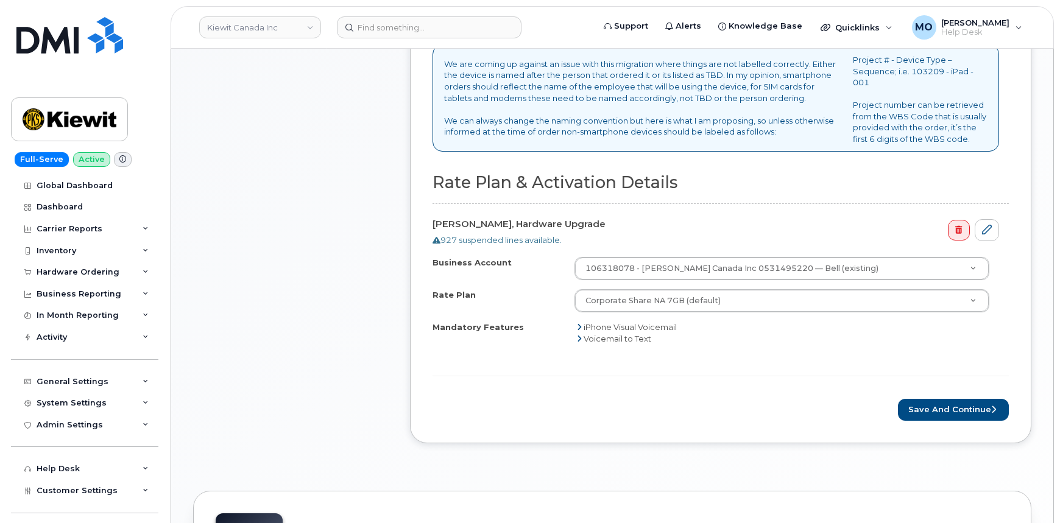
scroll to position [387, 0]
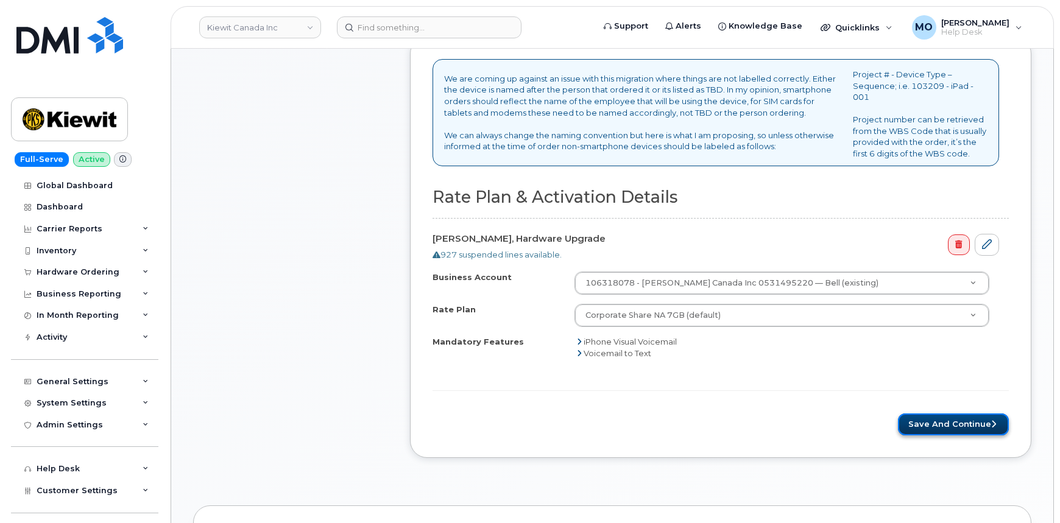
click at [967, 430] on button "Save and Continue" at bounding box center [953, 425] width 111 height 23
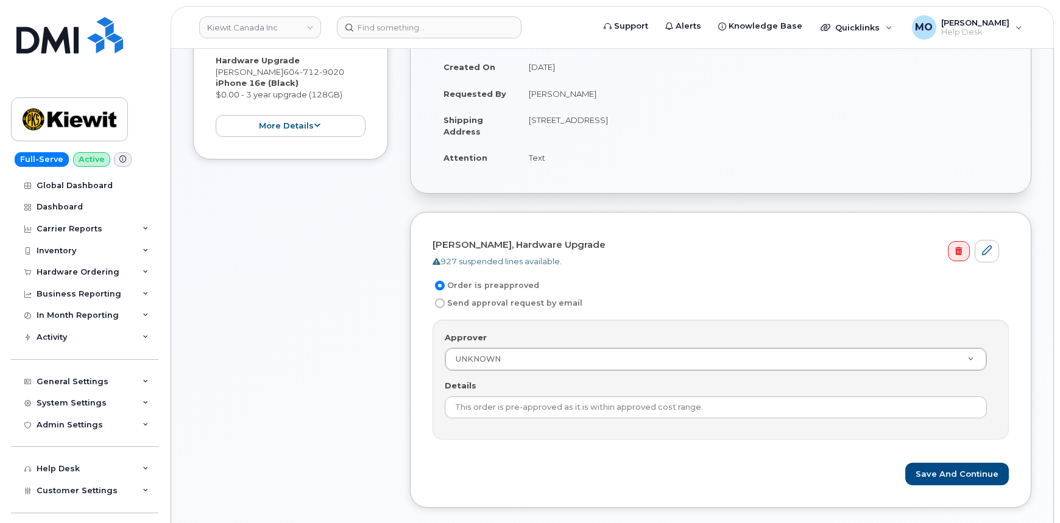
scroll to position [221, 0]
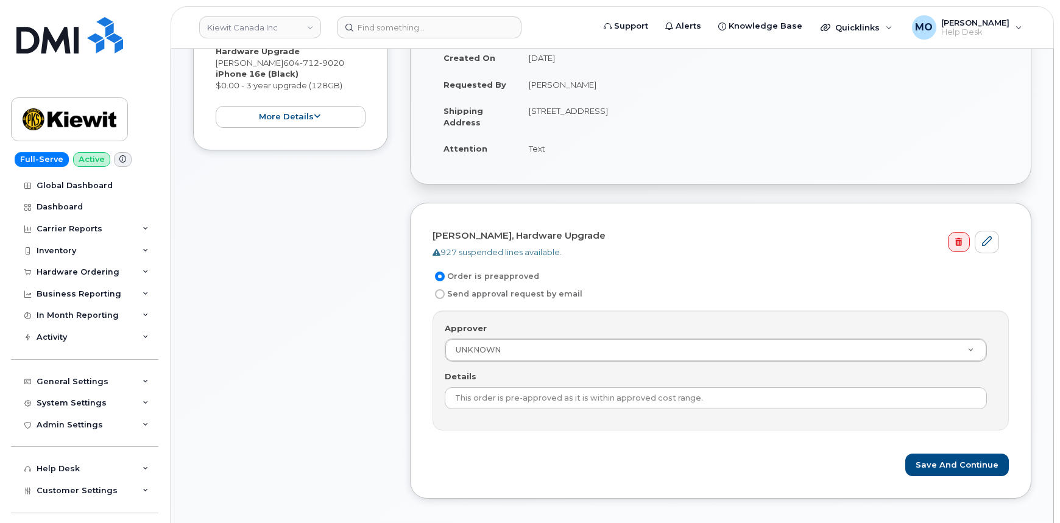
click at [475, 293] on label "Send approval request by email" at bounding box center [507, 294] width 150 height 15
click at [445, 293] on input "Send approval request by email" at bounding box center [440, 294] width 10 height 10
radio input "true"
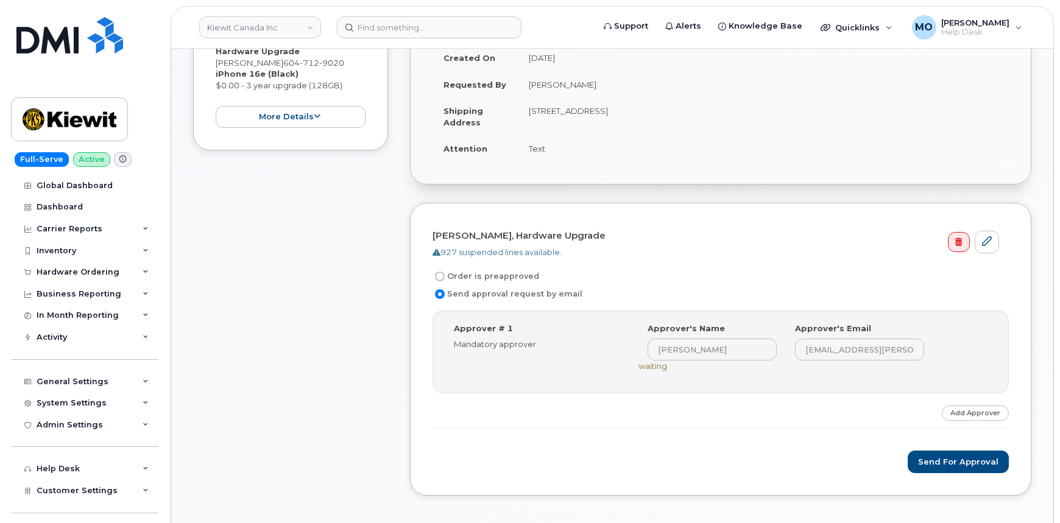
click at [861, 420] on div "Step-by-step approvals: [PERSON_NAME] » Approved Approver # 1 Mandatory approve…" at bounding box center [720, 370] width 576 height 118
click at [939, 457] on button "Send for Approval" at bounding box center [957, 462] width 101 height 23
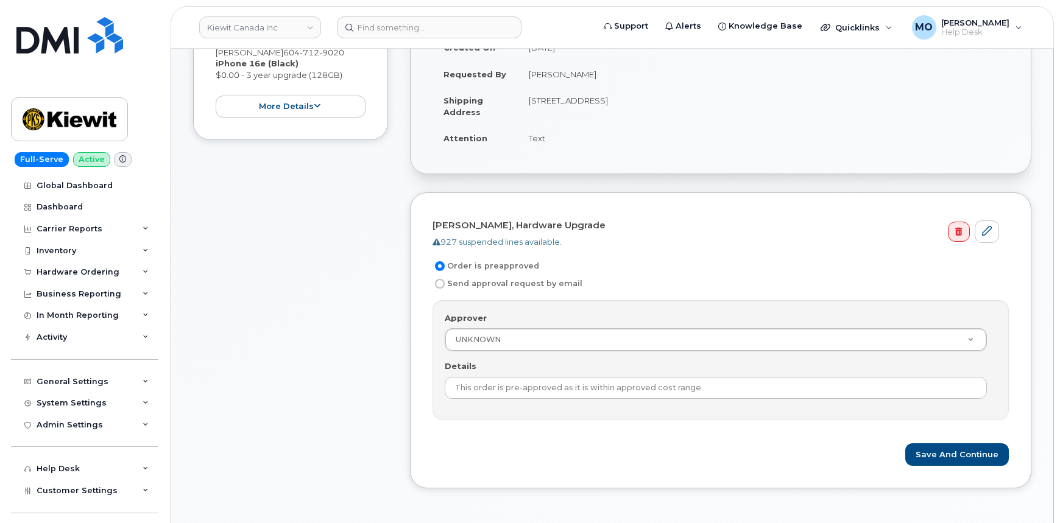
scroll to position [332, 0]
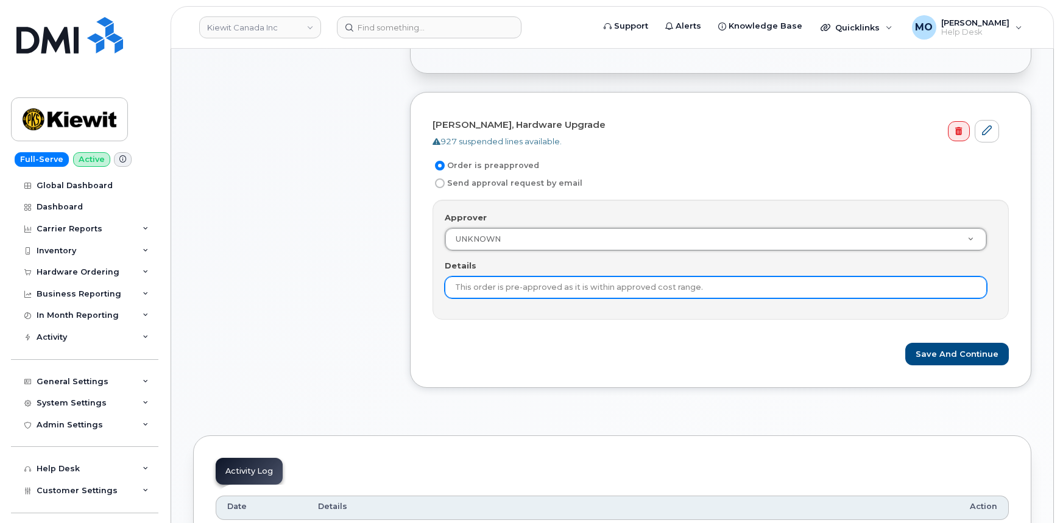
click at [632, 284] on input "This order is pre-approved as it is within approved cost range." at bounding box center [716, 287] width 542 height 22
click at [694, 287] on input "This order is pre-approved as it is within approved cost range." at bounding box center [716, 287] width 542 height 22
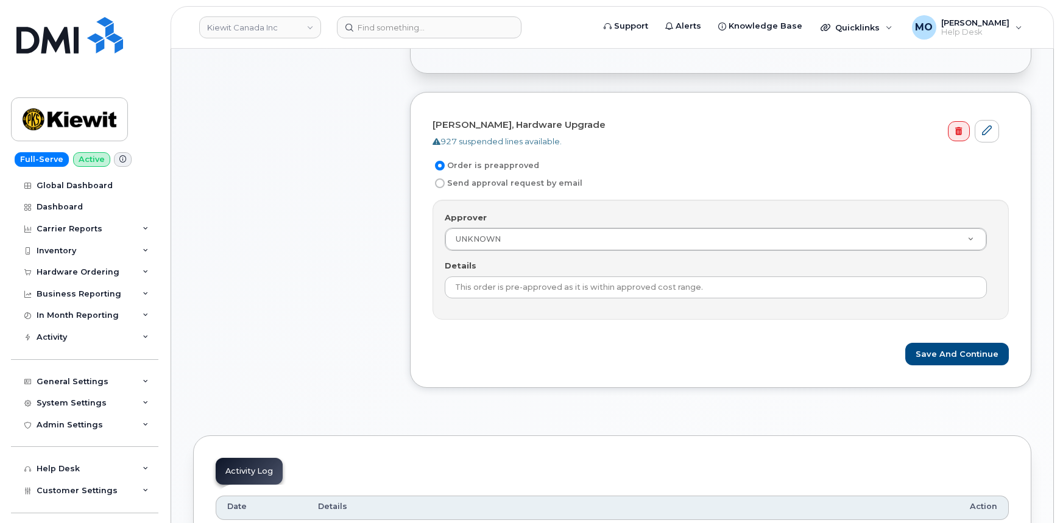
click at [529, 179] on label "Send approval request by email" at bounding box center [507, 183] width 150 height 15
click at [445, 179] on input "Send approval request by email" at bounding box center [440, 183] width 10 height 10
radio input "true"
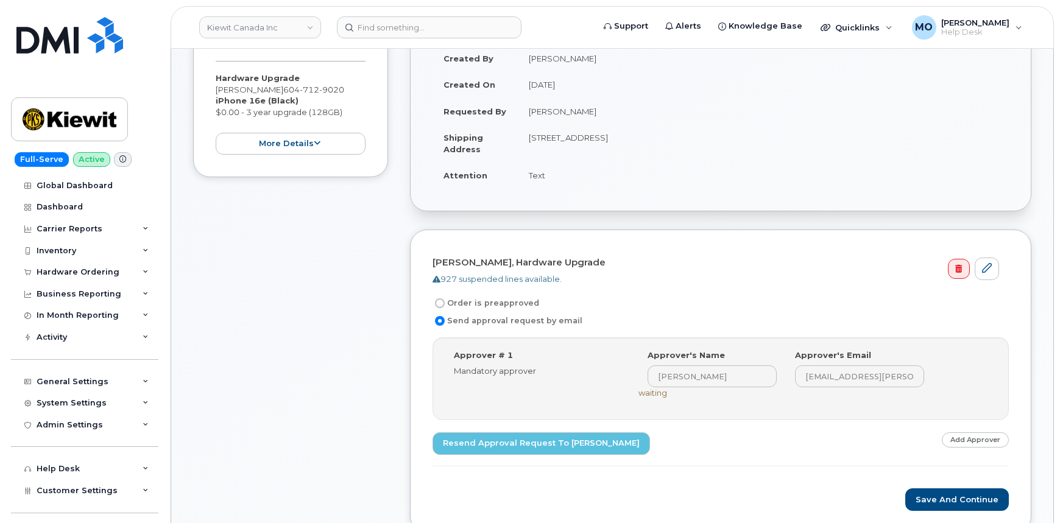
scroll to position [276, 0]
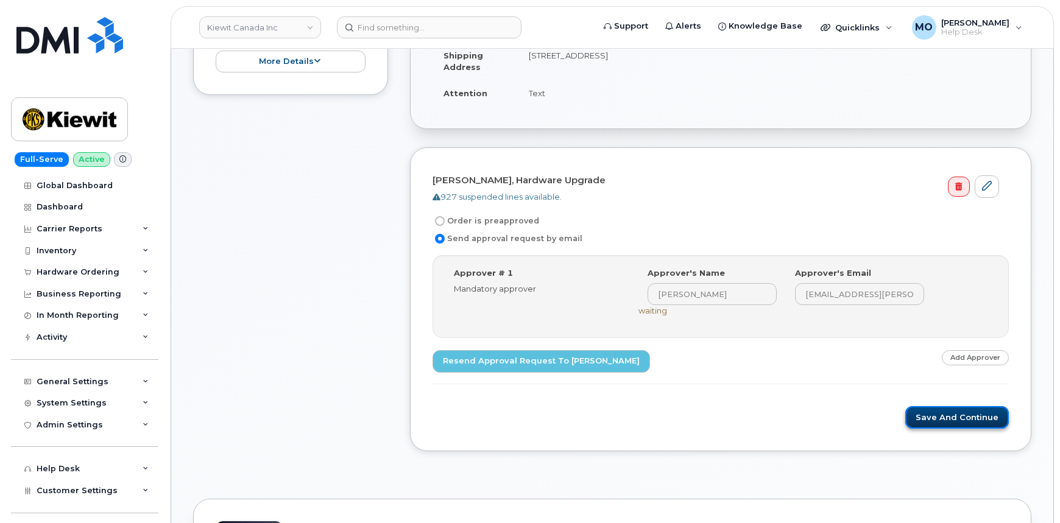
click at [928, 415] on button "Save and Continue" at bounding box center [957, 417] width 104 height 23
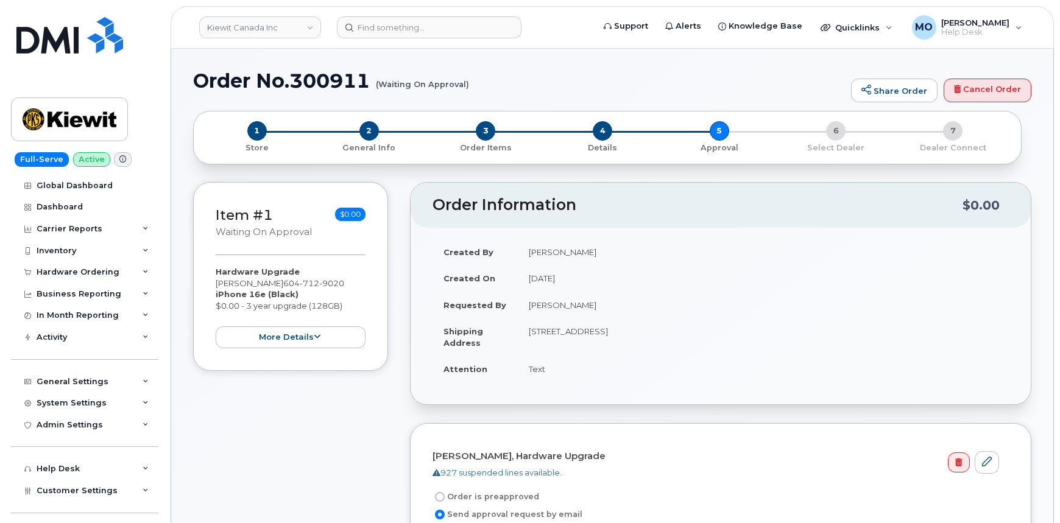
scroll to position [0, 0]
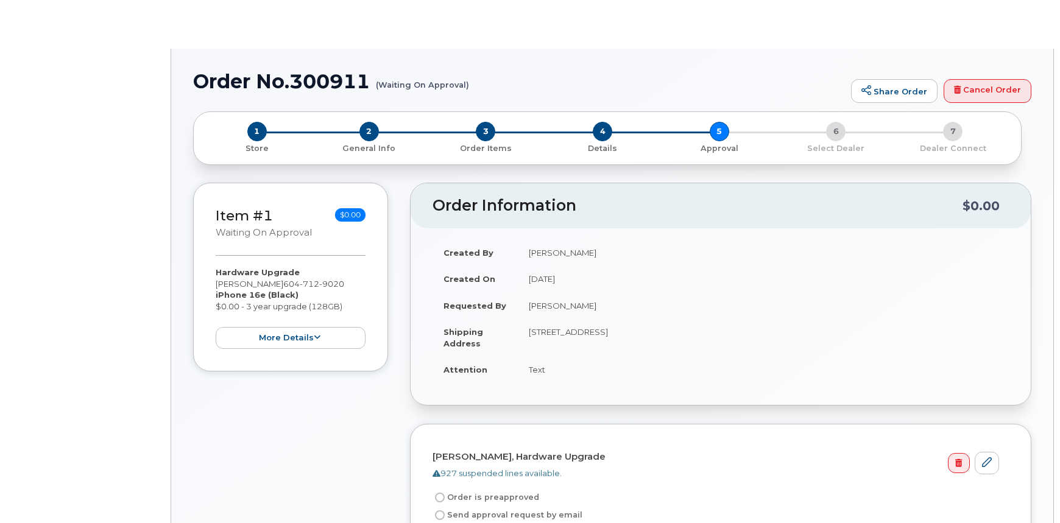
radio input "true"
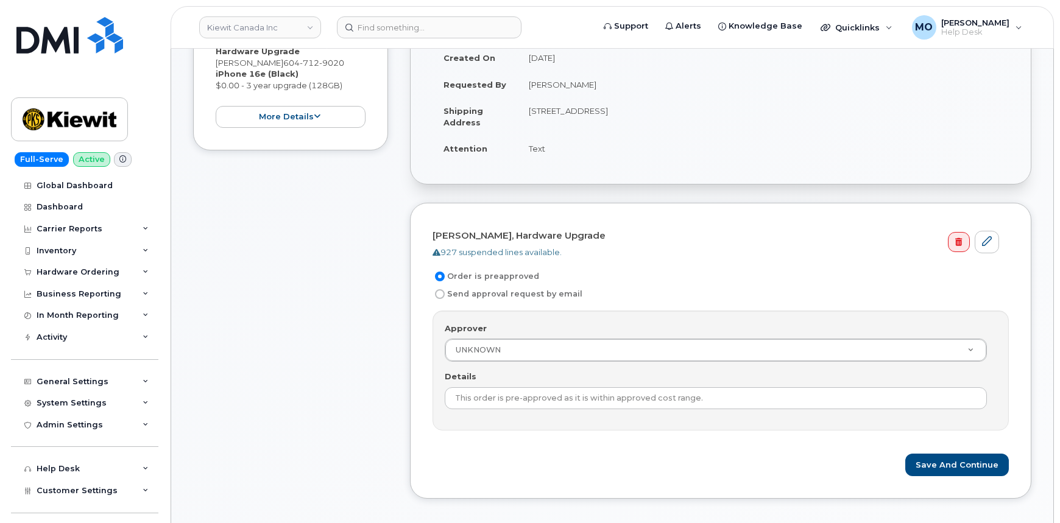
scroll to position [166, 0]
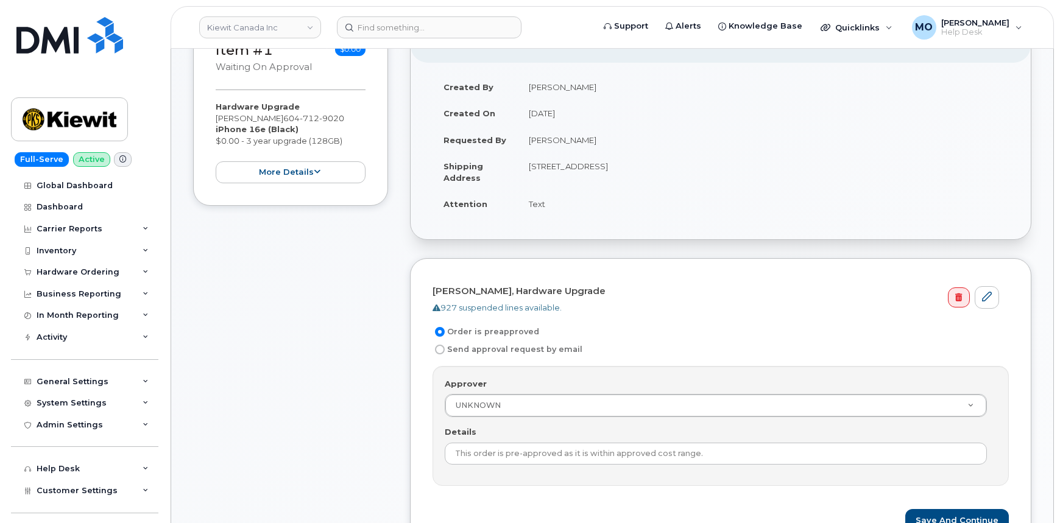
click at [539, 347] on label "Send approval request by email" at bounding box center [507, 349] width 150 height 15
click at [445, 347] on input "Send approval request by email" at bounding box center [440, 350] width 10 height 10
radio input "true"
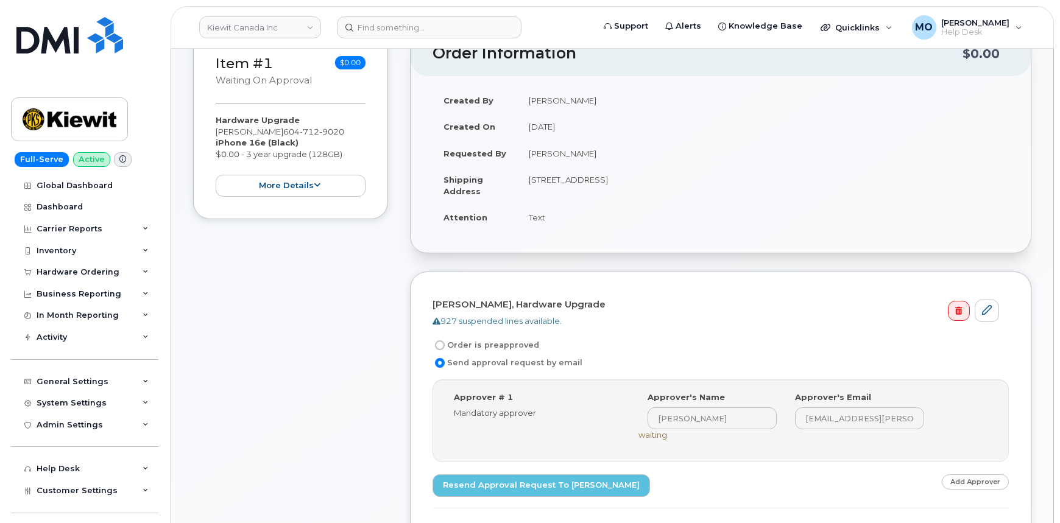
scroll to position [0, 0]
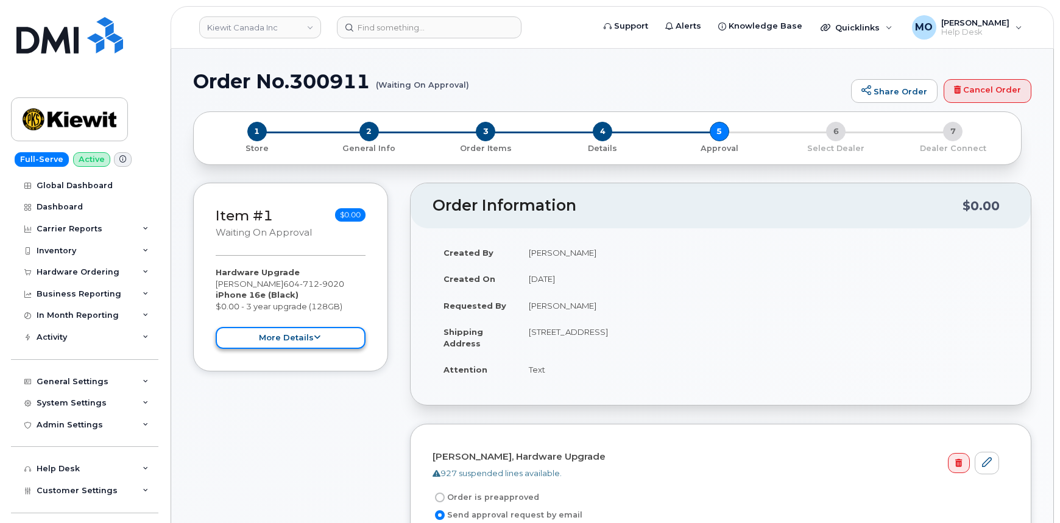
click at [352, 336] on button "more details" at bounding box center [291, 338] width 150 height 23
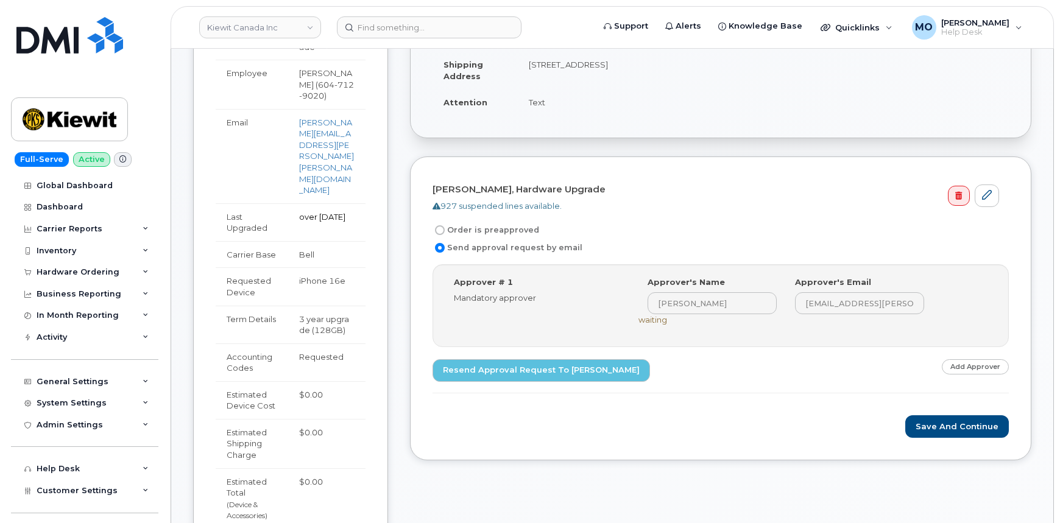
scroll to position [276, 0]
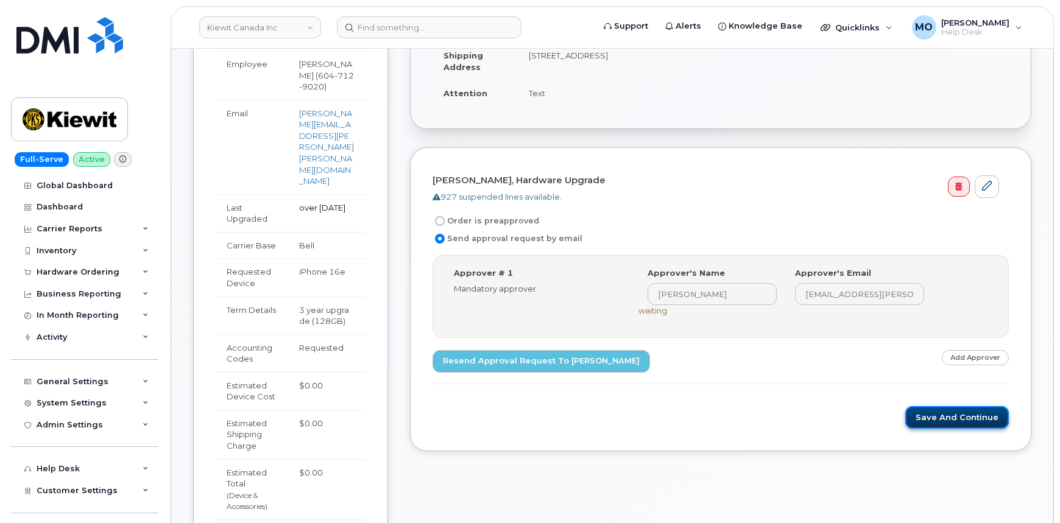
click at [960, 418] on button "Save and Continue" at bounding box center [957, 417] width 104 height 23
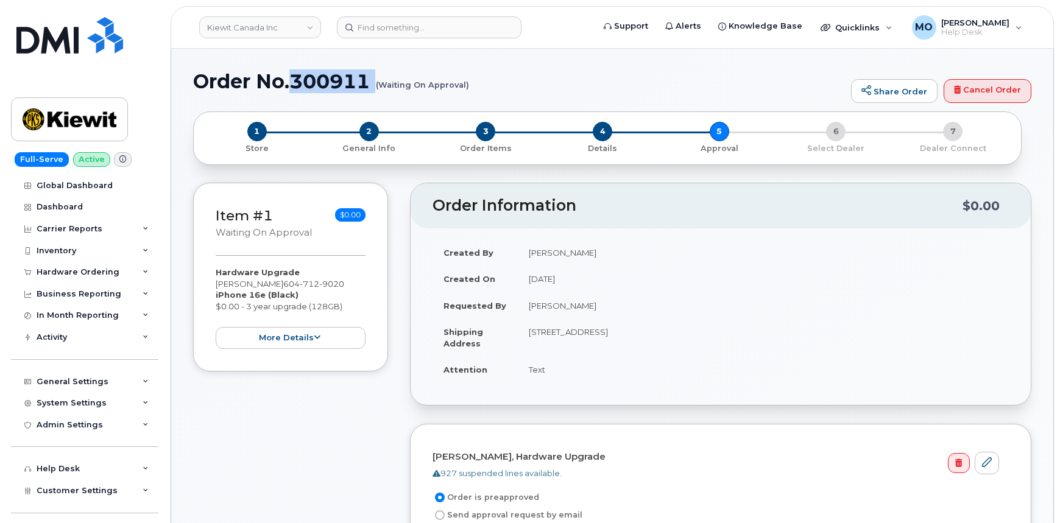
drag, startPoint x: 290, startPoint y: 79, endPoint x: 379, endPoint y: 81, distance: 89.0
click at [379, 81] on h1 "Order No.300911 (Waiting On Approval)" at bounding box center [519, 81] width 652 height 21
copy h1 "300911"
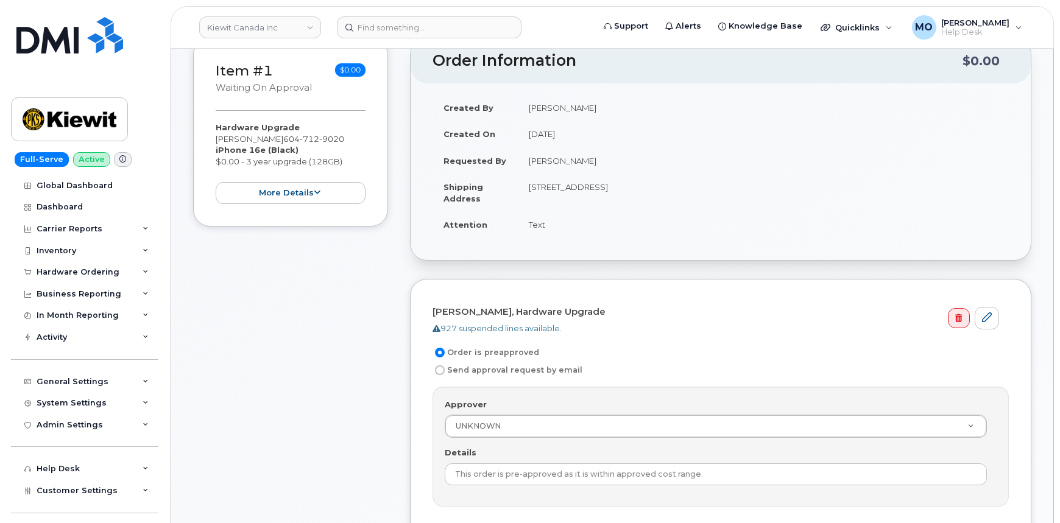
scroll to position [90, 0]
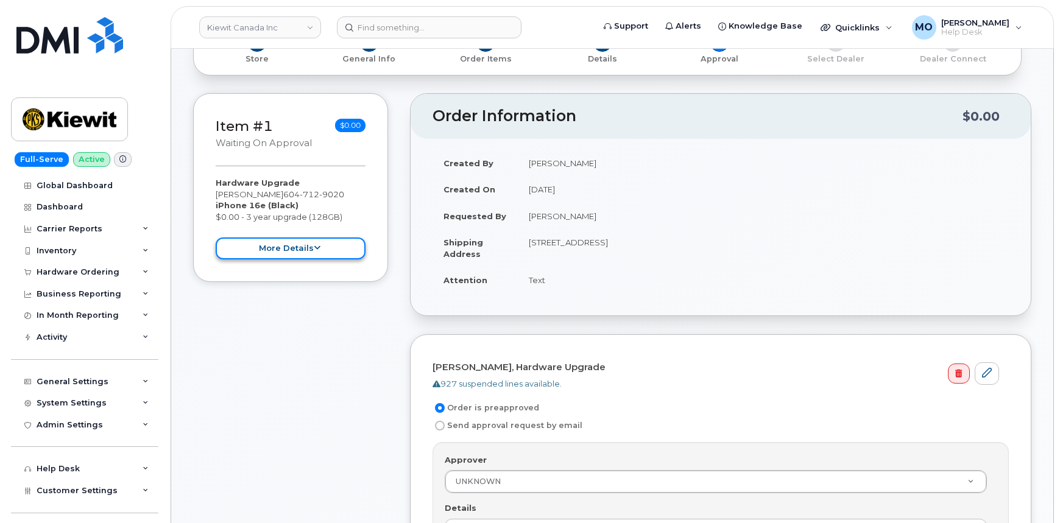
click at [329, 252] on button "more details" at bounding box center [291, 249] width 150 height 23
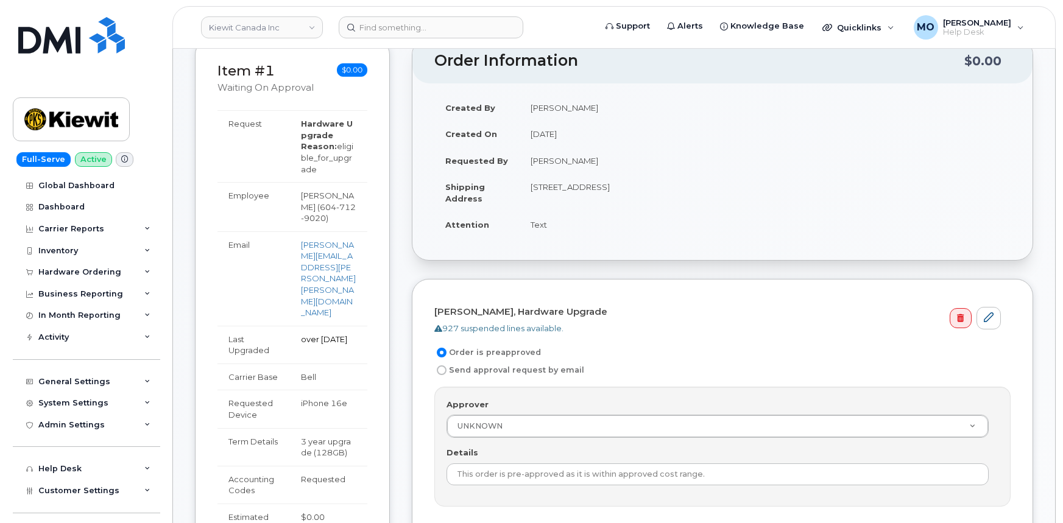
scroll to position [0, 0]
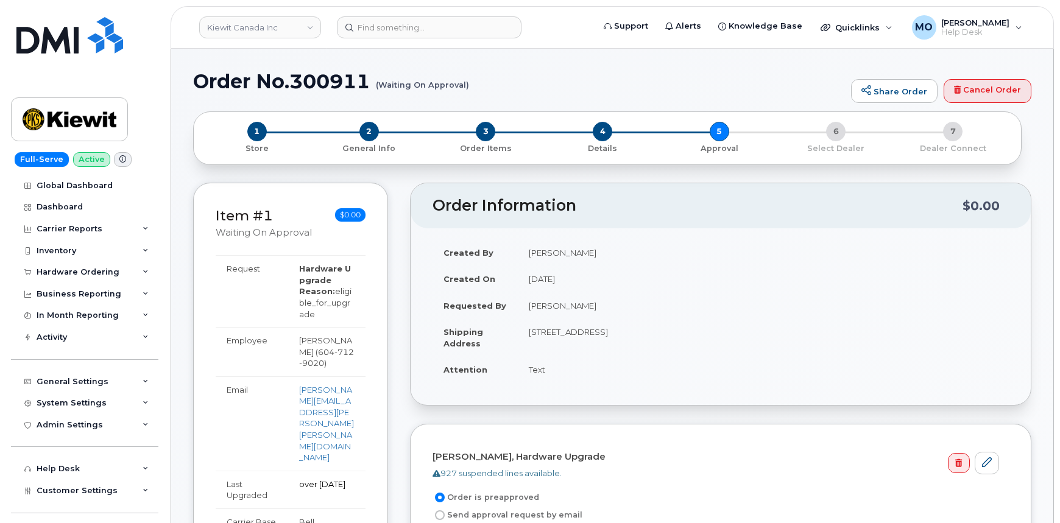
click at [834, 133] on div "1 Store 2 General Info 3 Order Items 4 Details 5 Approval 6 Select Dealer 7 Dea…" at bounding box center [607, 138] width 808 height 32
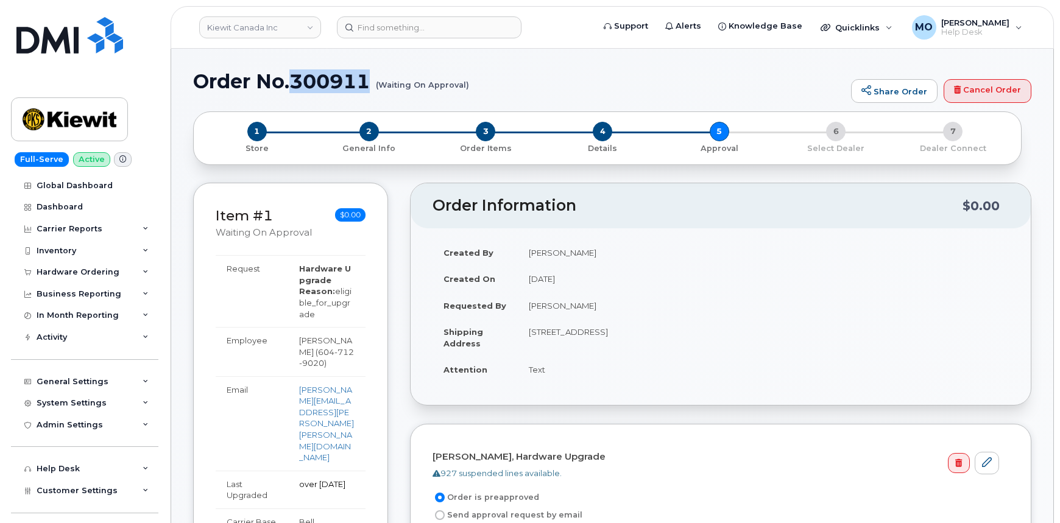
drag, startPoint x: 292, startPoint y: 77, endPoint x: 375, endPoint y: 77, distance: 82.8
click at [375, 77] on h1 "Order No.300911 (Waiting On Approval)" at bounding box center [519, 81] width 652 height 21
copy h1 "300911"
click at [892, 98] on link "Share Order" at bounding box center [894, 91] width 86 height 24
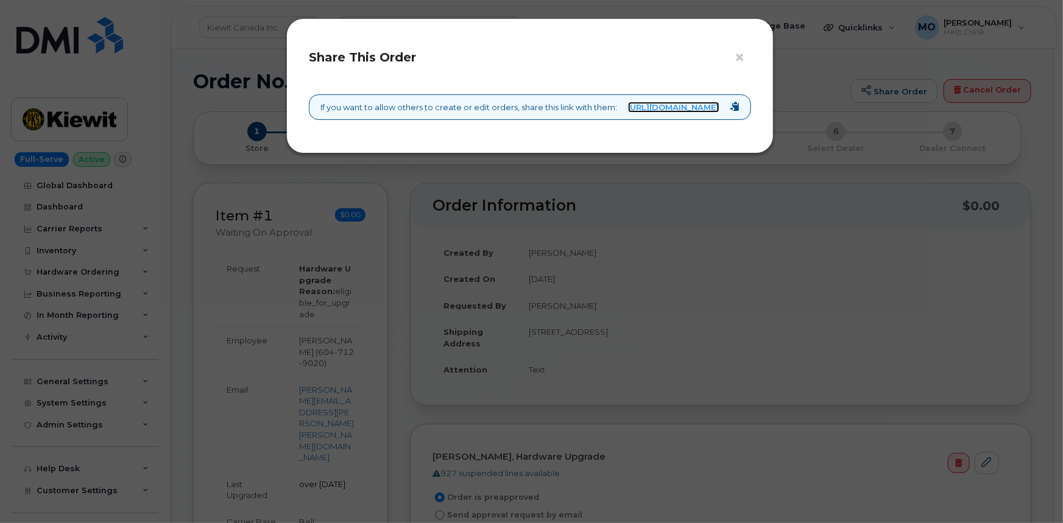
click at [641, 113] on link "[URL][DOMAIN_NAME]" at bounding box center [673, 108] width 91 height 12
click at [643, 107] on link "[URL][DOMAIN_NAME]" at bounding box center [673, 108] width 91 height 12
click at [644, 109] on link "[URL][DOMAIN_NAME]" at bounding box center [673, 108] width 91 height 12
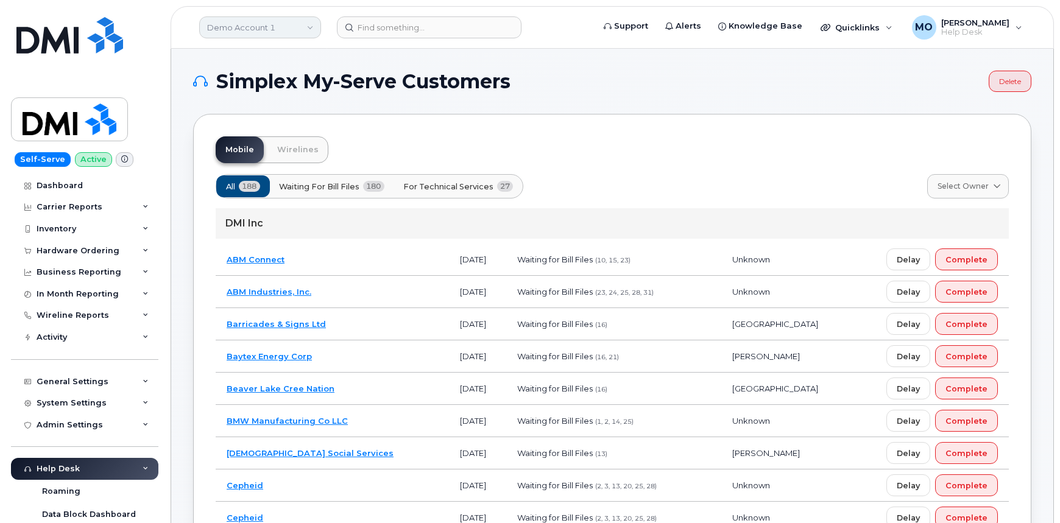
click at [270, 34] on link "Demo Account 1" at bounding box center [260, 27] width 122 height 22
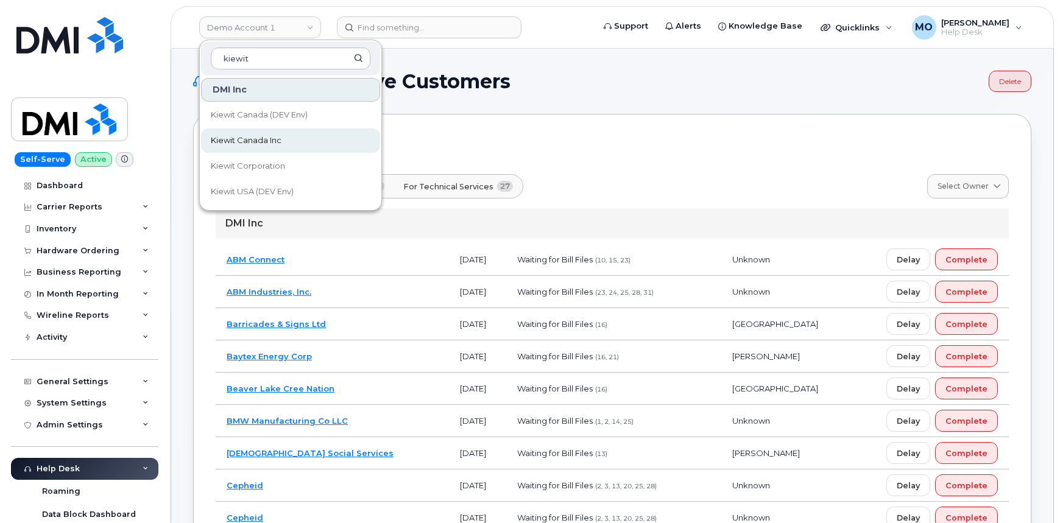
type input "kiewit"
click at [245, 139] on span "Kiewit Canada Inc" at bounding box center [246, 141] width 71 height 12
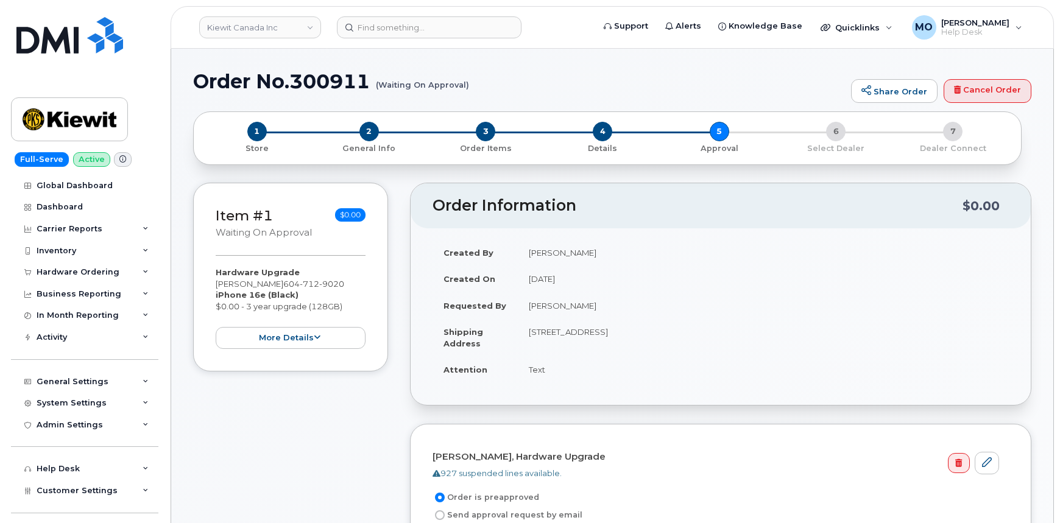
scroll to position [55, 0]
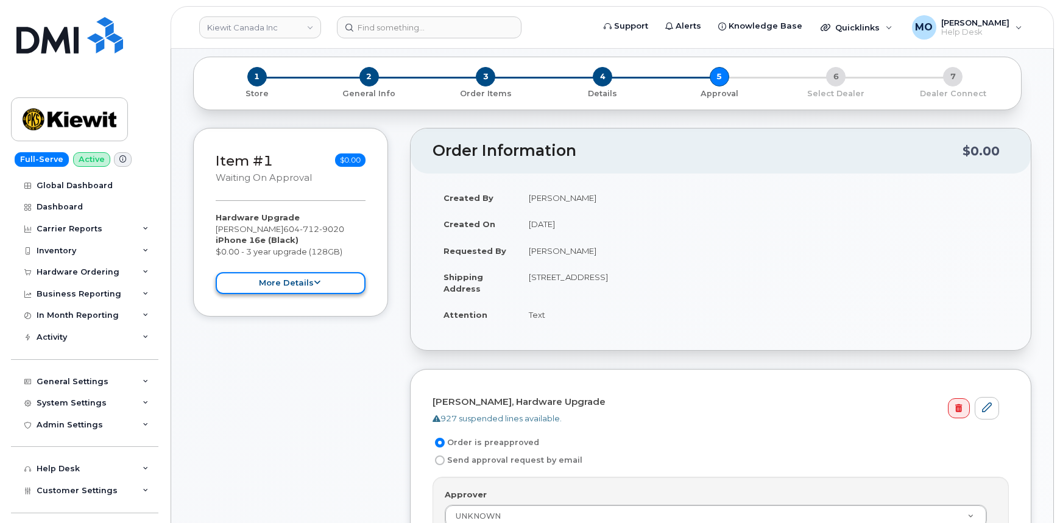
click at [258, 280] on button "more details" at bounding box center [291, 283] width 150 height 23
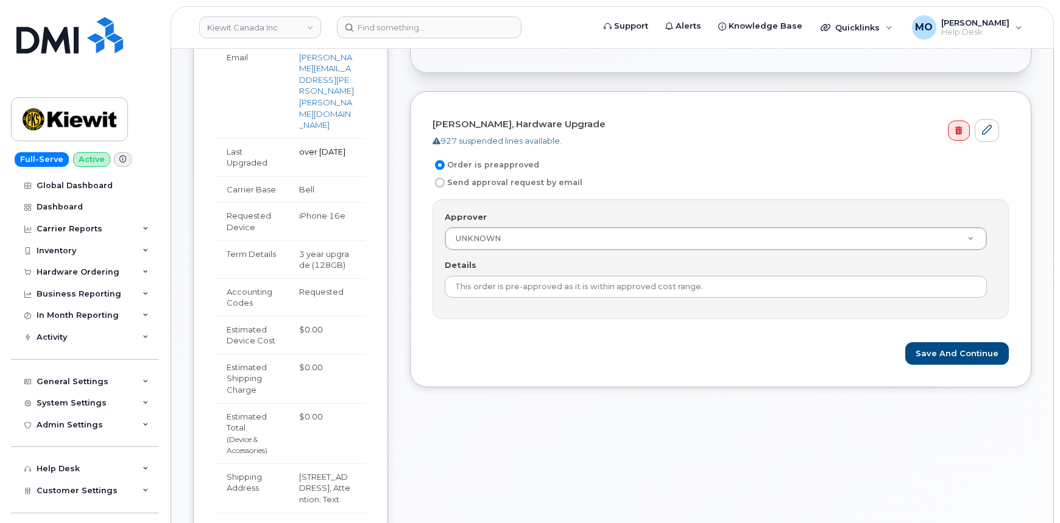
scroll to position [332, 0]
click at [986, 132] on icon at bounding box center [987, 130] width 10 height 10
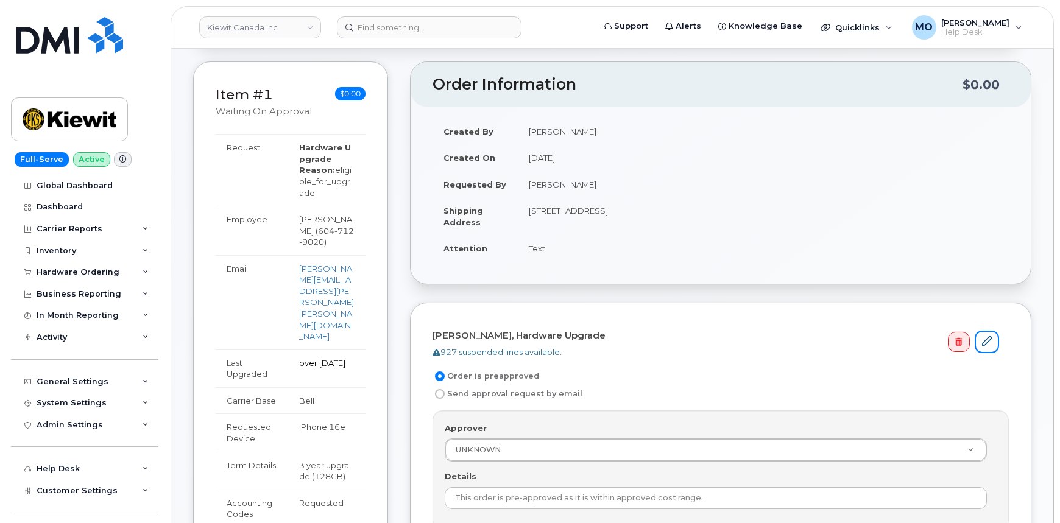
scroll to position [276, 0]
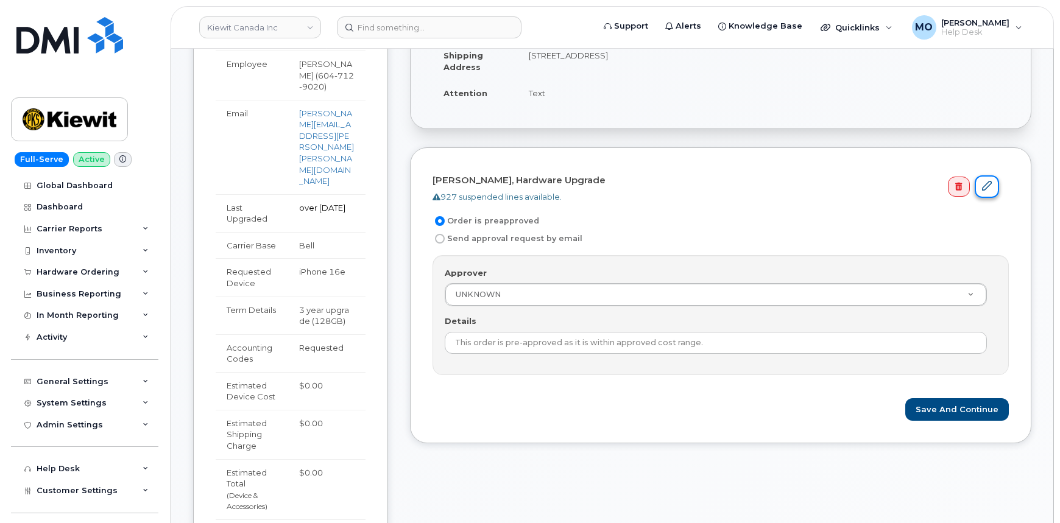
click at [988, 184] on icon at bounding box center [987, 186] width 10 height 10
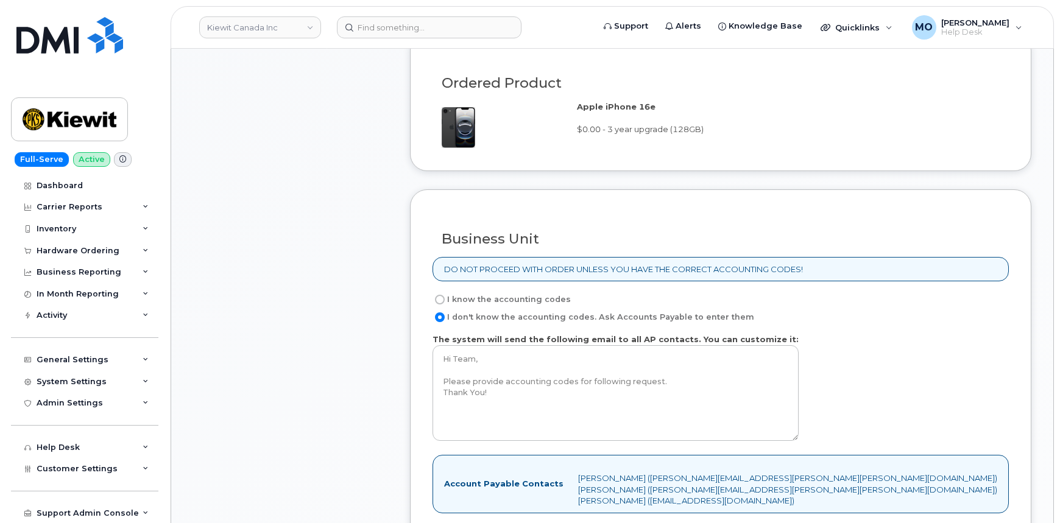
scroll to position [1218, 0]
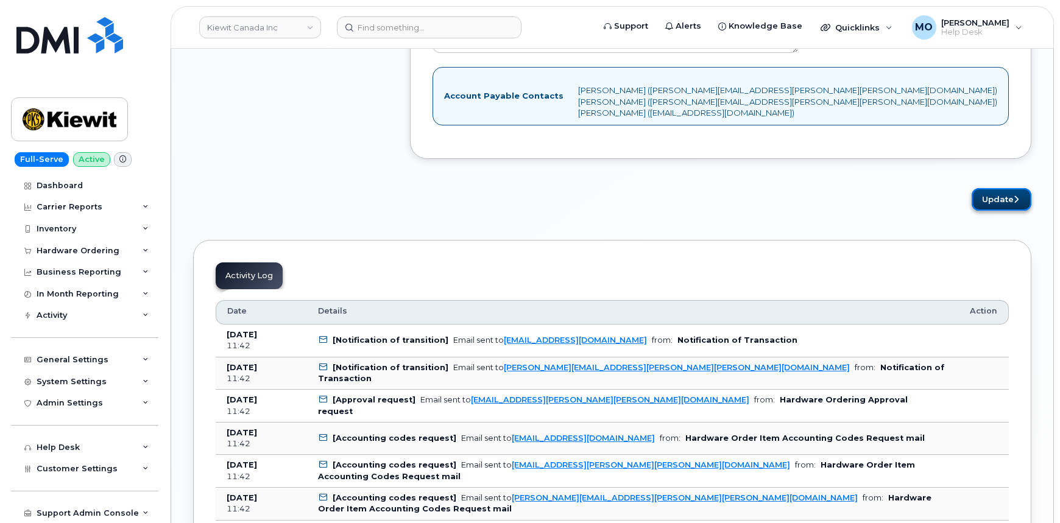
click at [1012, 205] on button "Update" at bounding box center [1001, 199] width 60 height 23
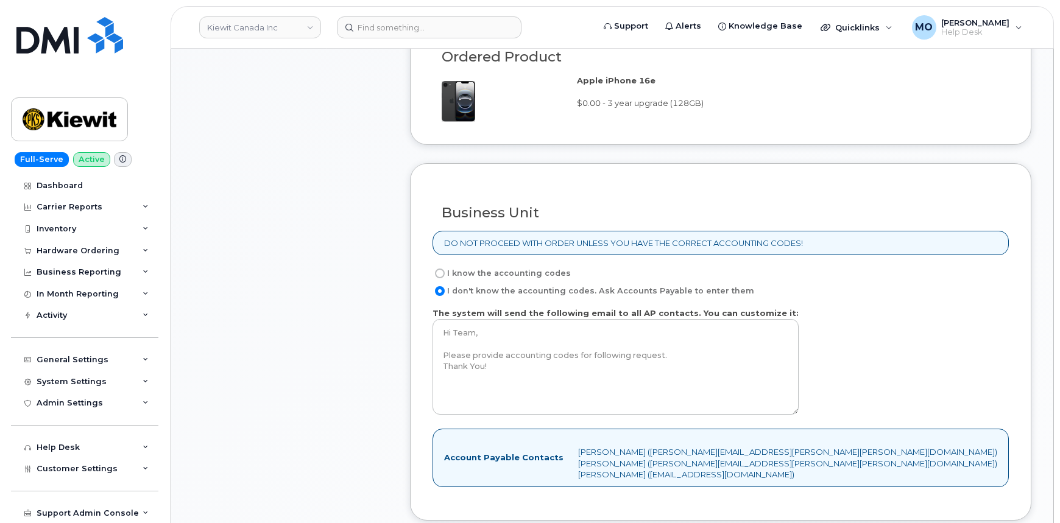
scroll to position [830, 0]
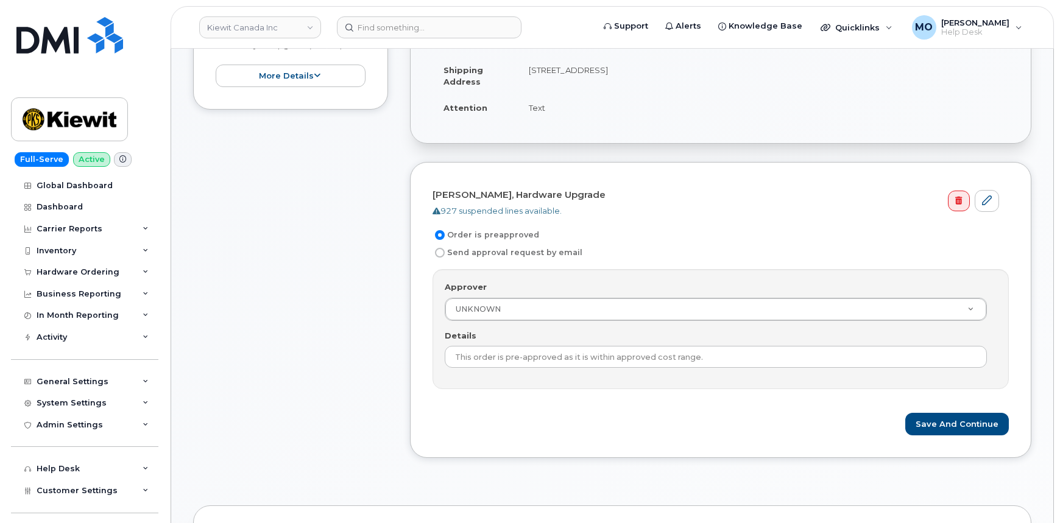
scroll to position [332, 0]
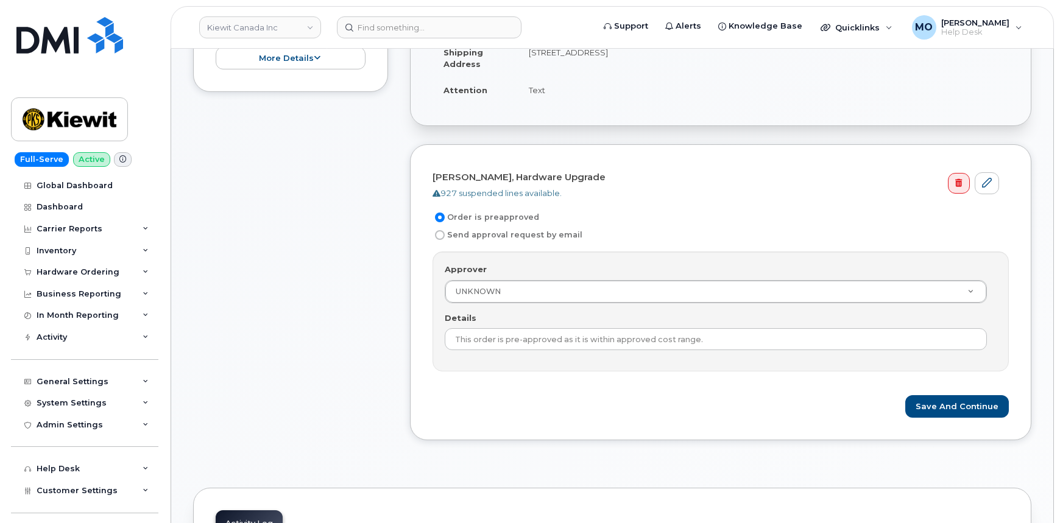
click at [478, 236] on label "Send approval request by email" at bounding box center [507, 235] width 150 height 15
click at [445, 236] on input "Send approval request by email" at bounding box center [440, 235] width 10 height 10
radio input "true"
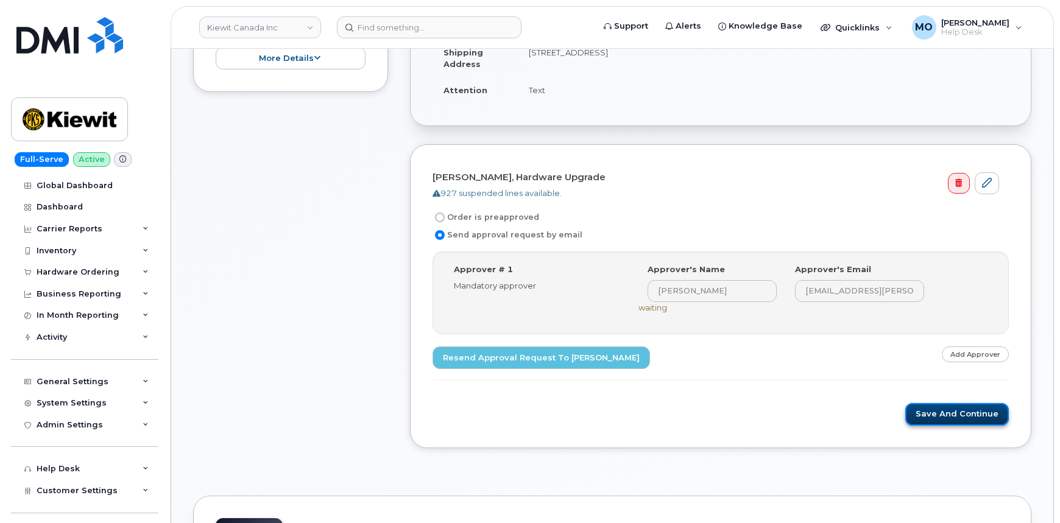
click at [954, 414] on button "Save and Continue" at bounding box center [957, 414] width 104 height 23
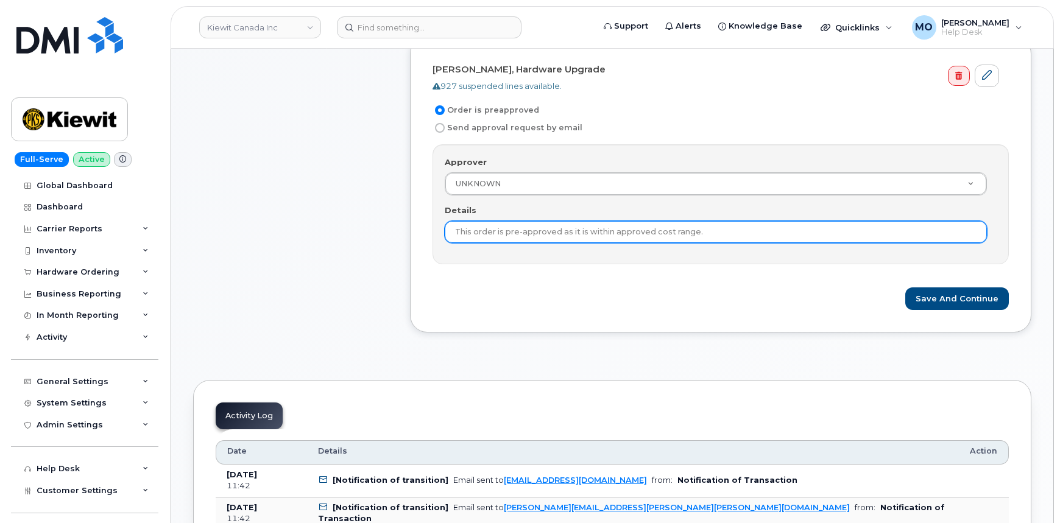
scroll to position [443, 0]
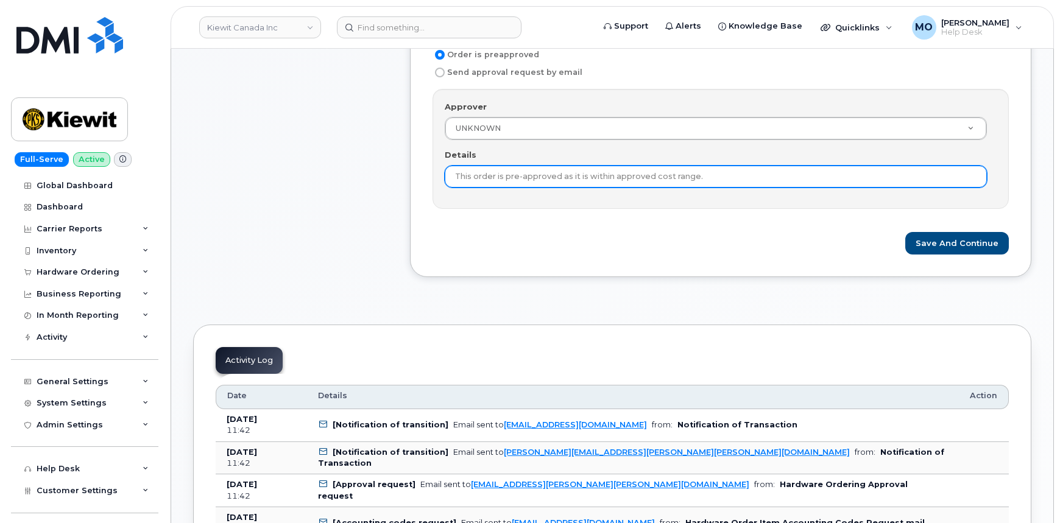
click at [851, 172] on input "This order is pre-approved as it is within approved cost range." at bounding box center [716, 177] width 542 height 22
click at [840, 177] on input "This order is pre-approved as it is within approved cost range." at bounding box center [716, 177] width 542 height 22
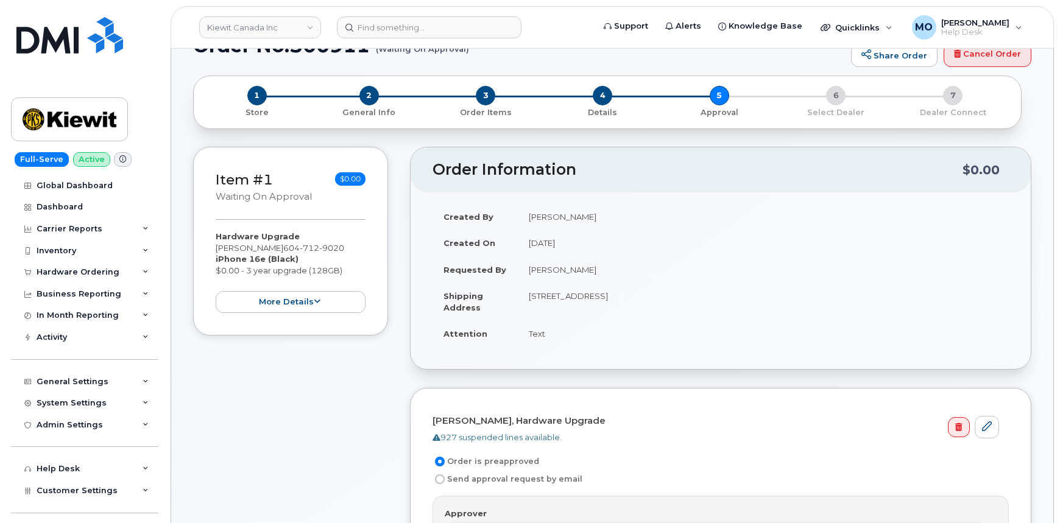
scroll to position [55, 0]
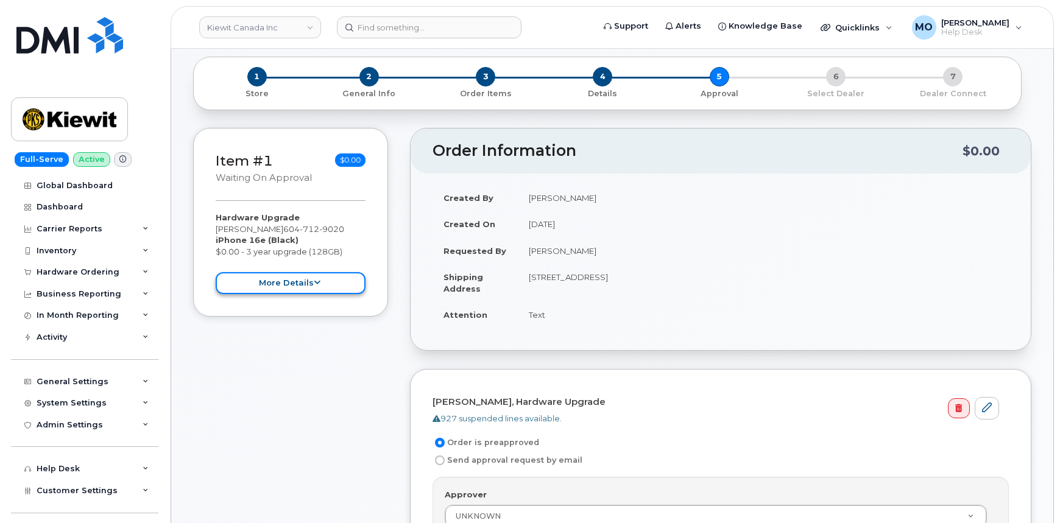
click at [335, 283] on button "more details" at bounding box center [291, 283] width 150 height 23
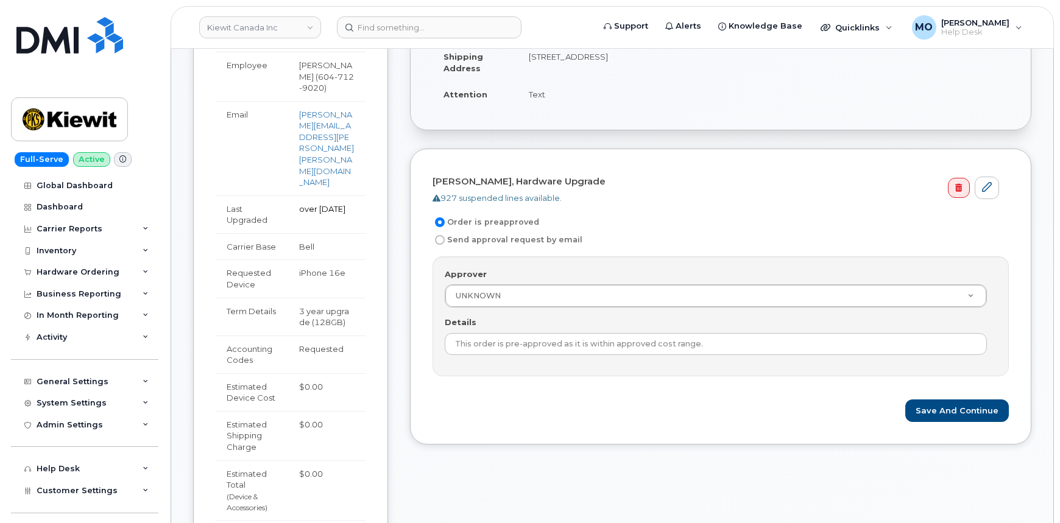
scroll to position [276, 0]
click at [530, 240] on label "Send approval request by email" at bounding box center [507, 238] width 150 height 15
click at [445, 240] on input "Send approval request by email" at bounding box center [440, 239] width 10 height 10
radio input "true"
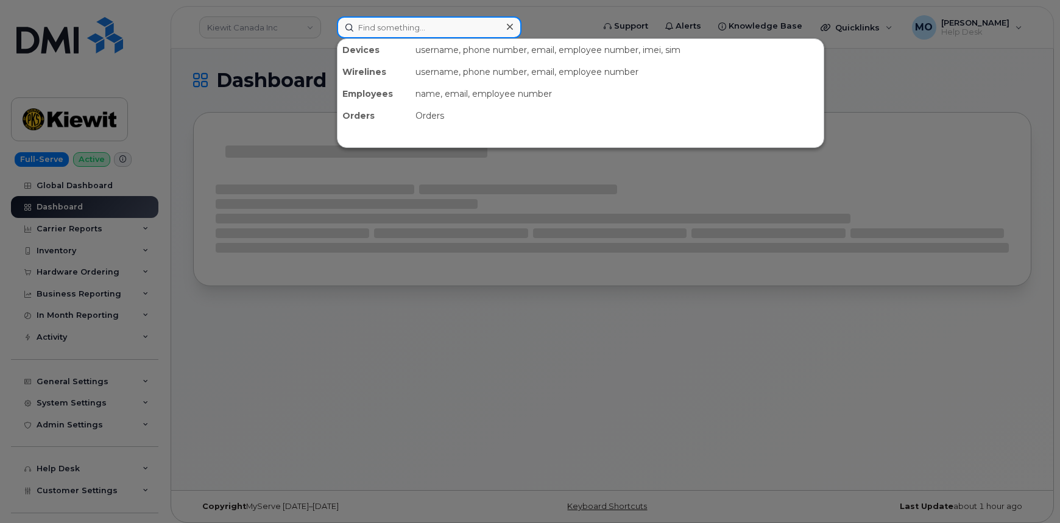
click at [440, 32] on input at bounding box center [429, 27] width 185 height 22
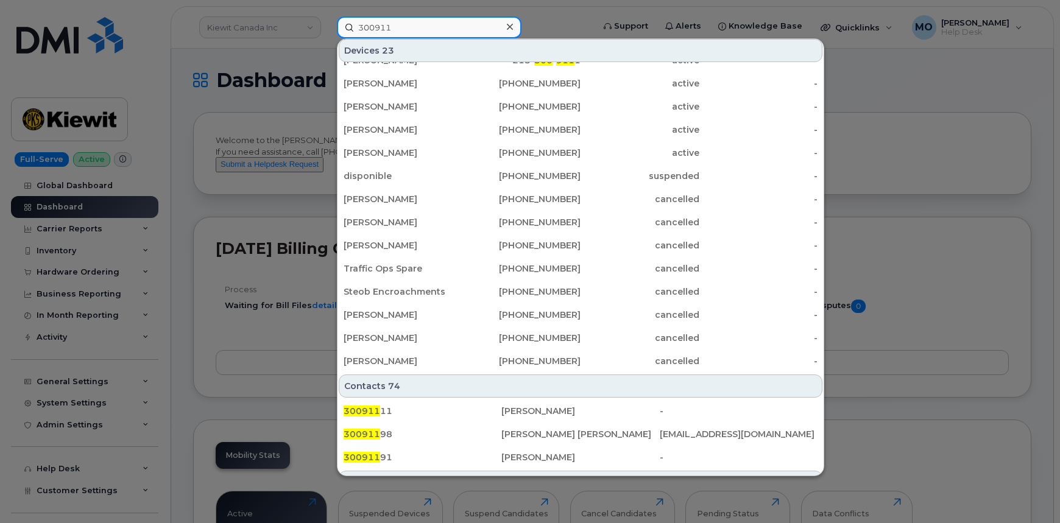
scroll to position [248, 0]
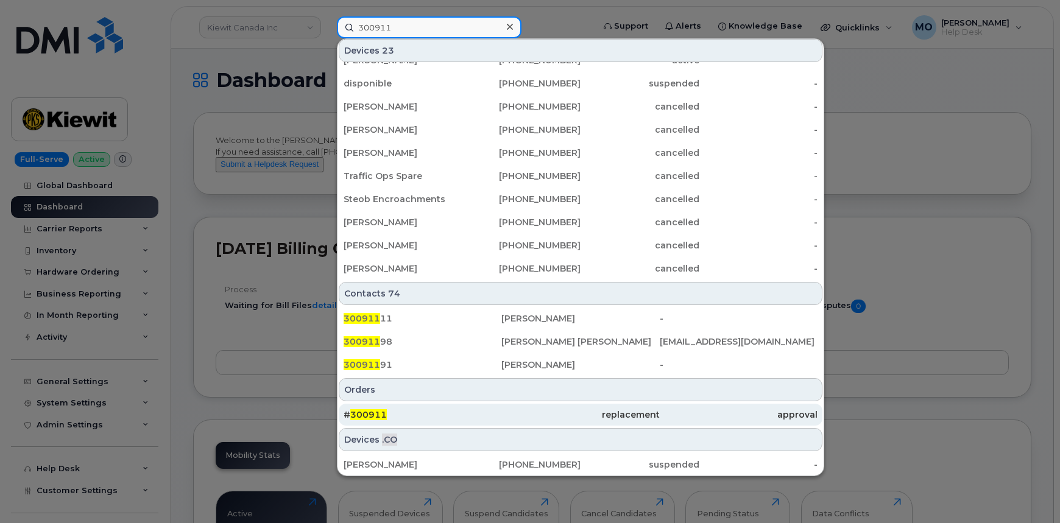
type input "300911"
click at [390, 417] on div "# 300911" at bounding box center [422, 415] width 158 height 12
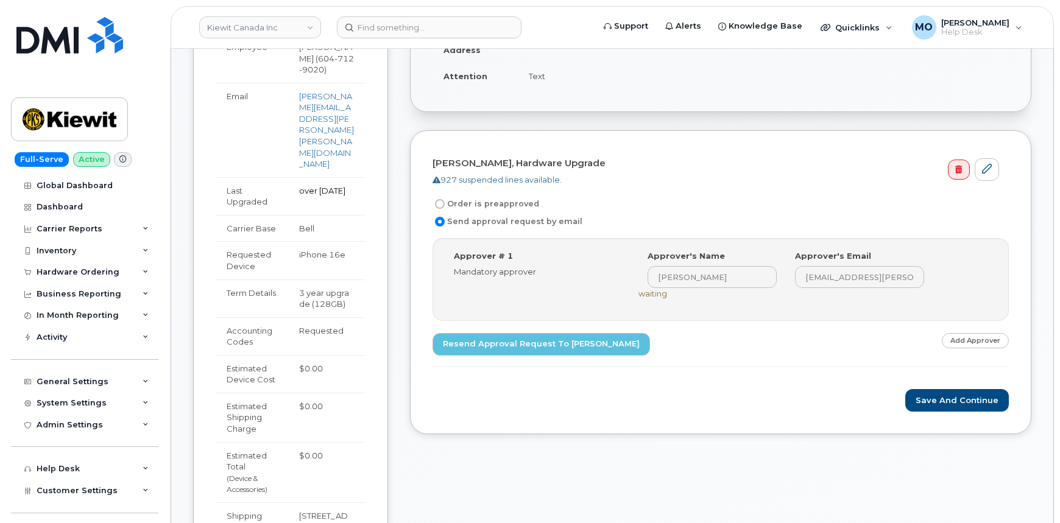
scroll to position [276, 0]
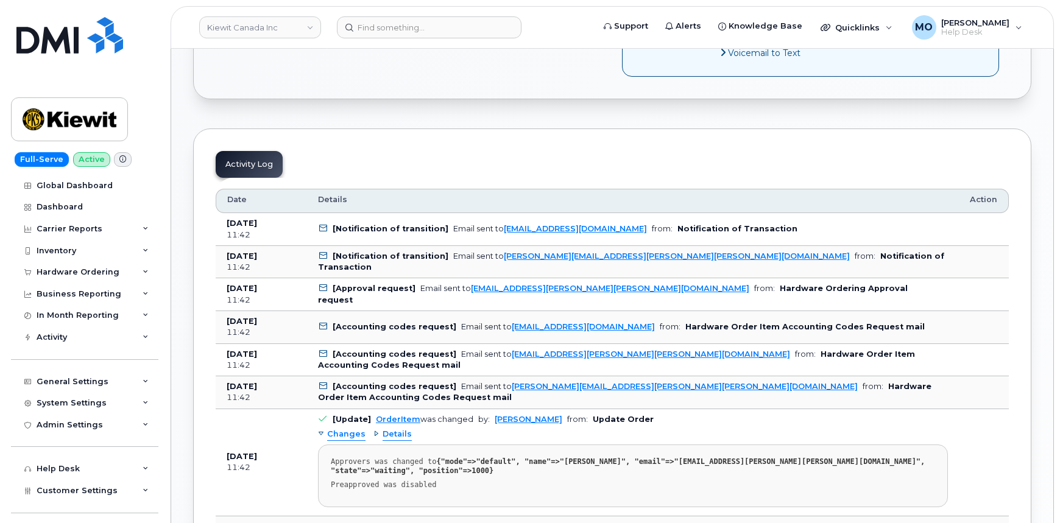
scroll to position [554, 0]
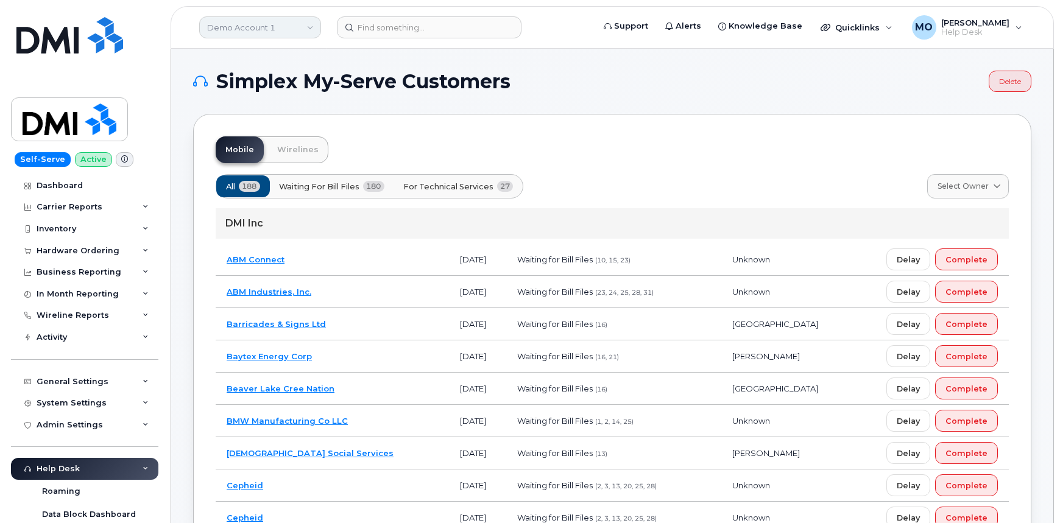
click at [311, 30] on link "Demo Account 1" at bounding box center [260, 27] width 122 height 22
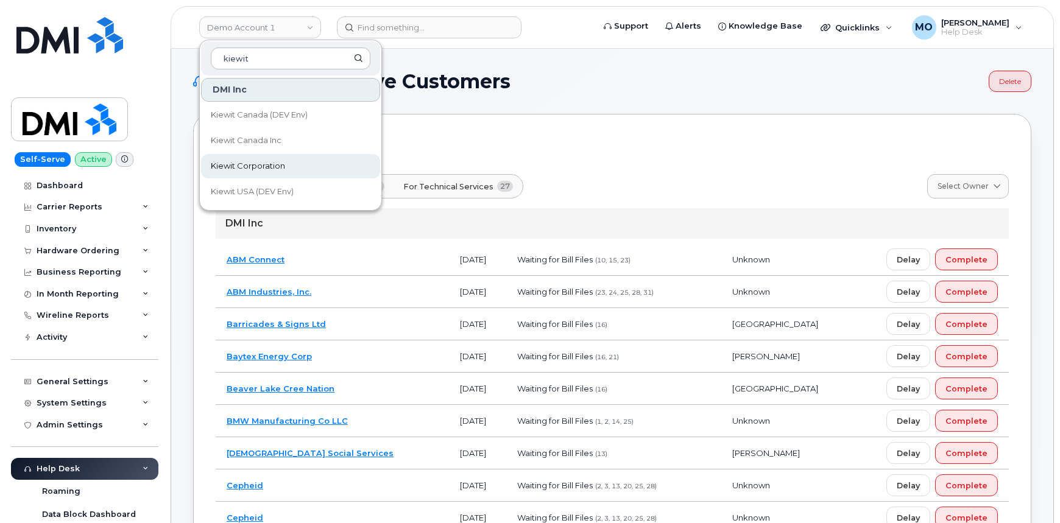
type input "kiewit"
drag, startPoint x: 288, startPoint y: 160, endPoint x: 298, endPoint y: 140, distance: 22.6
click at [288, 160] on link "Kiewit Corporation" at bounding box center [290, 166] width 179 height 24
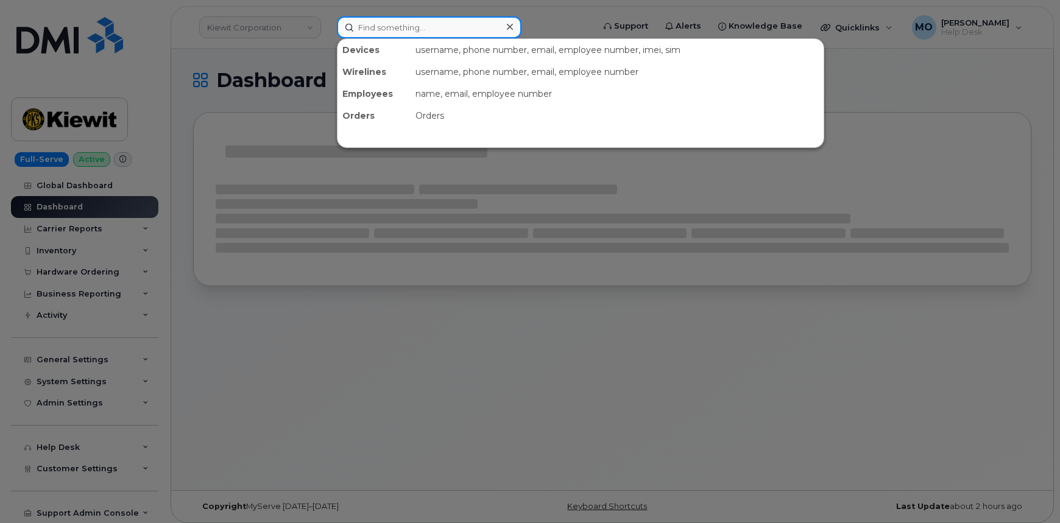
click at [362, 32] on input at bounding box center [429, 27] width 185 height 22
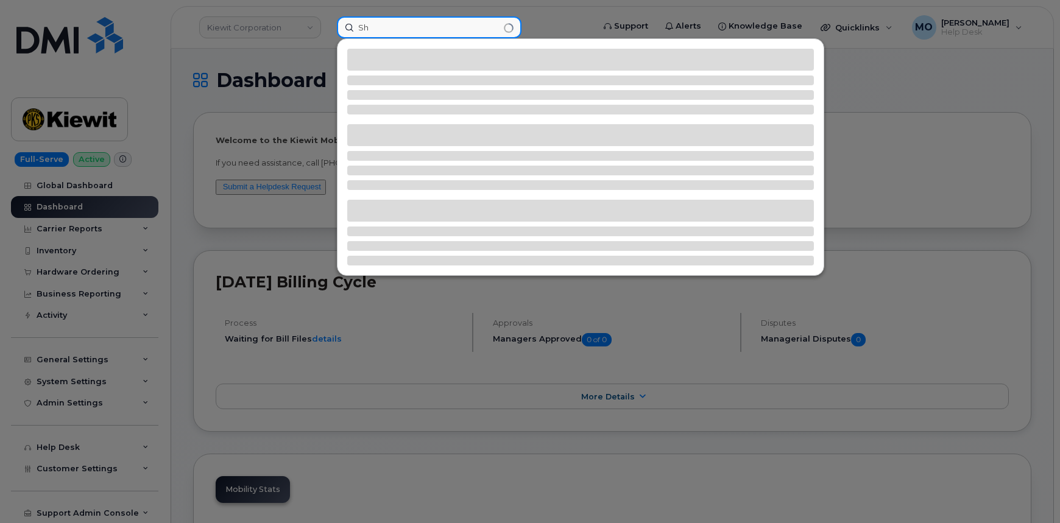
type input "S"
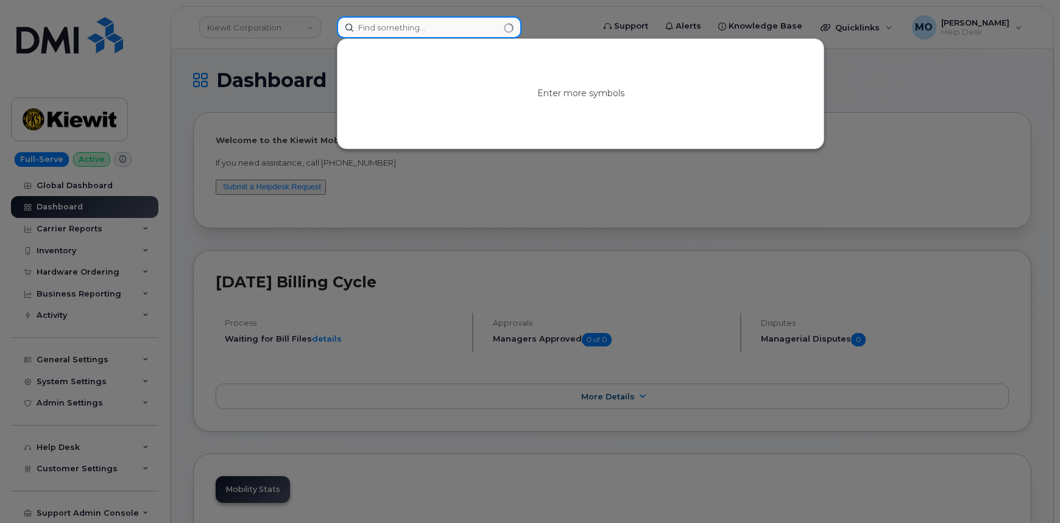
paste input "Sherri Rosener"
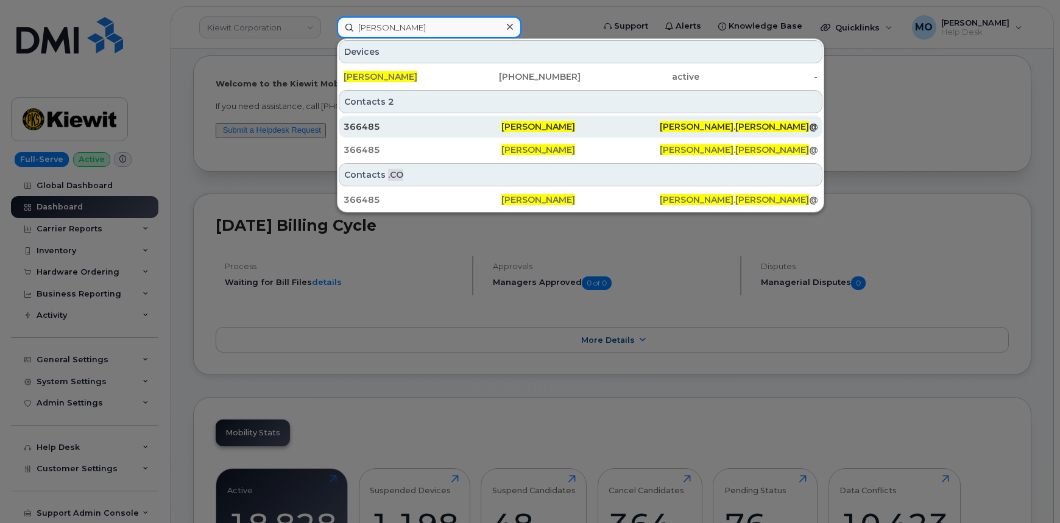
scroll to position [55, 0]
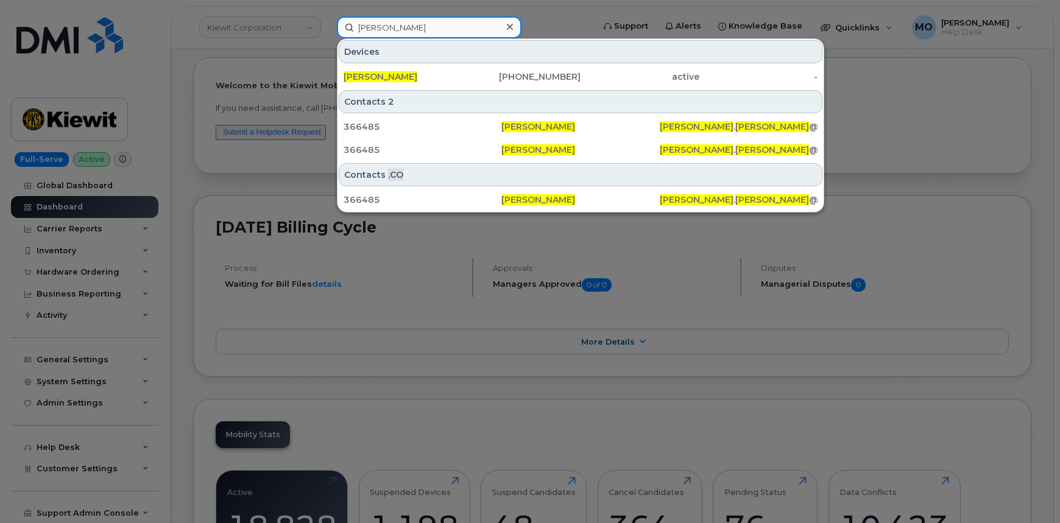
click at [459, 24] on input "Sherri Rosener" at bounding box center [429, 27] width 185 height 22
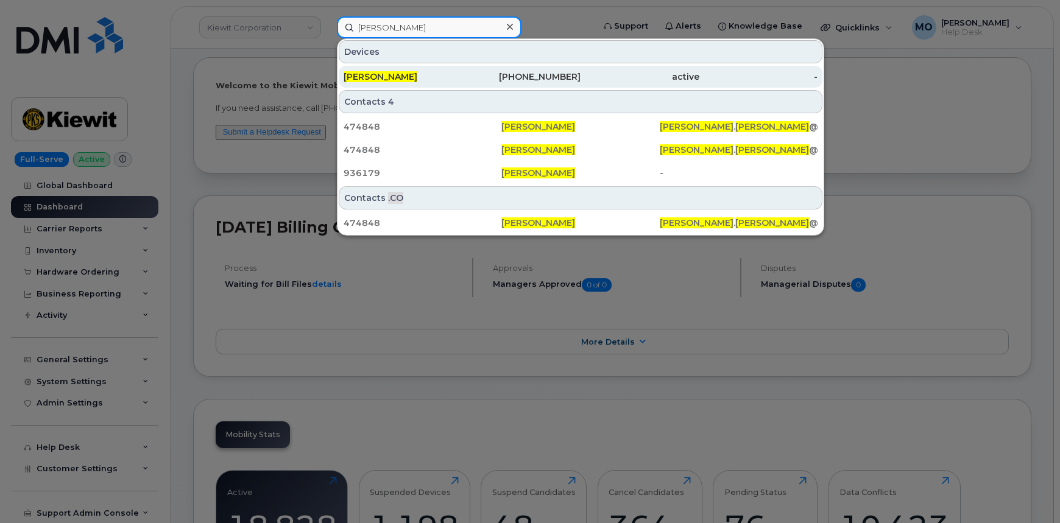
type input "Trevor Jameson"
click at [465, 80] on div "515-823-4966" at bounding box center [521, 77] width 119 height 12
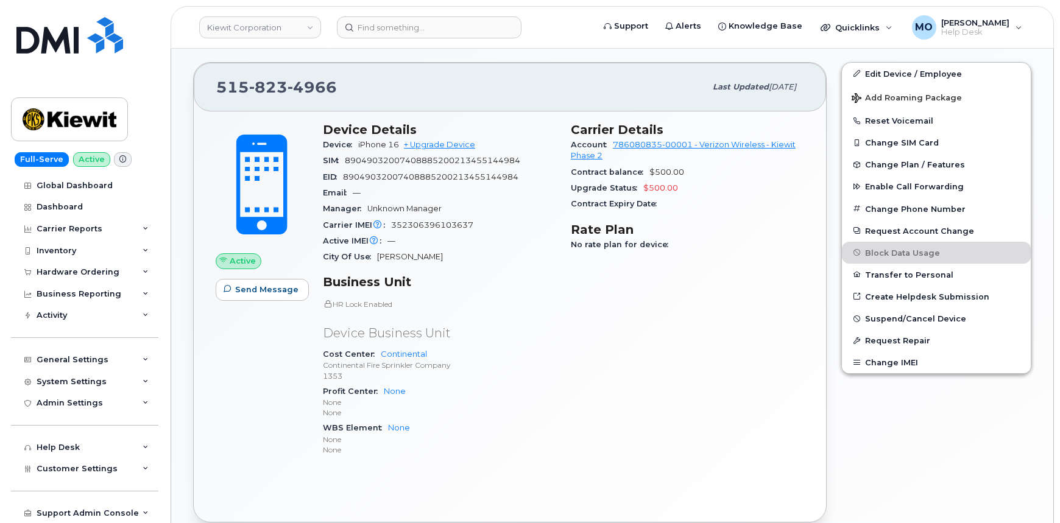
scroll to position [276, 0]
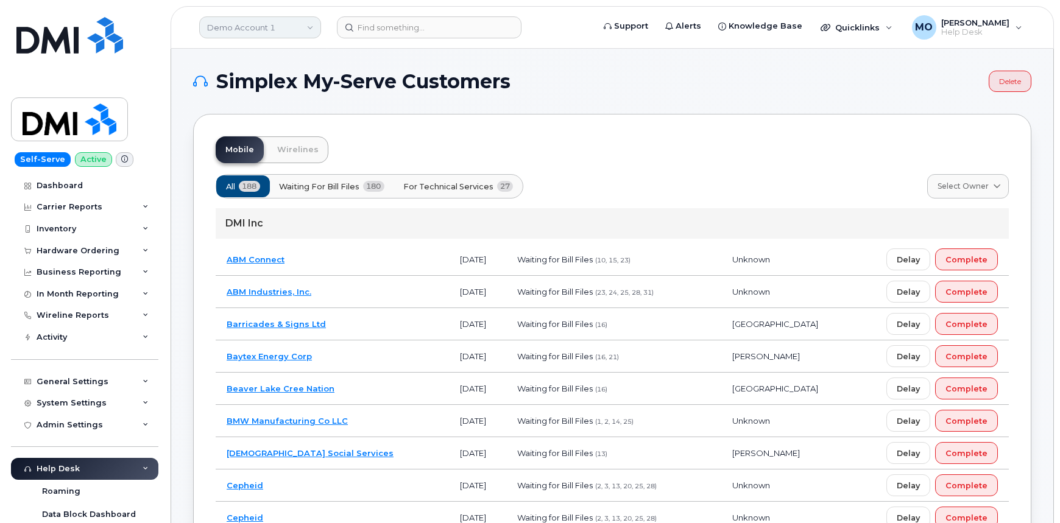
click at [301, 23] on link "Demo Account 1" at bounding box center [260, 27] width 122 height 22
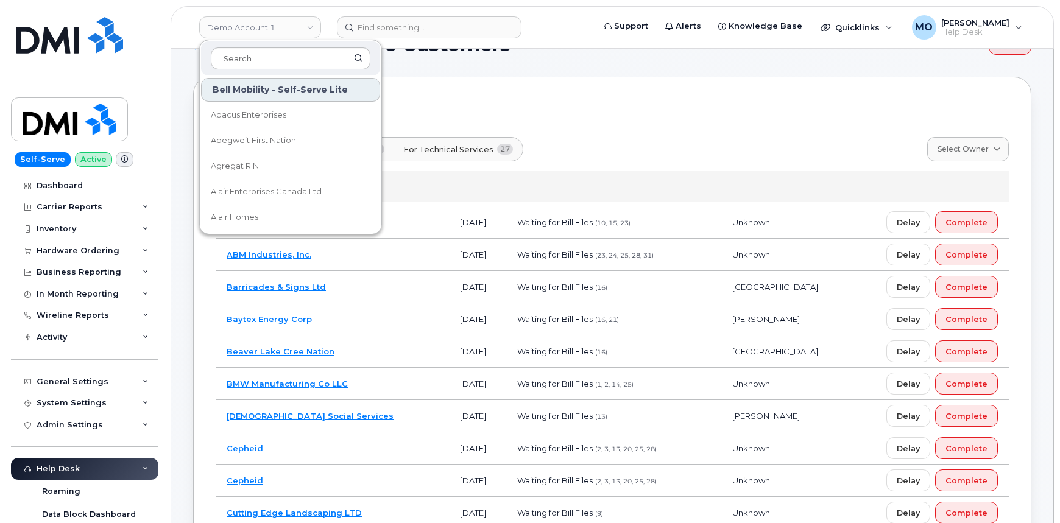
scroll to position [55, 0]
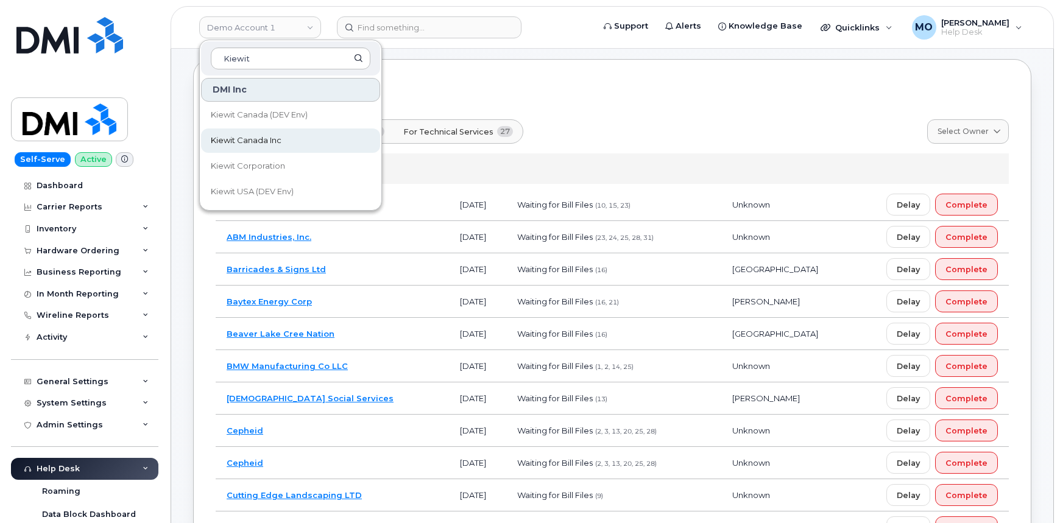
type input "Kiewit"
drag, startPoint x: 270, startPoint y: 143, endPoint x: 266, endPoint y: 147, distance: 6.9
click at [270, 143] on span "Kiewit Canada Inc" at bounding box center [246, 141] width 71 height 12
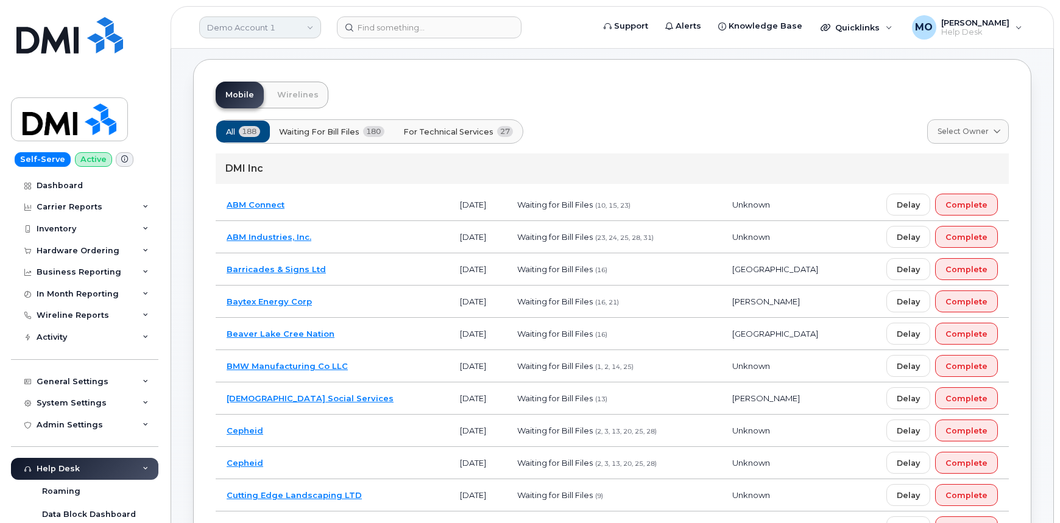
click at [236, 23] on link "Demo Account 1" at bounding box center [260, 27] width 122 height 22
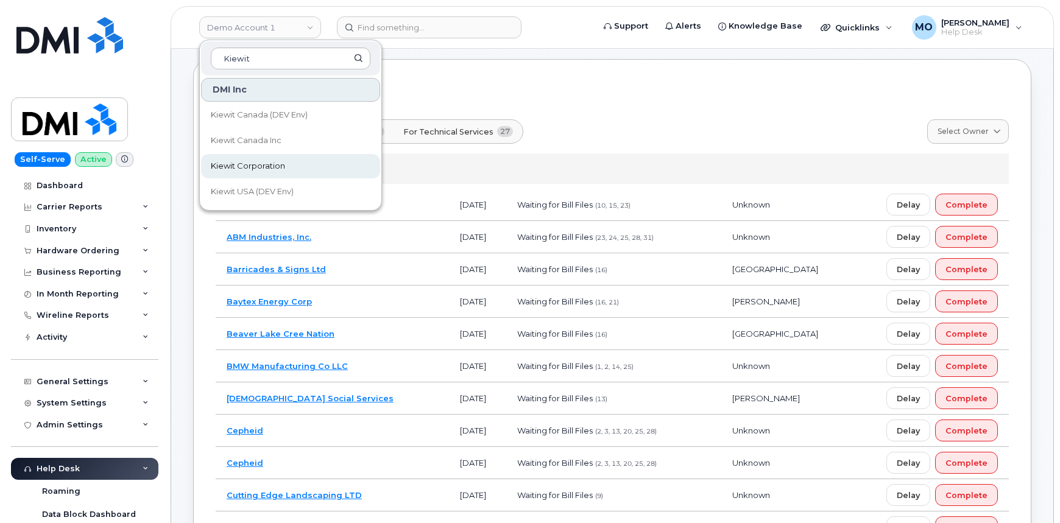
type input "Kiewit"
click at [239, 166] on span "Kiewit Corporation" at bounding box center [248, 166] width 74 height 12
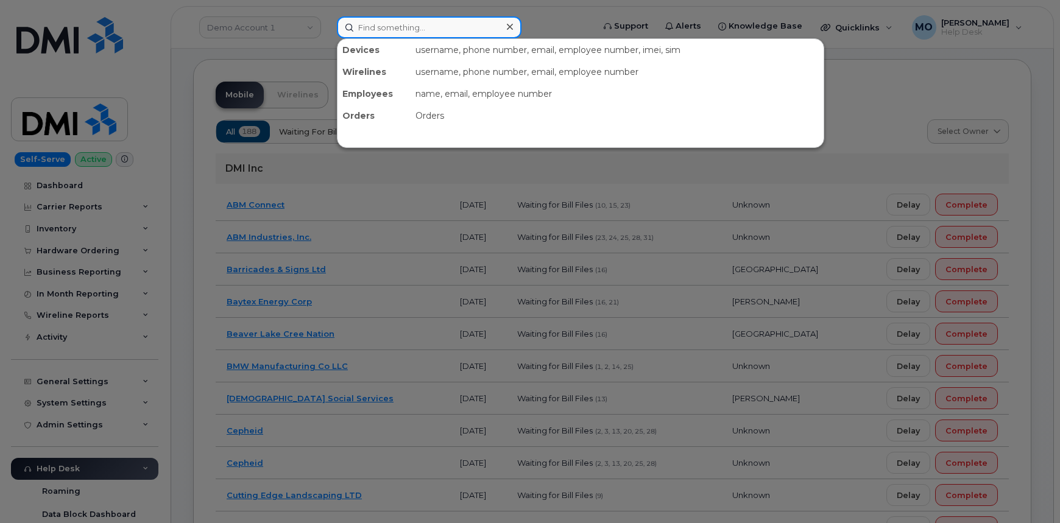
click at [390, 27] on input at bounding box center [429, 27] width 185 height 22
click at [298, 66] on div at bounding box center [530, 261] width 1060 height 523
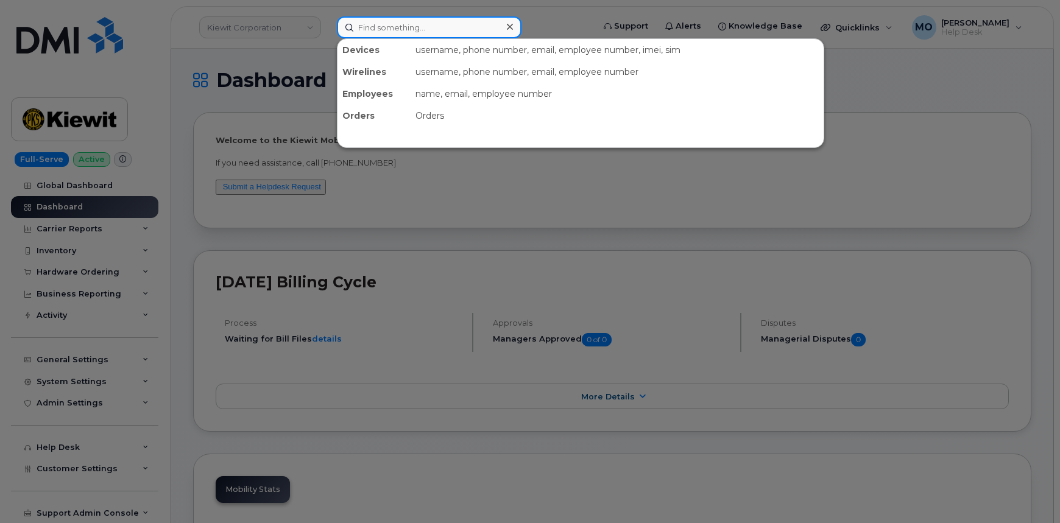
click at [372, 28] on input at bounding box center [429, 27] width 185 height 22
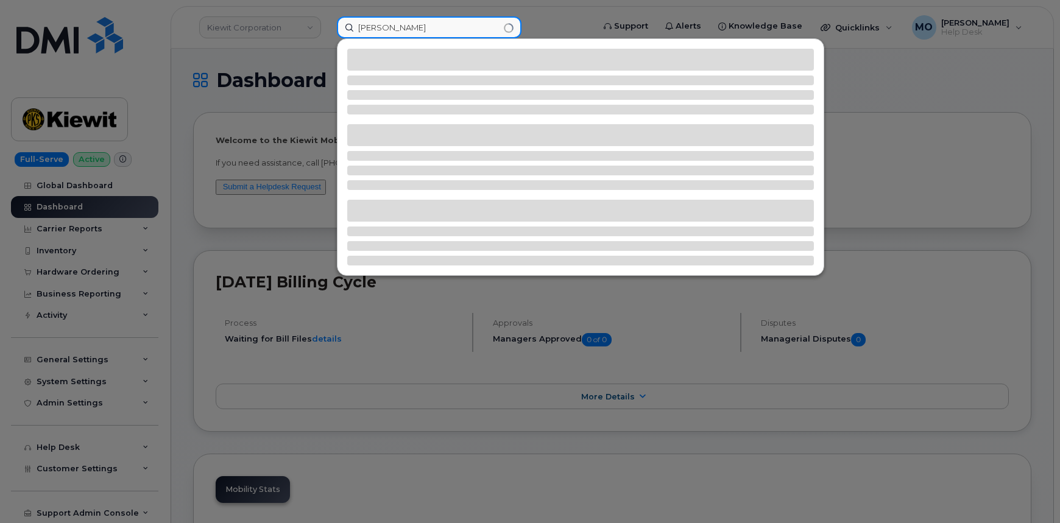
type input "Jeffrey rice"
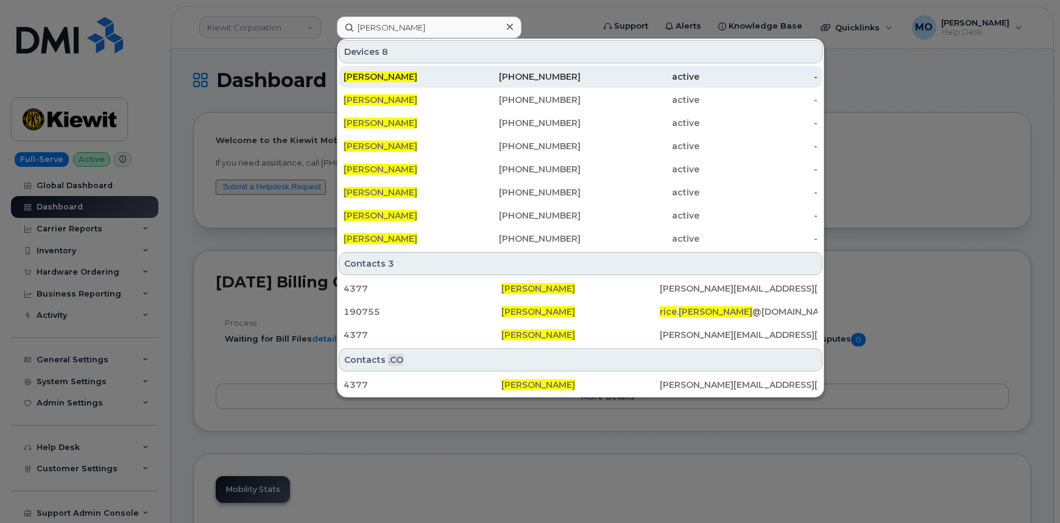
click at [365, 79] on span "JEFFREY RICE" at bounding box center [380, 76] width 74 height 11
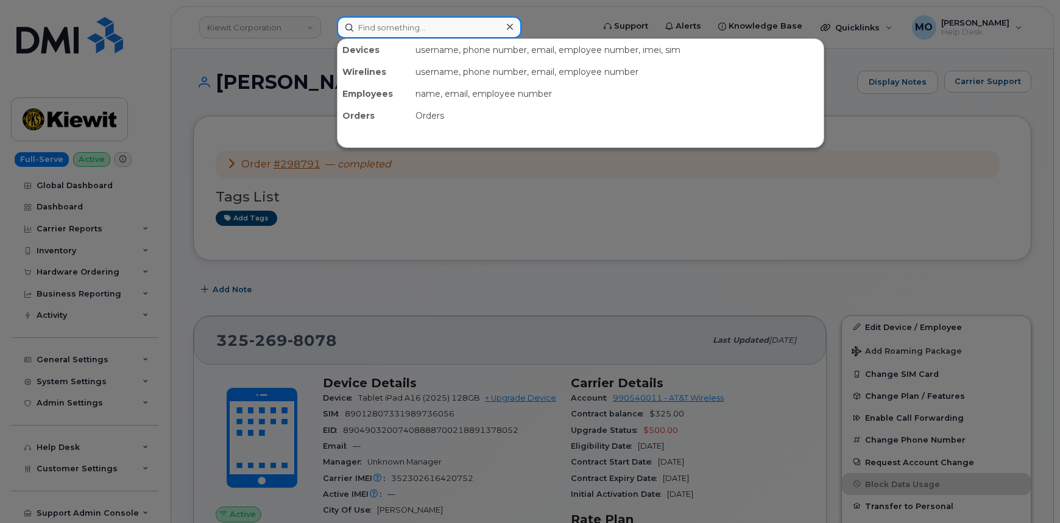
click at [421, 33] on input at bounding box center [429, 27] width 185 height 22
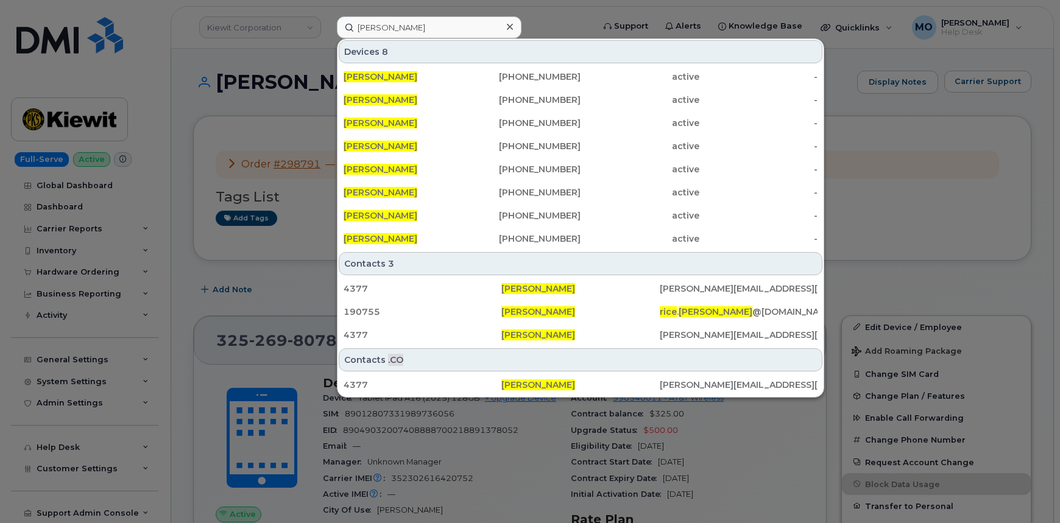
click at [248, 22] on div at bounding box center [530, 261] width 1060 height 523
click at [414, 31] on input "Jeffrey rice" at bounding box center [429, 27] width 185 height 22
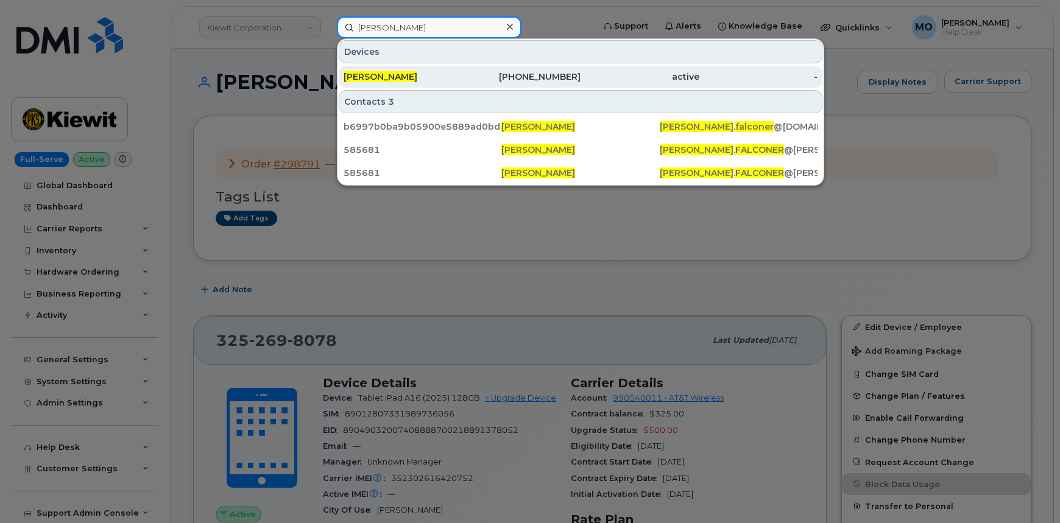
type input "[PERSON_NAME]"
click at [625, 77] on div "active" at bounding box center [639, 77] width 119 height 12
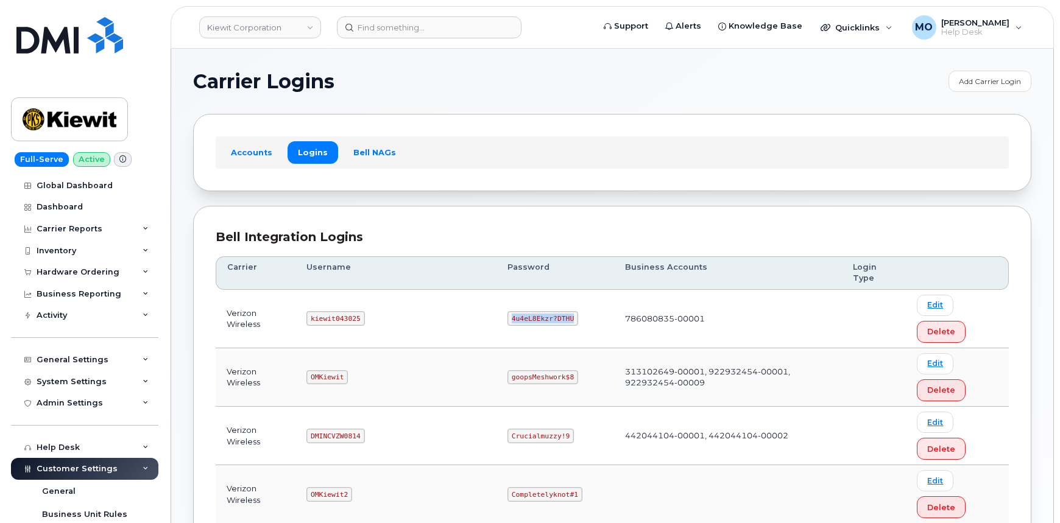
drag, startPoint x: 462, startPoint y: 297, endPoint x: 545, endPoint y: 295, distance: 82.8
click at [545, 295] on td "4u4eL8Ekzr?DTHU" at bounding box center [555, 319] width 118 height 58
copy code "4u4eL8Ekzr?DTHU"
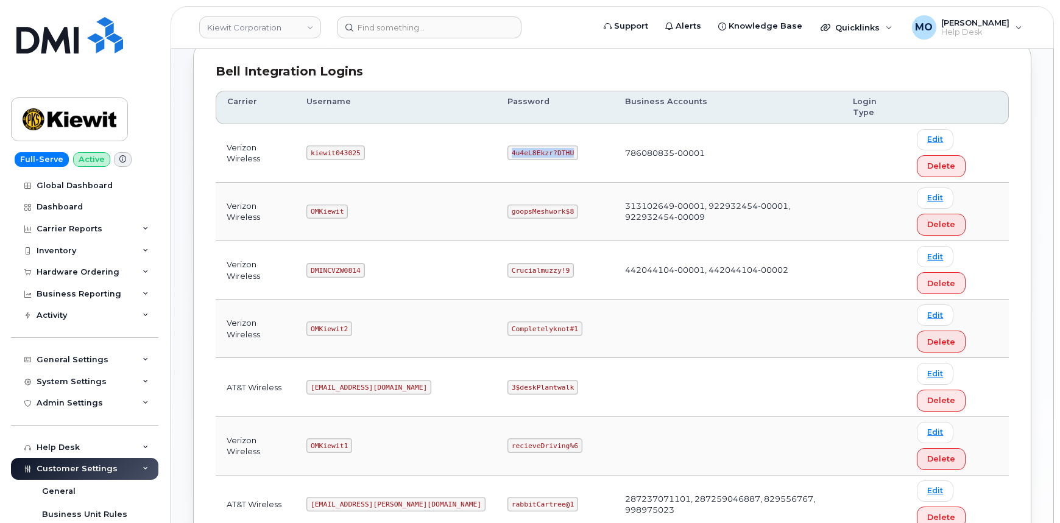
scroll to position [221, 0]
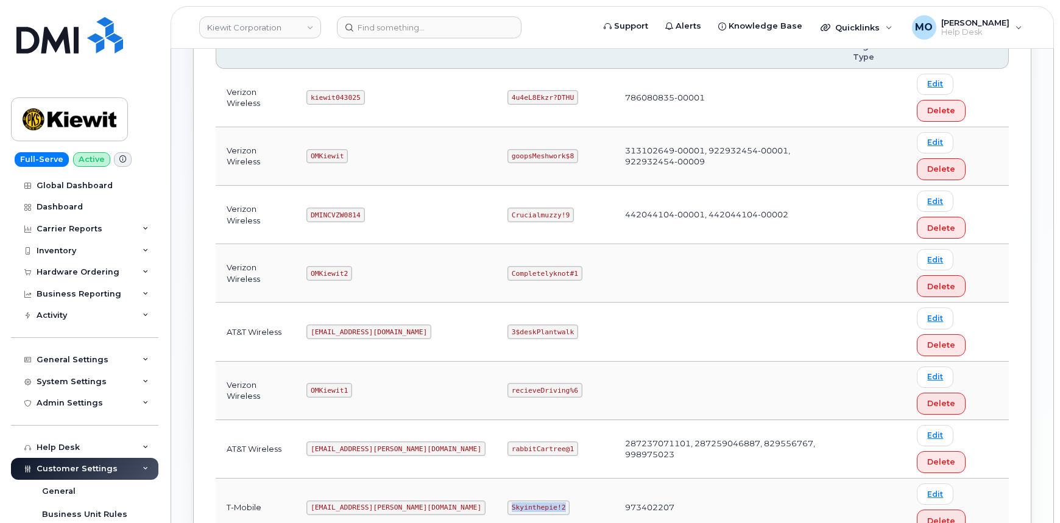
drag, startPoint x: 449, startPoint y: 295, endPoint x: 524, endPoint y: 301, distance: 75.8
click at [524, 479] on td "Skyinthepie!2" at bounding box center [555, 508] width 118 height 58
copy code "Skyinthepie!2"
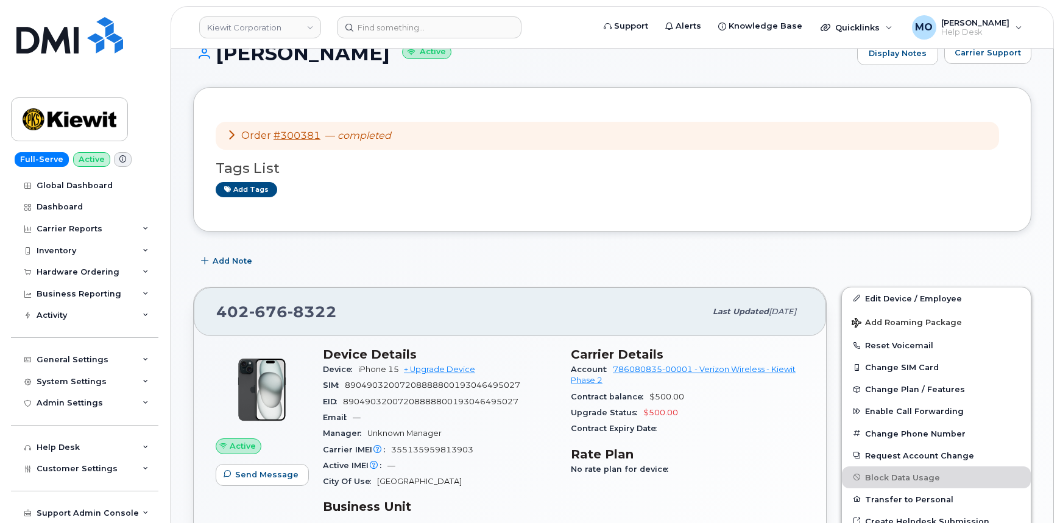
scroll to position [55, 0]
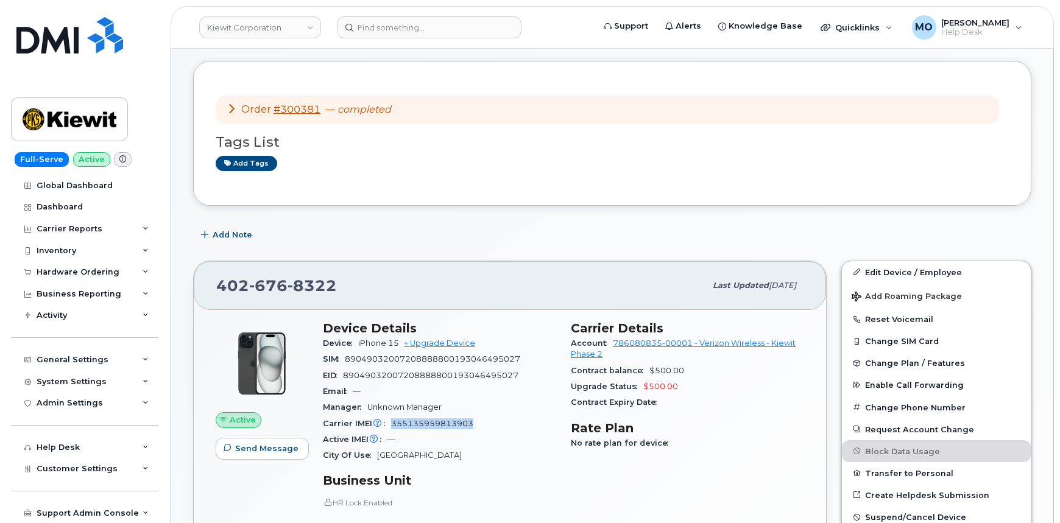
drag, startPoint x: 390, startPoint y: 421, endPoint x: 523, endPoint y: 428, distance: 133.5
click at [523, 428] on div "Carrier IMEI Carrier IMEI is reported during the last billing cycle or change o…" at bounding box center [439, 424] width 233 height 16
copy span "355135959813903"
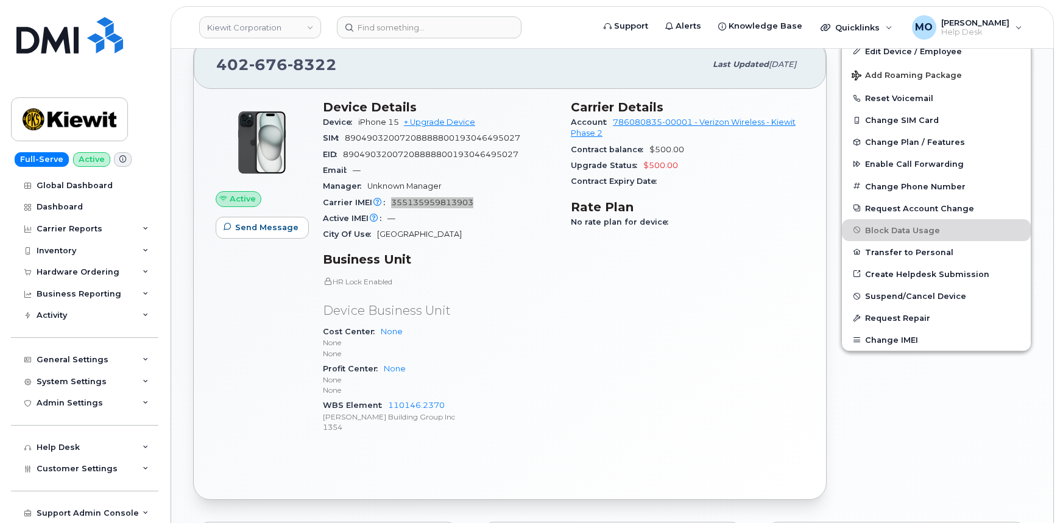
scroll to position [276, 0]
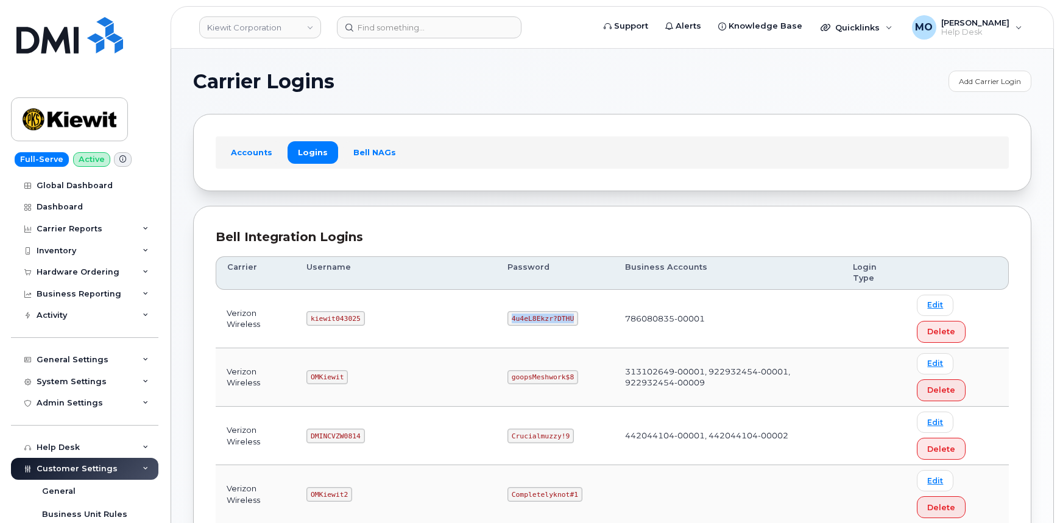
drag, startPoint x: 463, startPoint y: 294, endPoint x: 528, endPoint y: 298, distance: 65.3
click at [528, 298] on td "4u4eL8Ekzr?DTHU" at bounding box center [555, 319] width 118 height 58
copy code "4u4eL8Ekzr?DTHU"
